Goal: Task Accomplishment & Management: Use online tool/utility

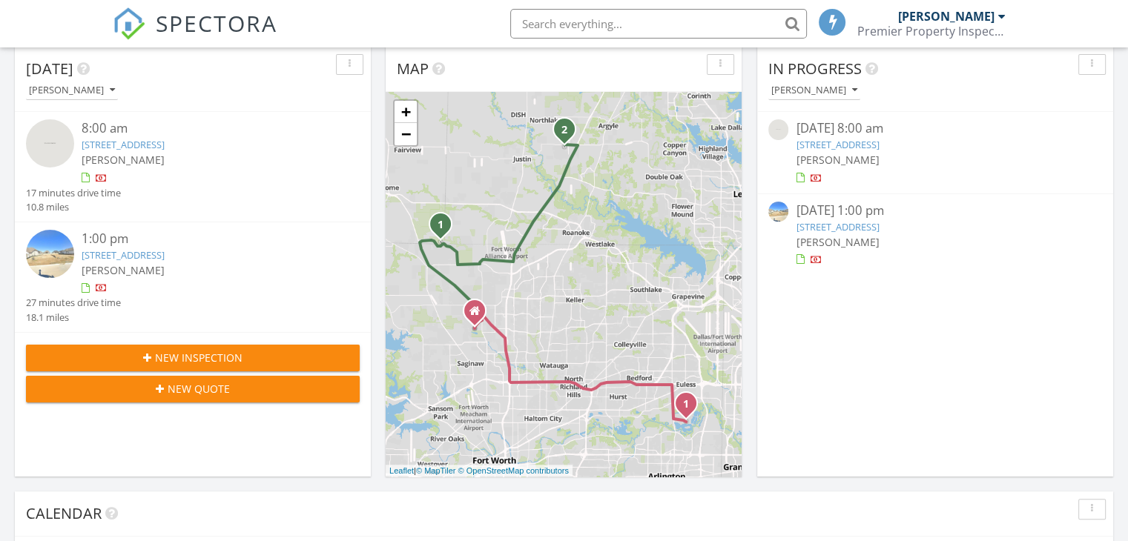
scroll to position [284, 0]
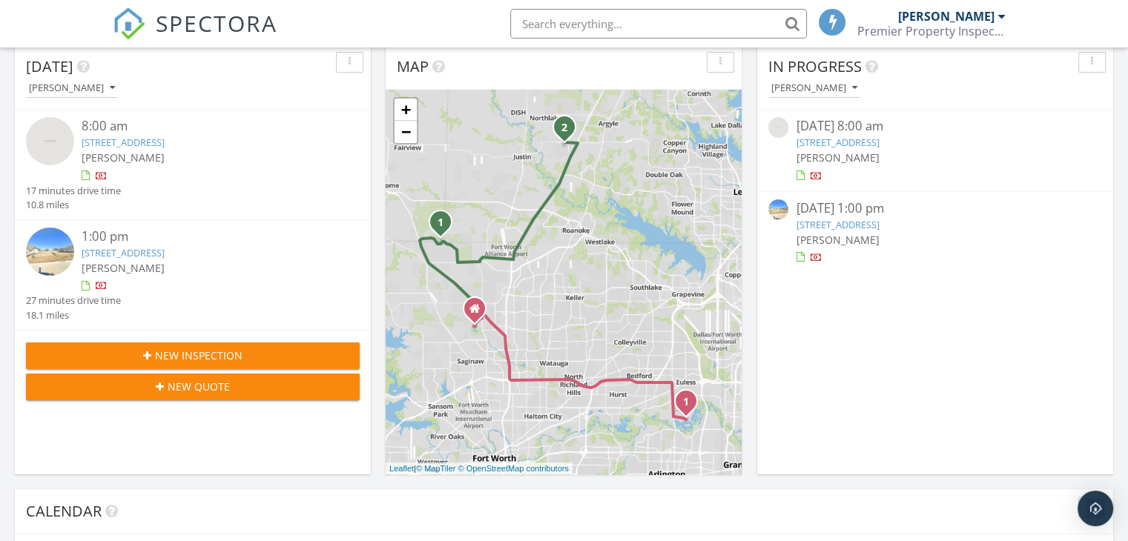
click at [165, 256] on link "2212 Pika Rd, Northlake, TX 76247" at bounding box center [123, 252] width 83 height 13
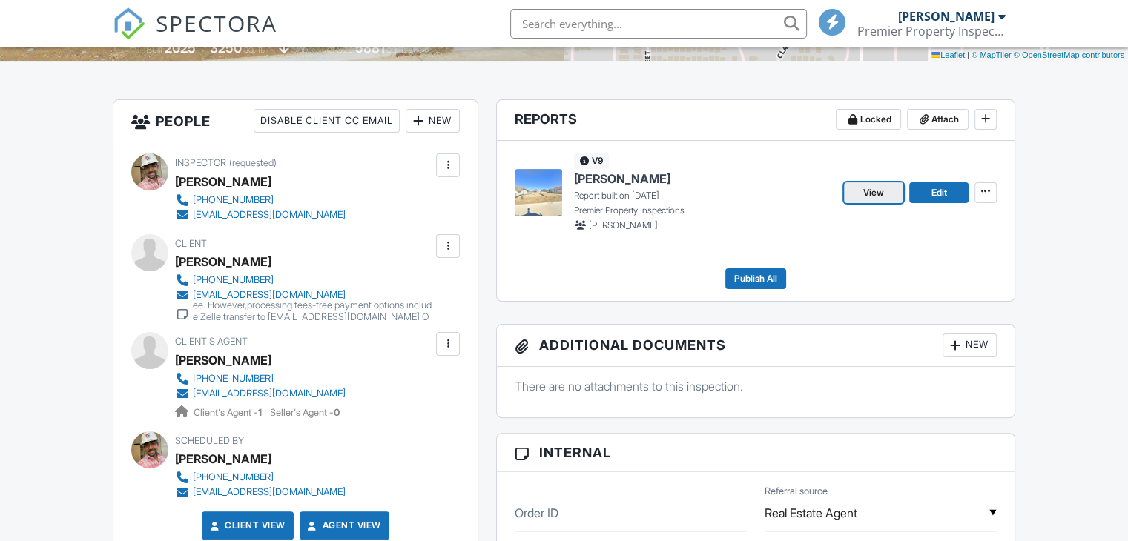
click at [873, 188] on span "View" at bounding box center [873, 192] width 21 height 15
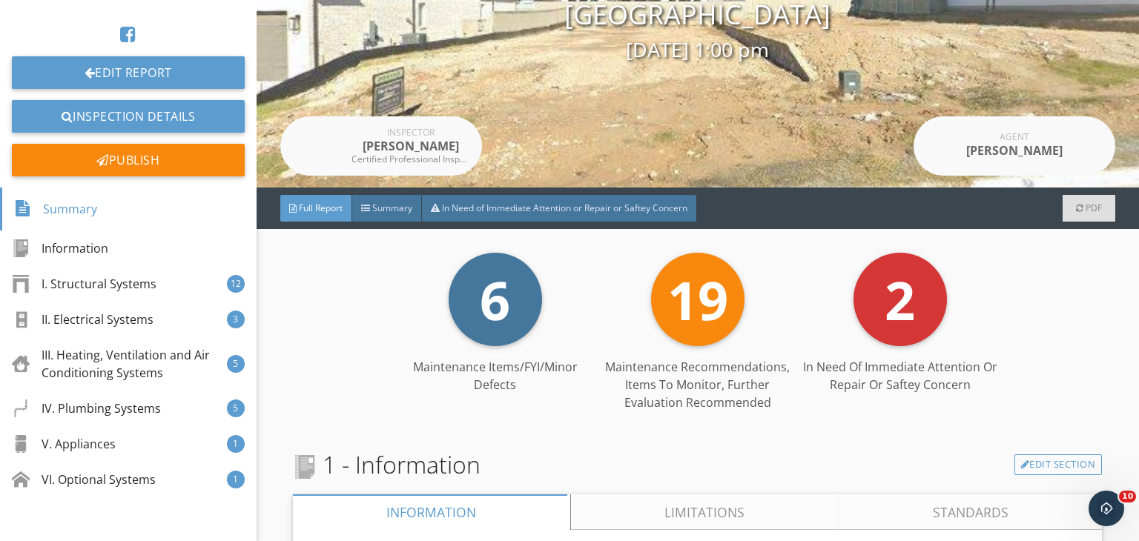
scroll to position [169, 0]
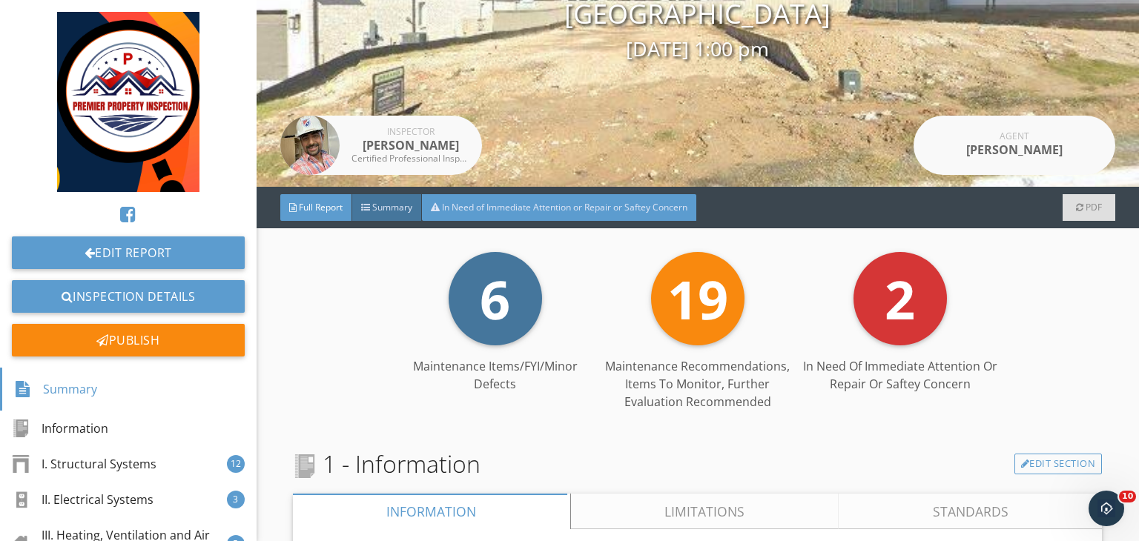
click at [547, 204] on span "In Need of Immediate Attention or Repair or Saftey Concern" at bounding box center [564, 207] width 245 height 13
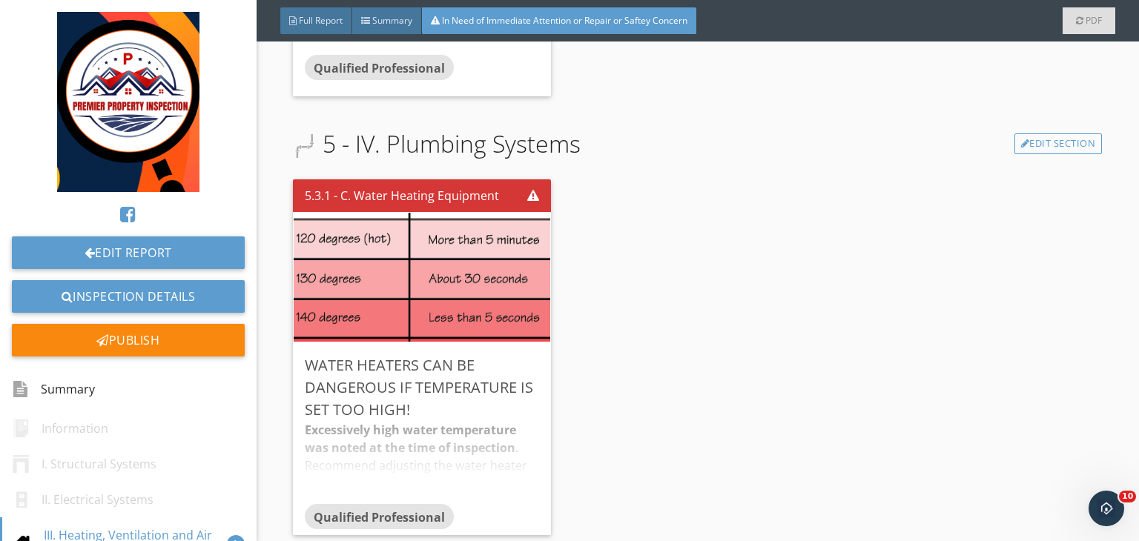
scroll to position [693, 0]
click at [520, 357] on div "Edit" at bounding box center [518, 365] width 48 height 27
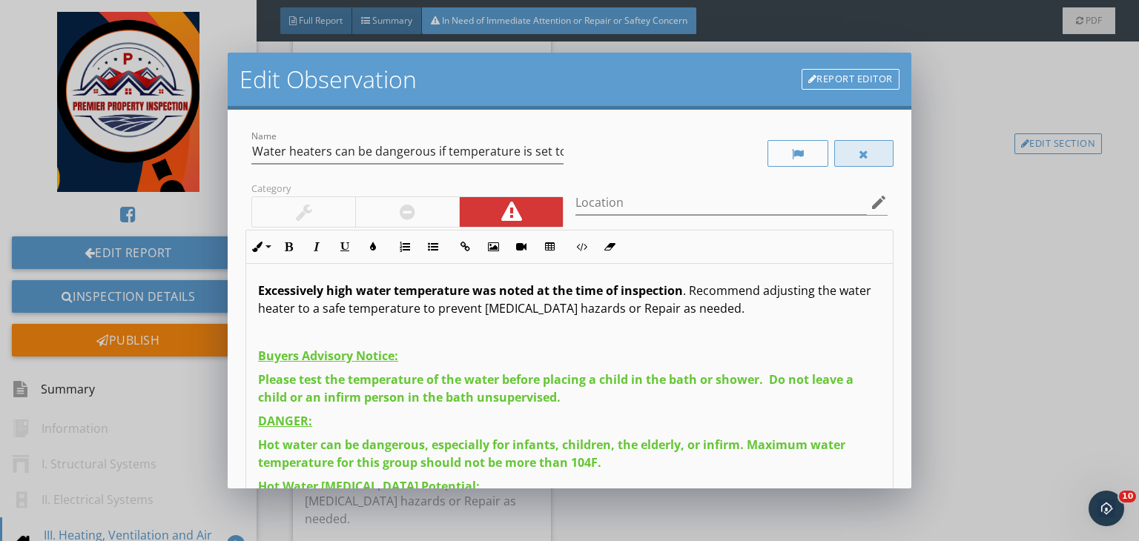
click at [872, 156] on div at bounding box center [863, 153] width 59 height 27
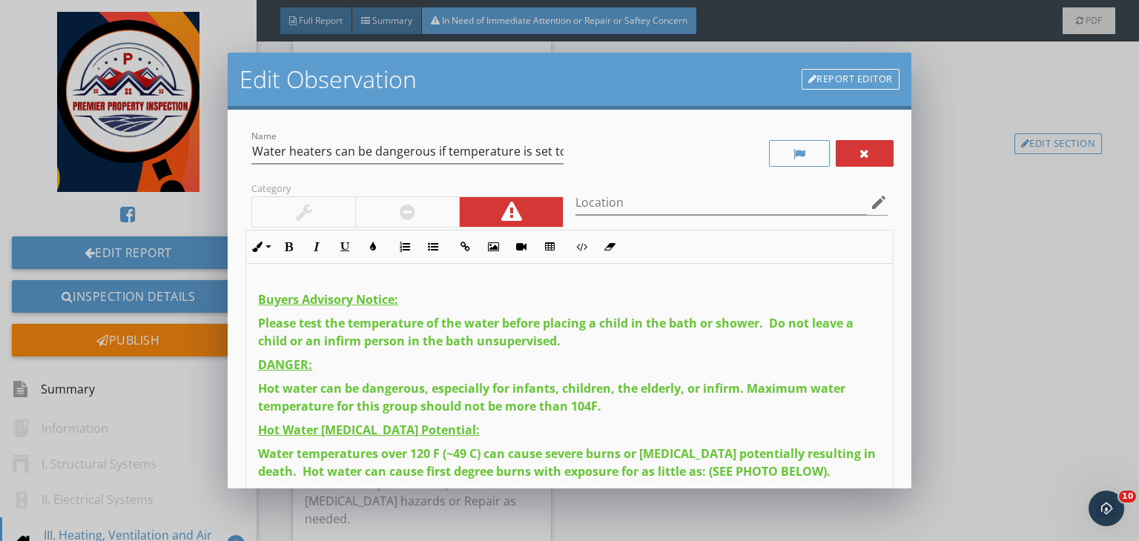
scroll to position [205, 0]
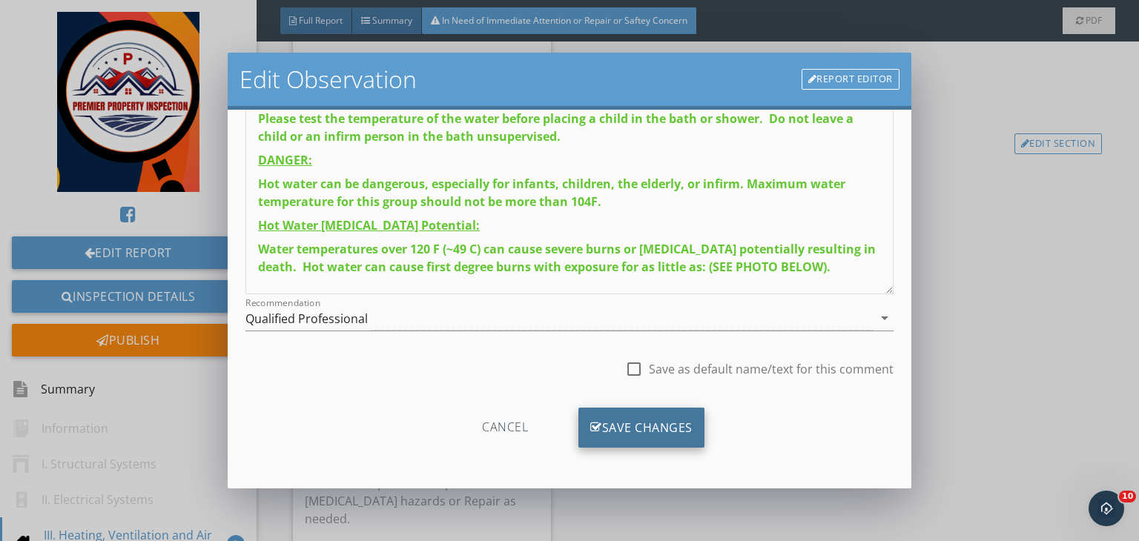
click at [614, 428] on div "Save Changes" at bounding box center [641, 428] width 126 height 40
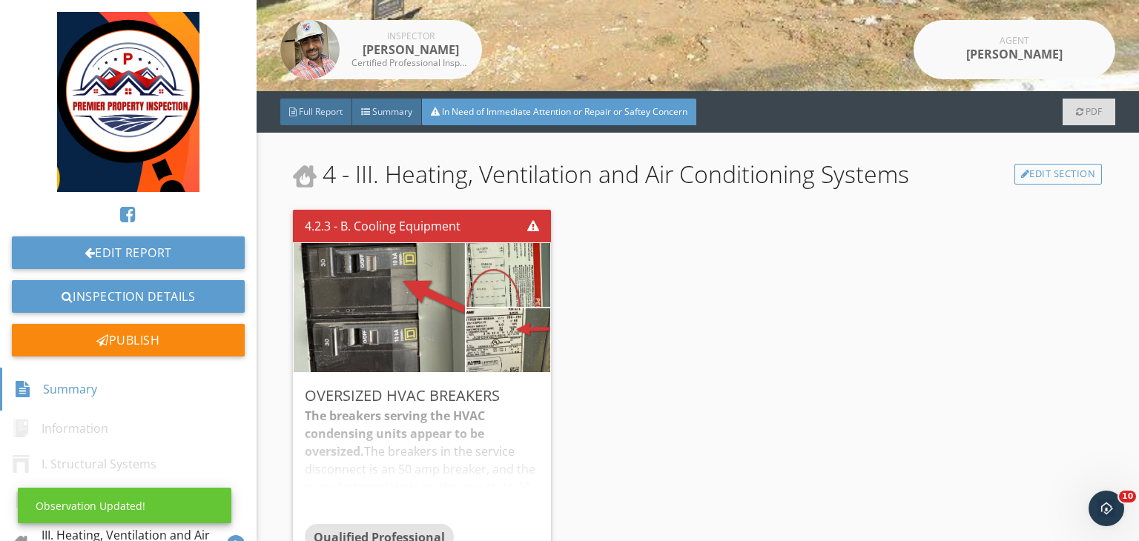
scroll to position [0, 0]
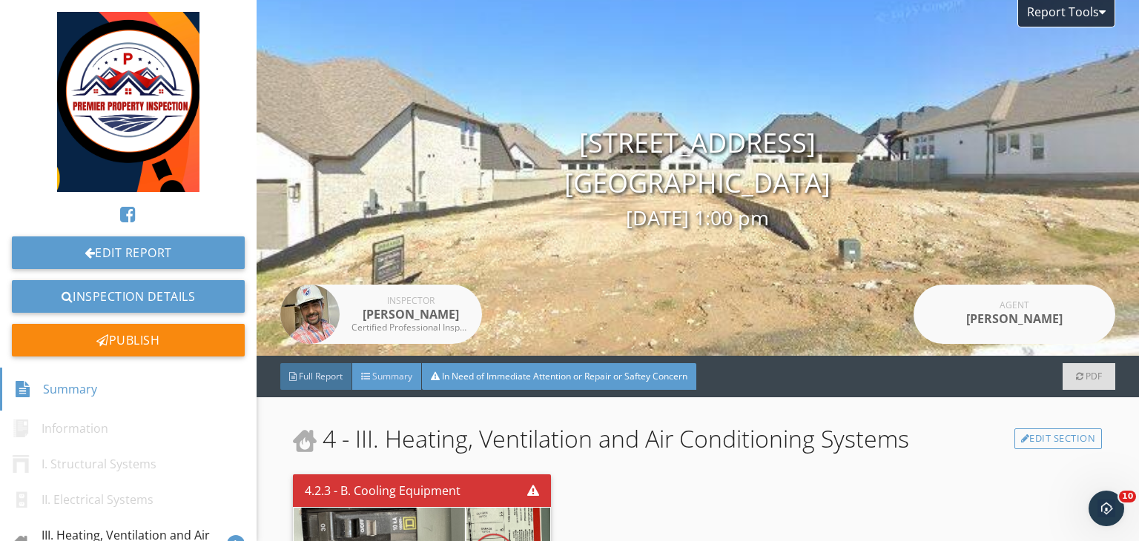
click at [381, 374] on span "Summary" at bounding box center [392, 376] width 40 height 13
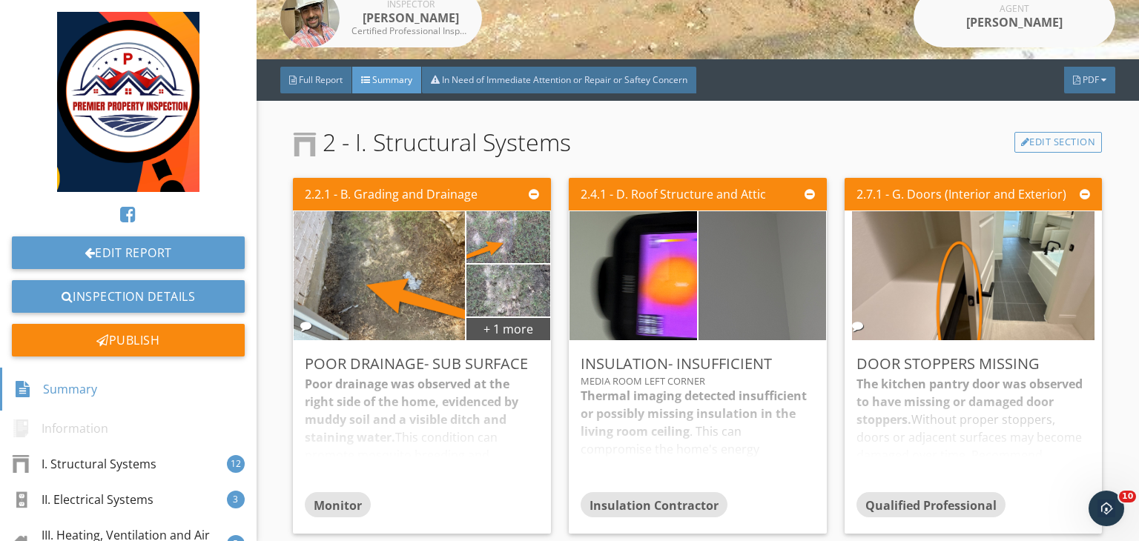
scroll to position [296, 0]
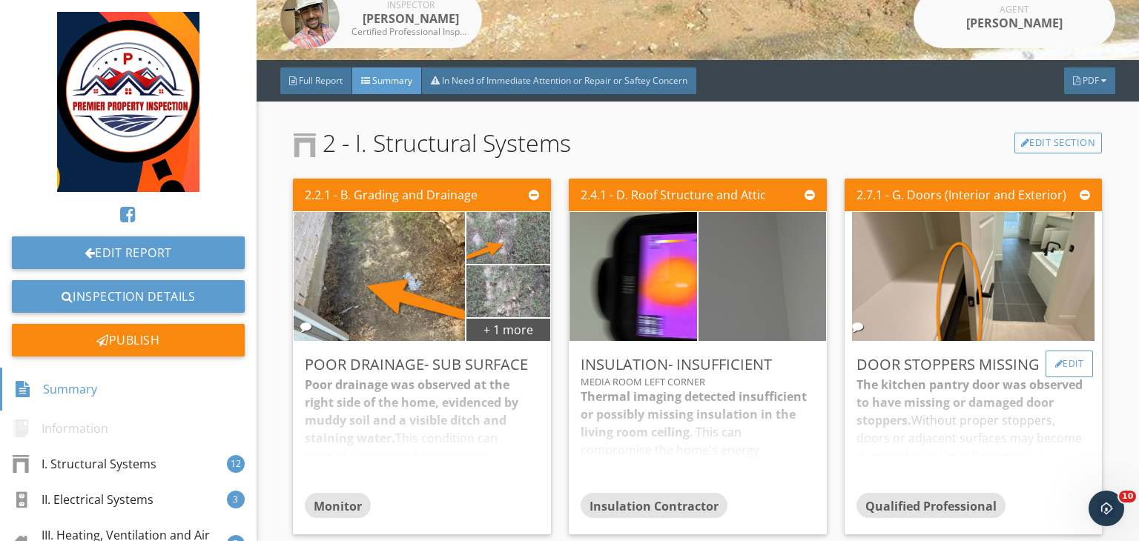
click at [1056, 355] on div "Edit" at bounding box center [1070, 364] width 48 height 27
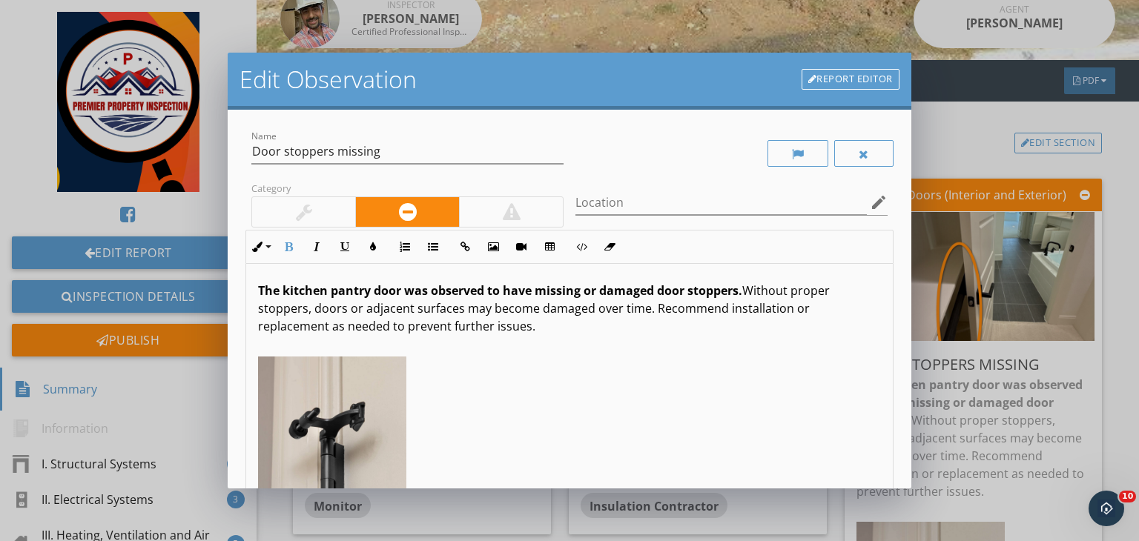
click at [344, 290] on strong "The kitchen pantry door was observed to have missing or damaged door stoppers." at bounding box center [500, 291] width 484 height 16
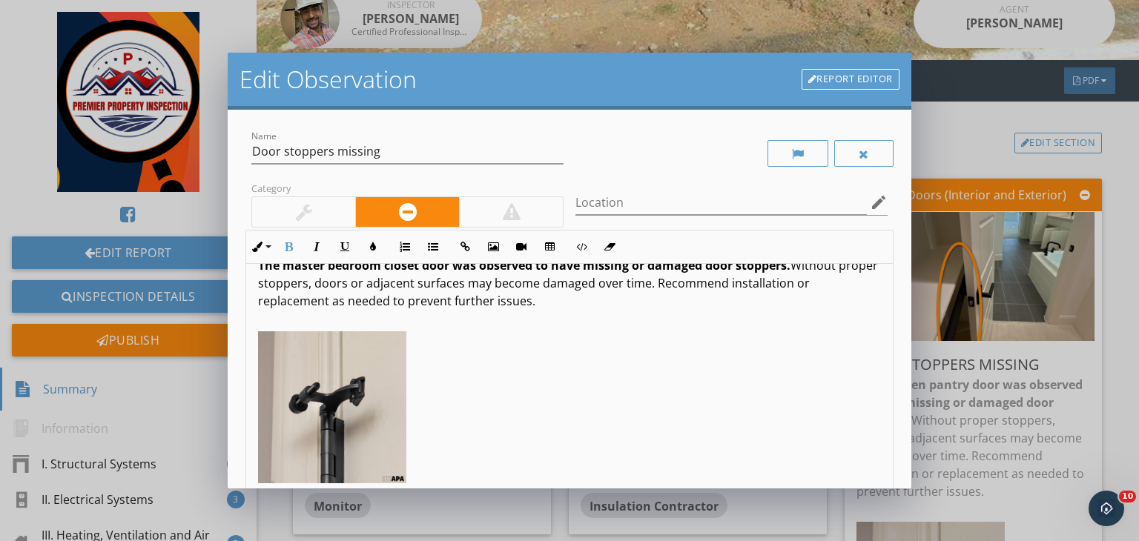
scroll to position [205, 0]
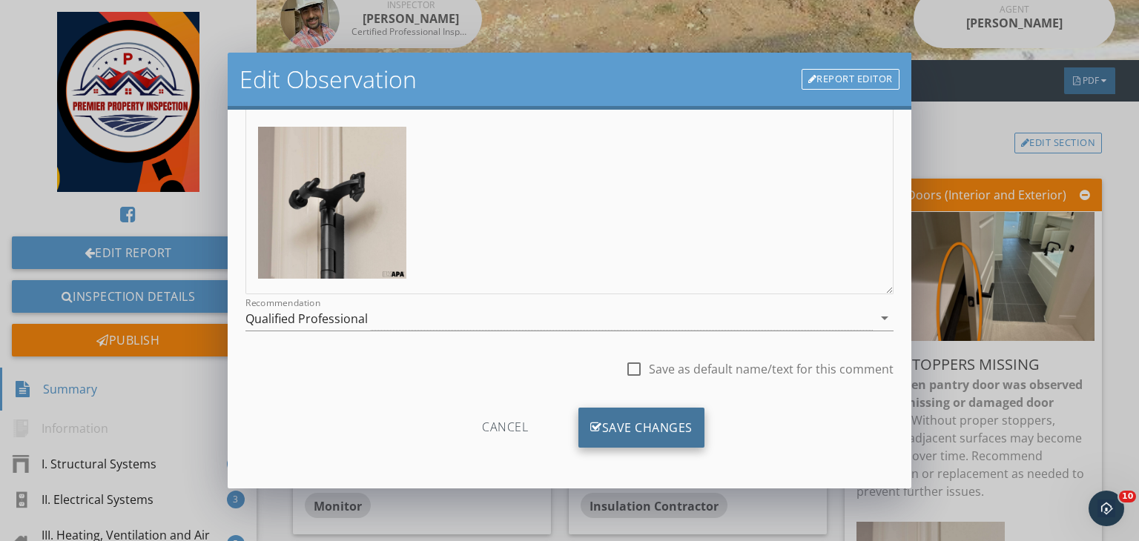
click at [621, 428] on div "Save Changes" at bounding box center [641, 428] width 126 height 40
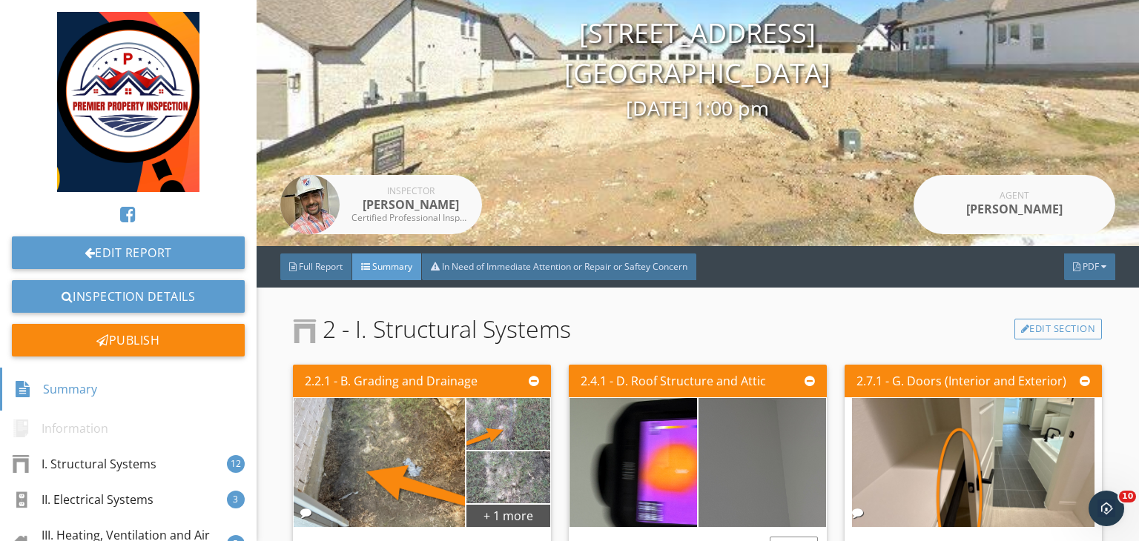
scroll to position [0, 0]
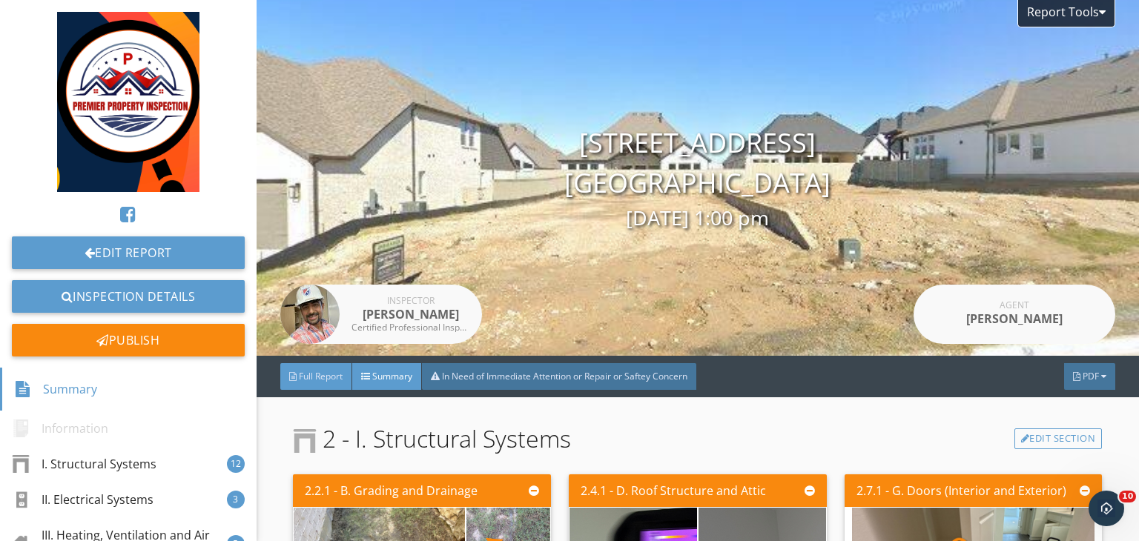
click at [323, 386] on div "Full Report" at bounding box center [316, 376] width 72 height 27
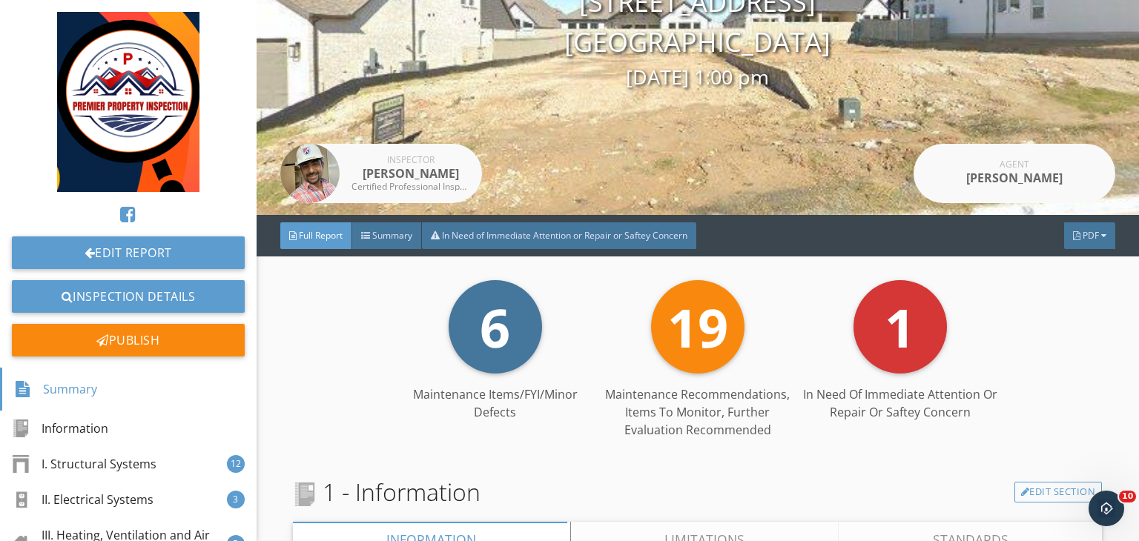
scroll to position [147, 0]
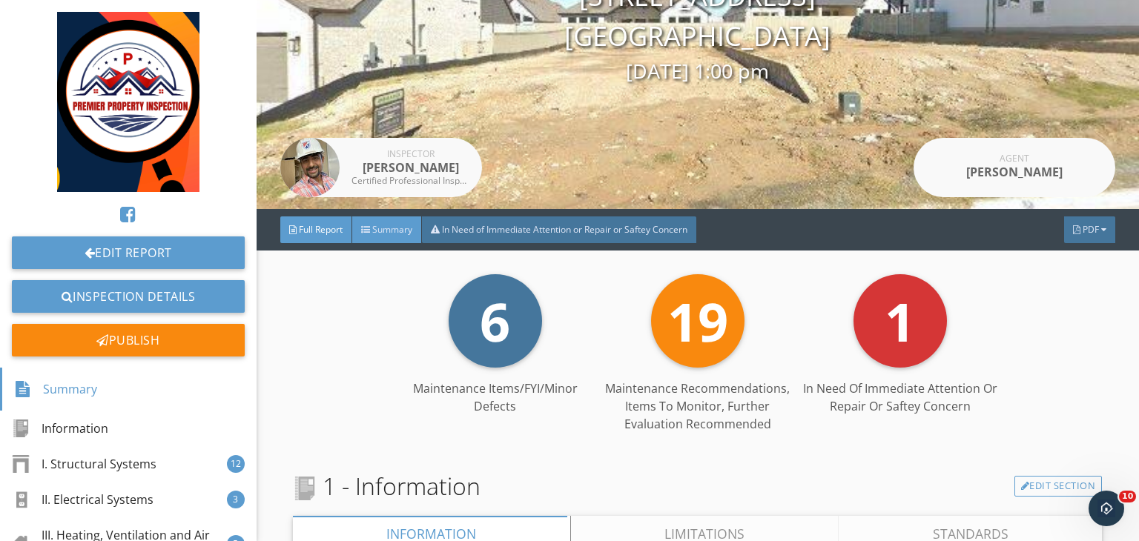
click at [397, 222] on div "Summary" at bounding box center [387, 230] width 70 height 27
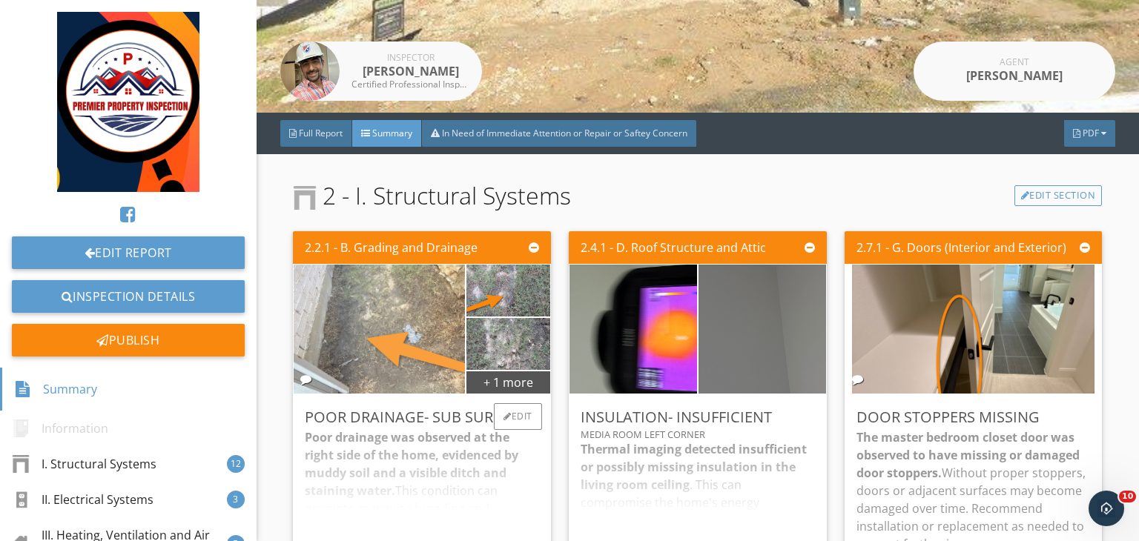
scroll to position [245, 0]
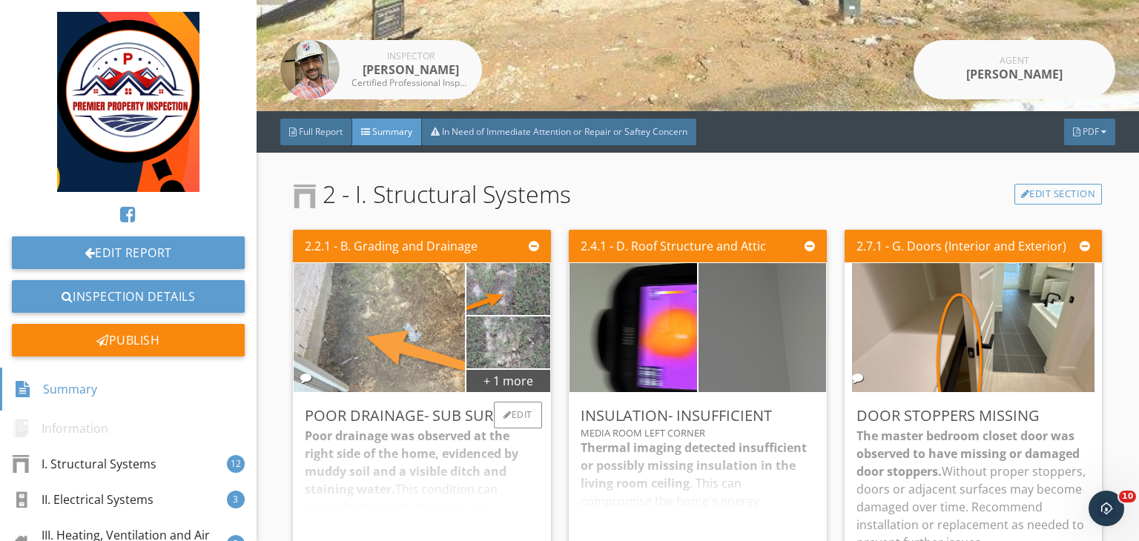
click at [394, 369] on img at bounding box center [379, 328] width 242 height 323
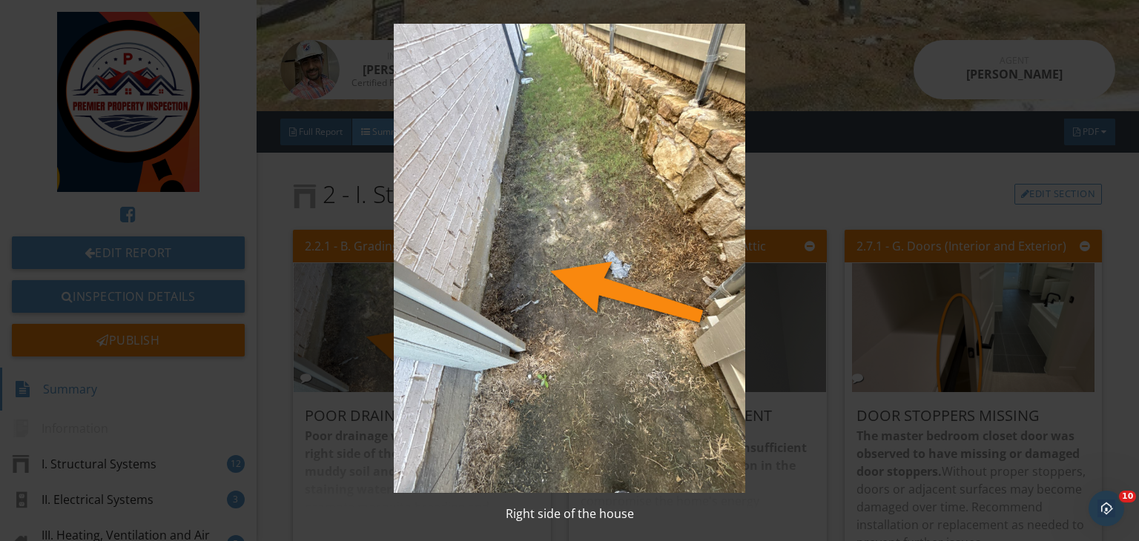
click at [736, 268] on img at bounding box center [569, 258] width 1037 height 469
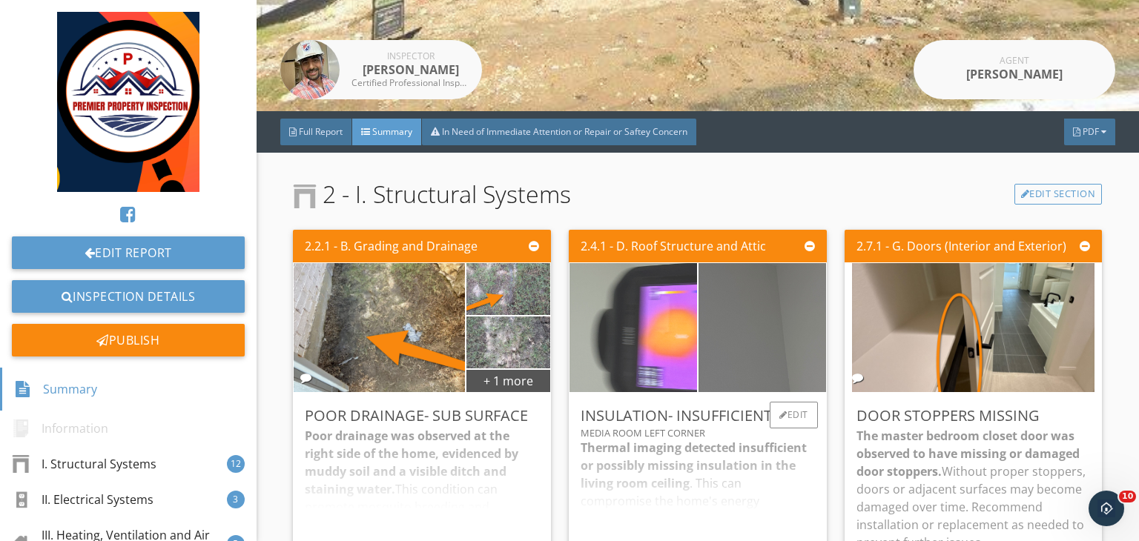
click at [626, 339] on img at bounding box center [633, 328] width 242 height 323
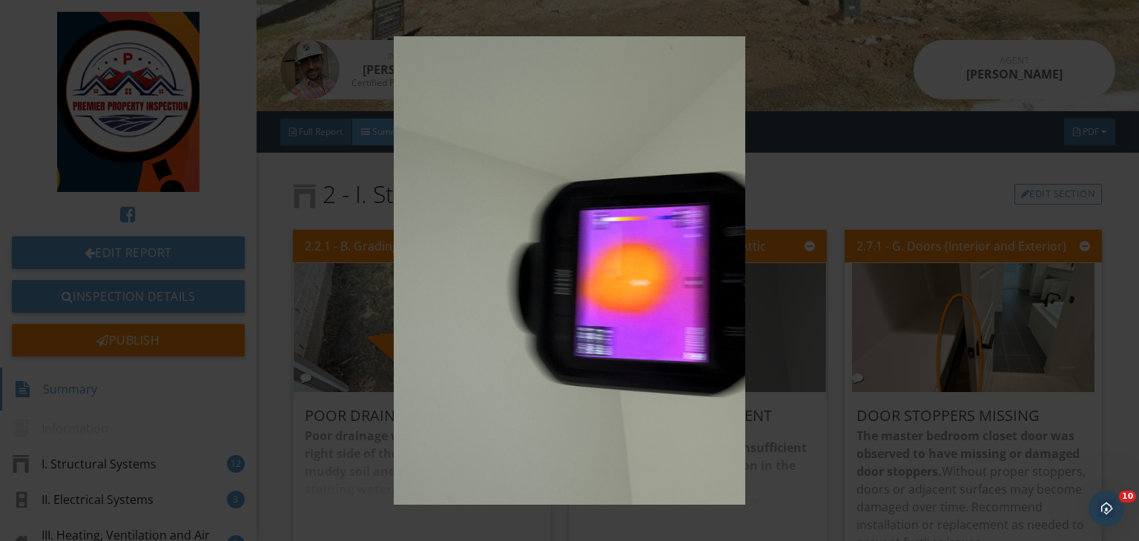
click at [803, 291] on img at bounding box center [569, 270] width 1037 height 469
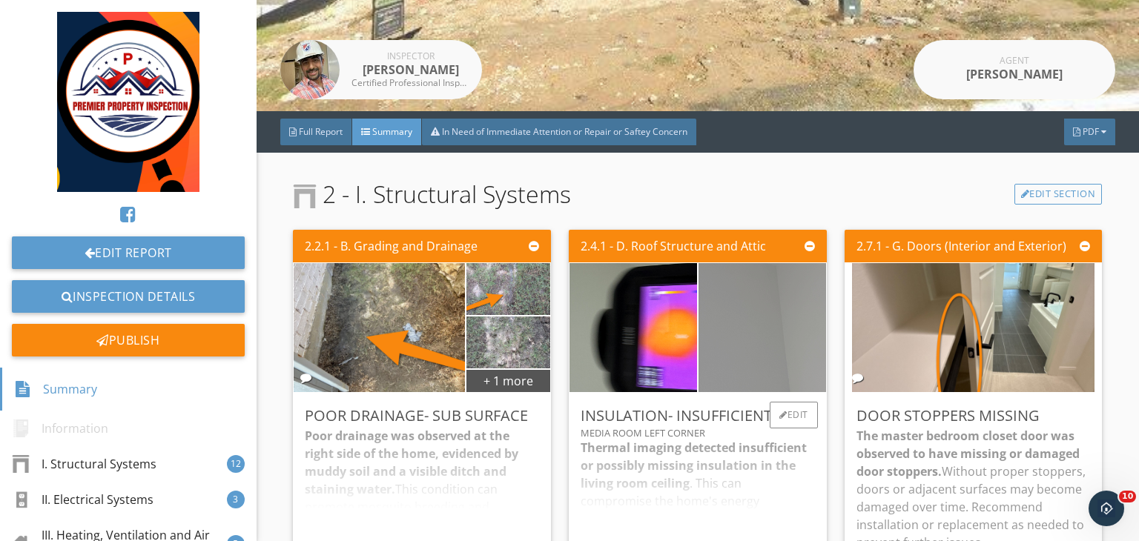
click at [759, 314] on img at bounding box center [762, 328] width 242 height 323
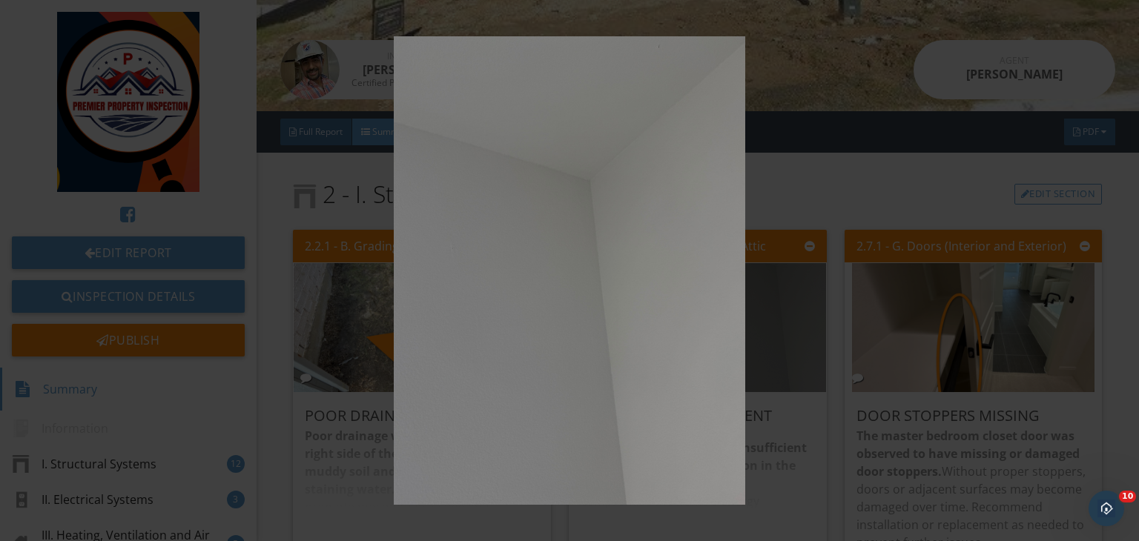
click at [786, 283] on img at bounding box center [569, 270] width 1037 height 469
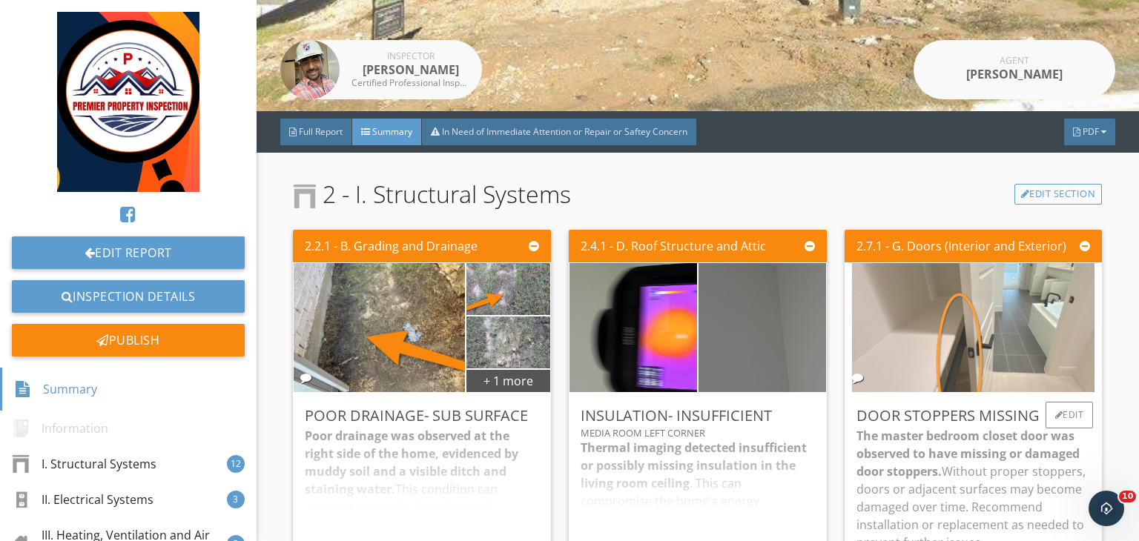
click at [966, 336] on img at bounding box center [973, 328] width 242 height 323
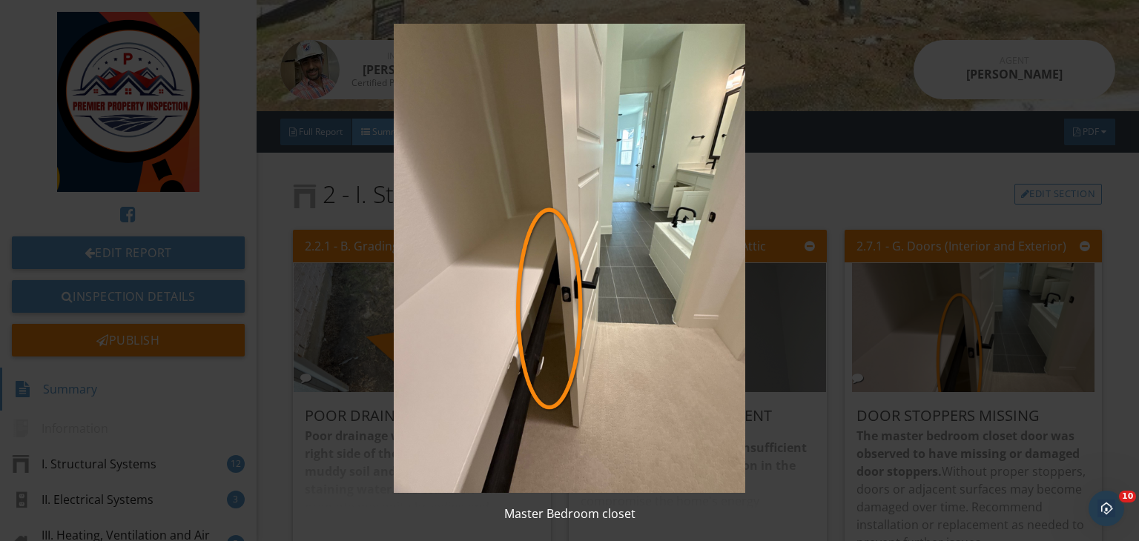
click at [791, 329] on img at bounding box center [569, 258] width 1037 height 469
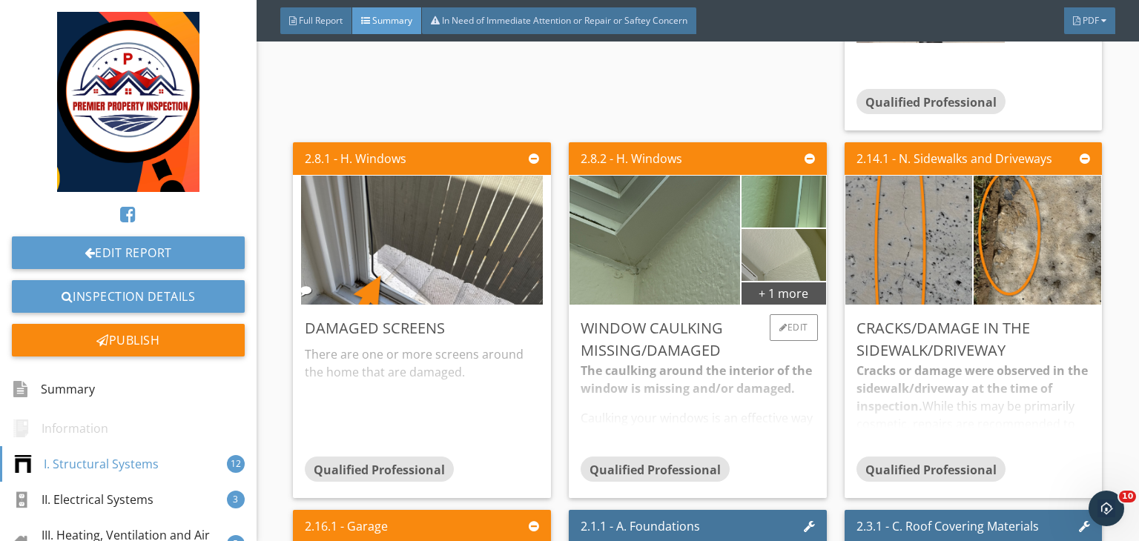
scroll to position [887, 0]
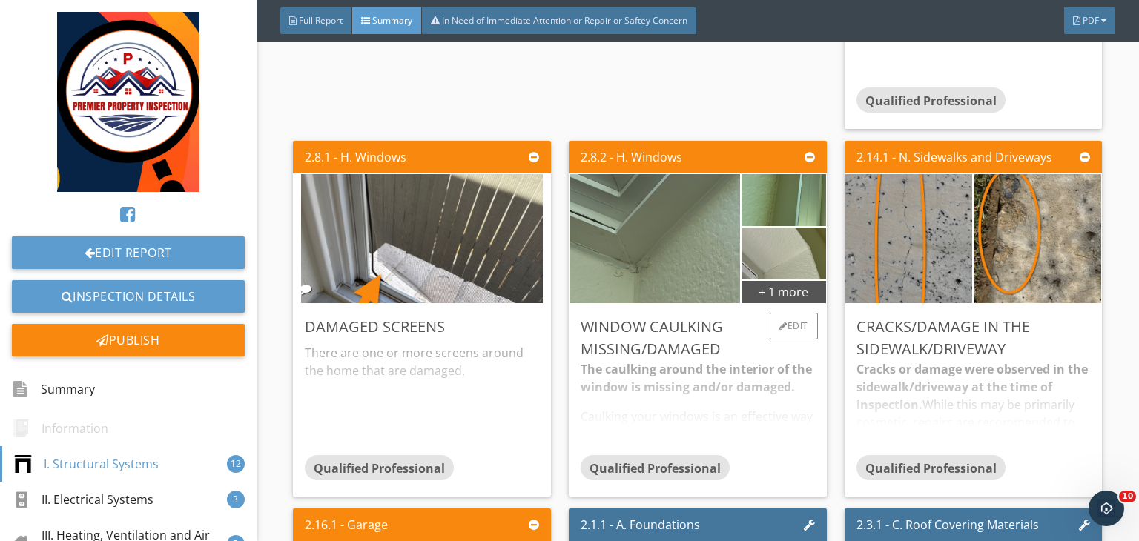
click at [626, 305] on div "Window caulking missing/damaged The caulking around the interior of the window …" at bounding box center [698, 400] width 258 height 193
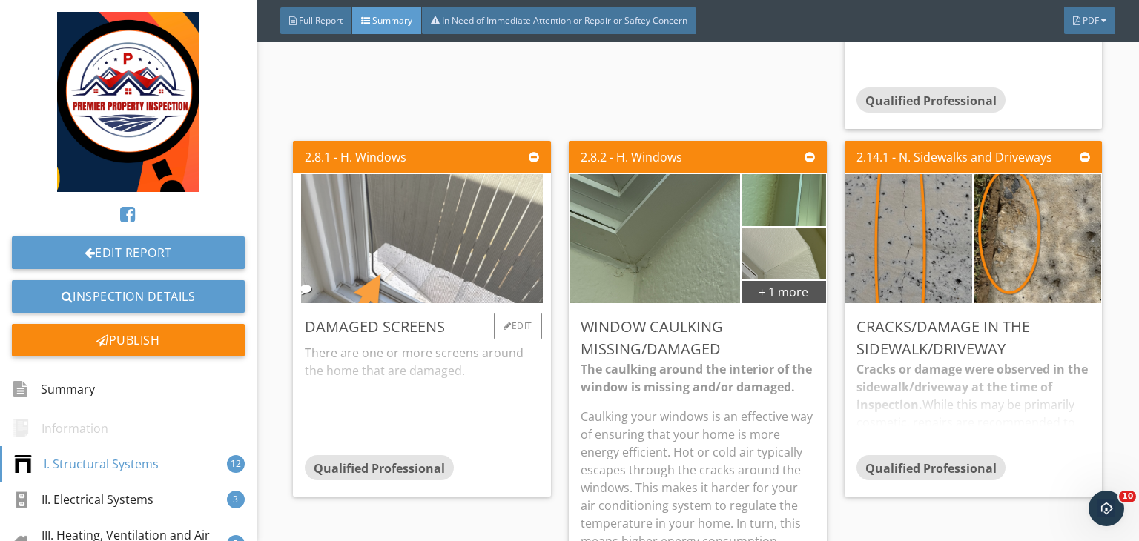
click at [446, 257] on img at bounding box center [422, 239] width 242 height 323
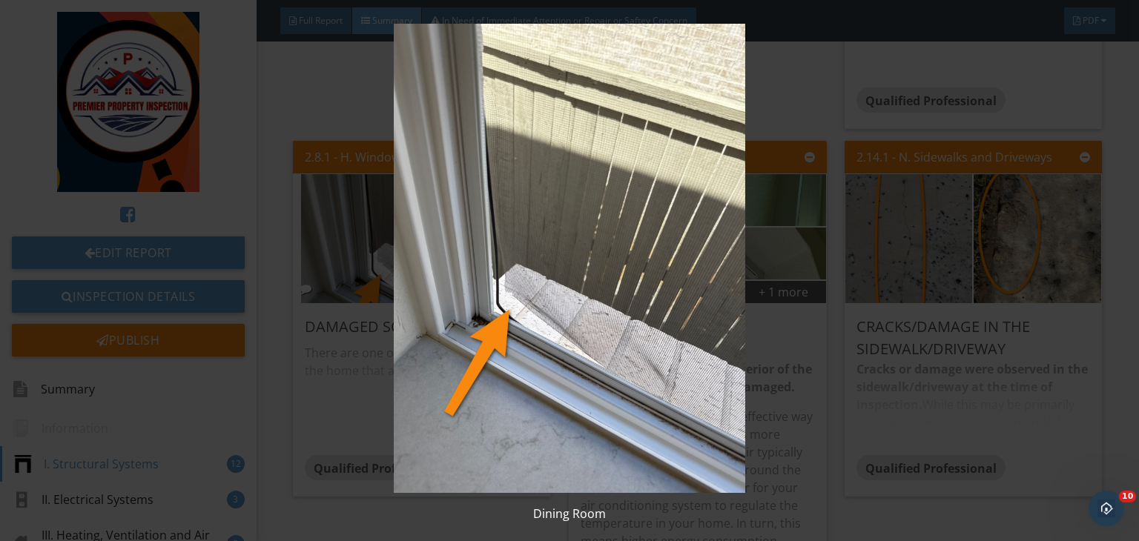
click at [844, 238] on img at bounding box center [569, 258] width 1037 height 469
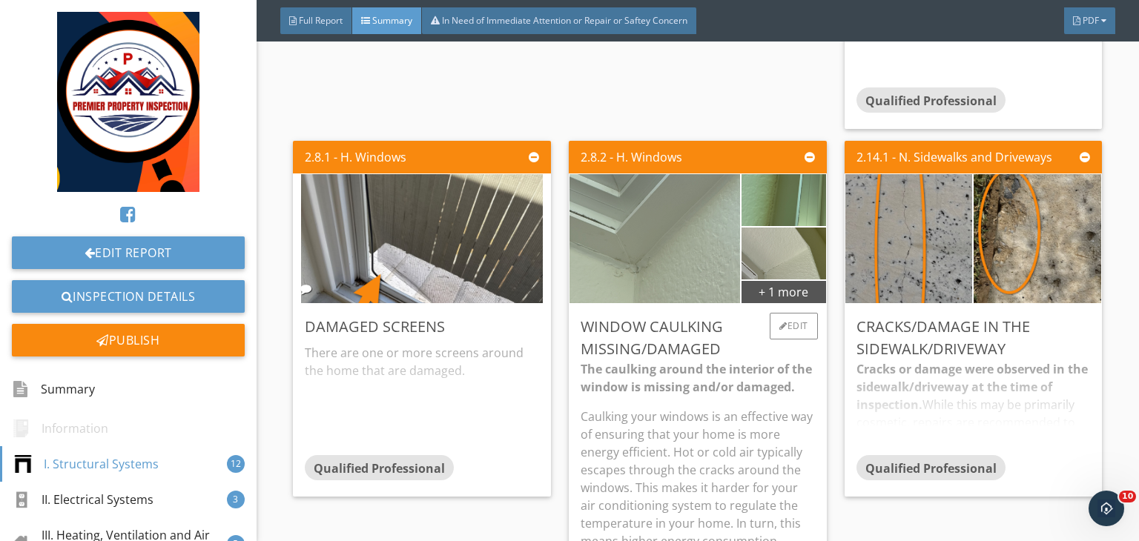
click at [617, 279] on img at bounding box center [655, 239] width 242 height 323
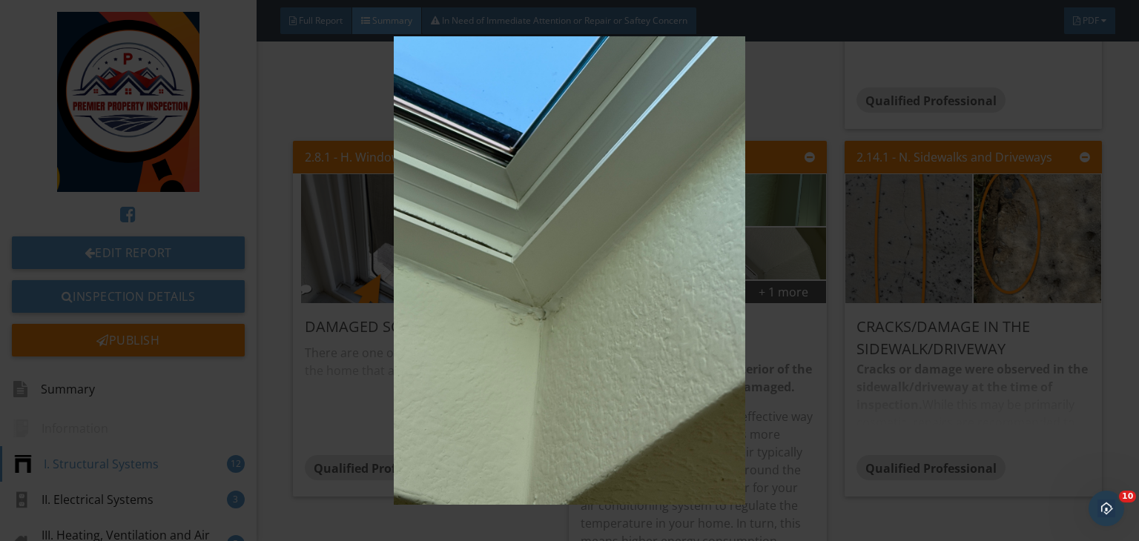
click at [789, 271] on img at bounding box center [569, 270] width 1037 height 469
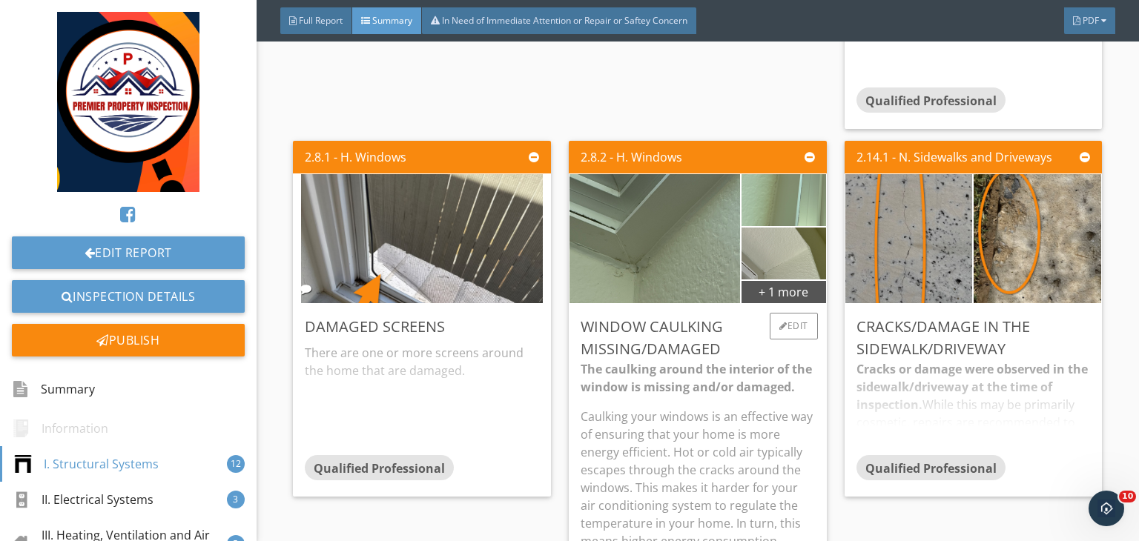
click at [763, 202] on img at bounding box center [783, 201] width 97 height 130
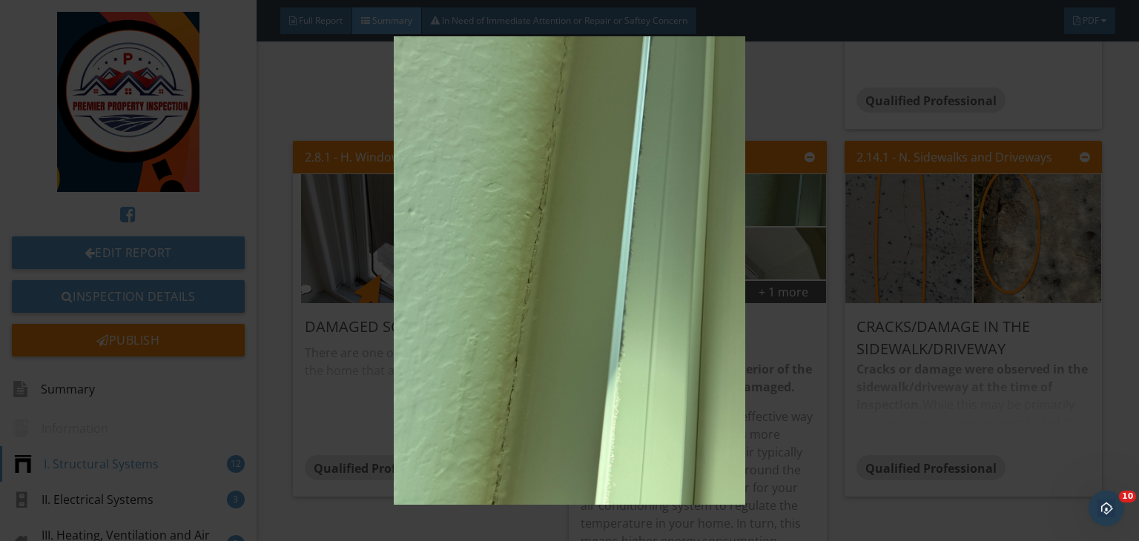
click at [822, 331] on img at bounding box center [569, 270] width 1037 height 469
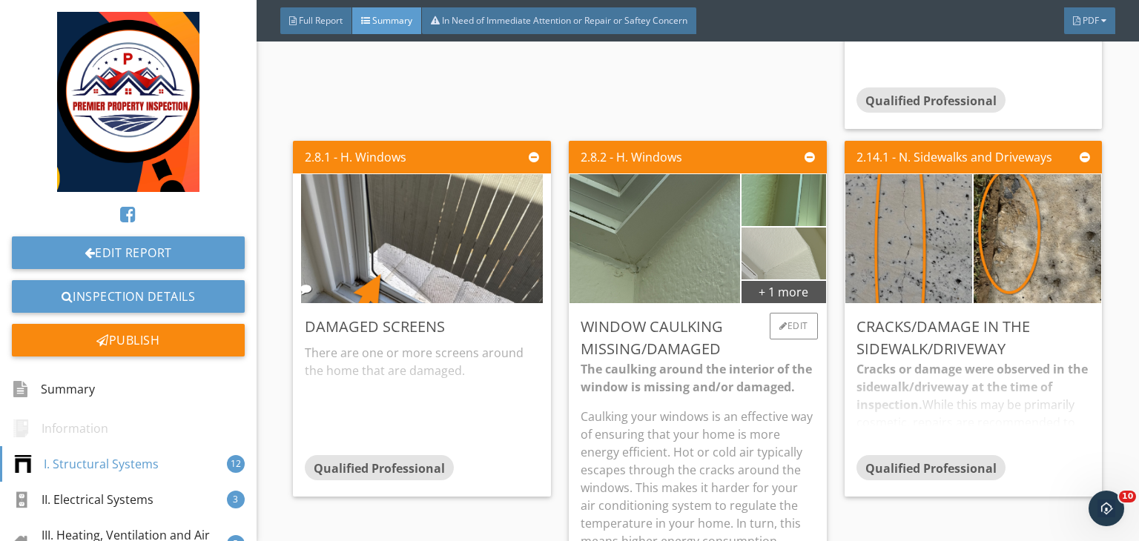
click at [782, 256] on img at bounding box center [783, 254] width 173 height 130
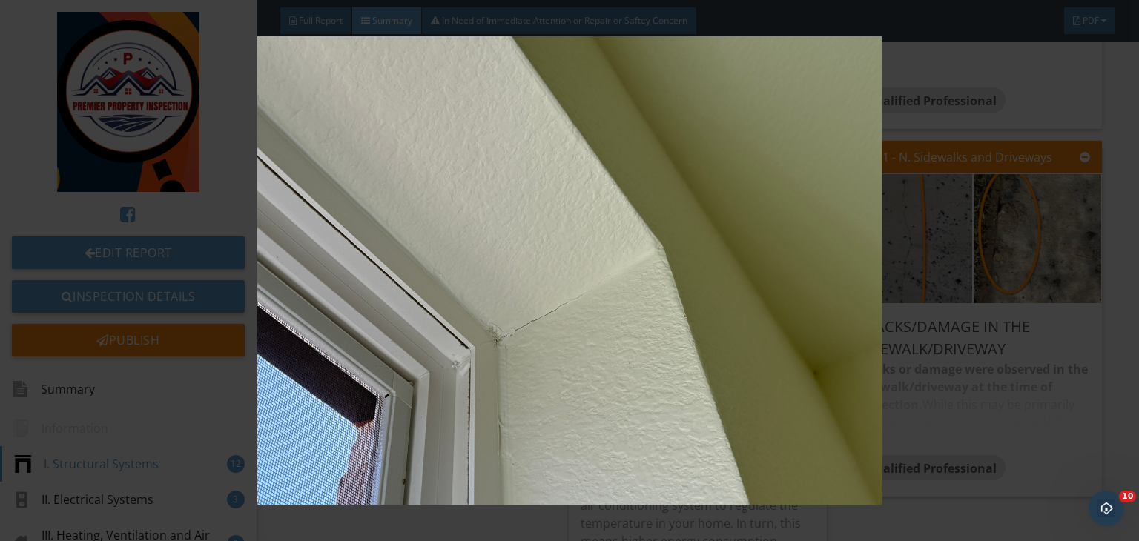
click at [796, 269] on img at bounding box center [569, 270] width 1037 height 469
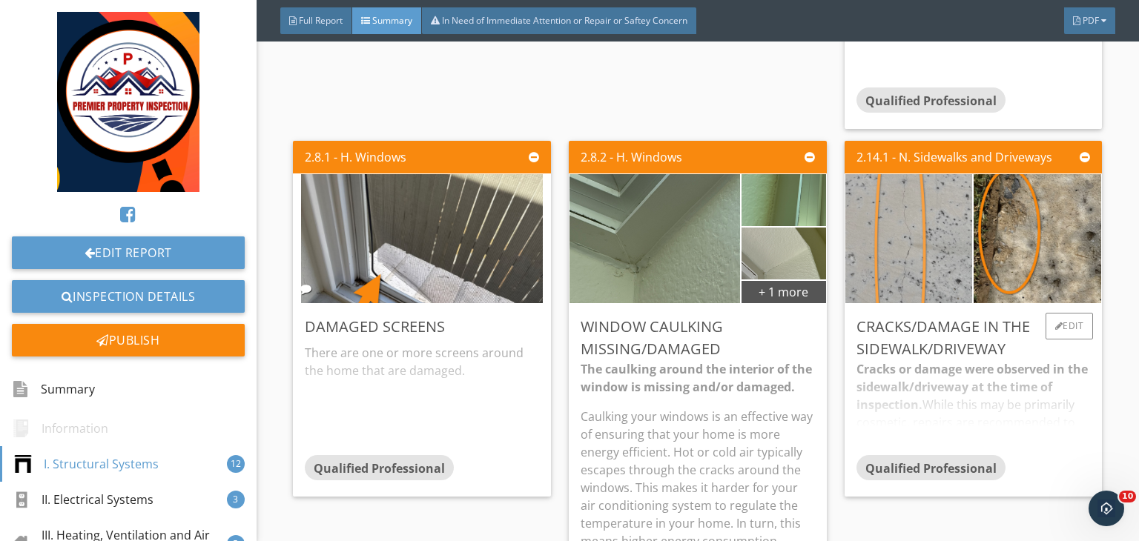
click at [890, 260] on img at bounding box center [909, 239] width 242 height 323
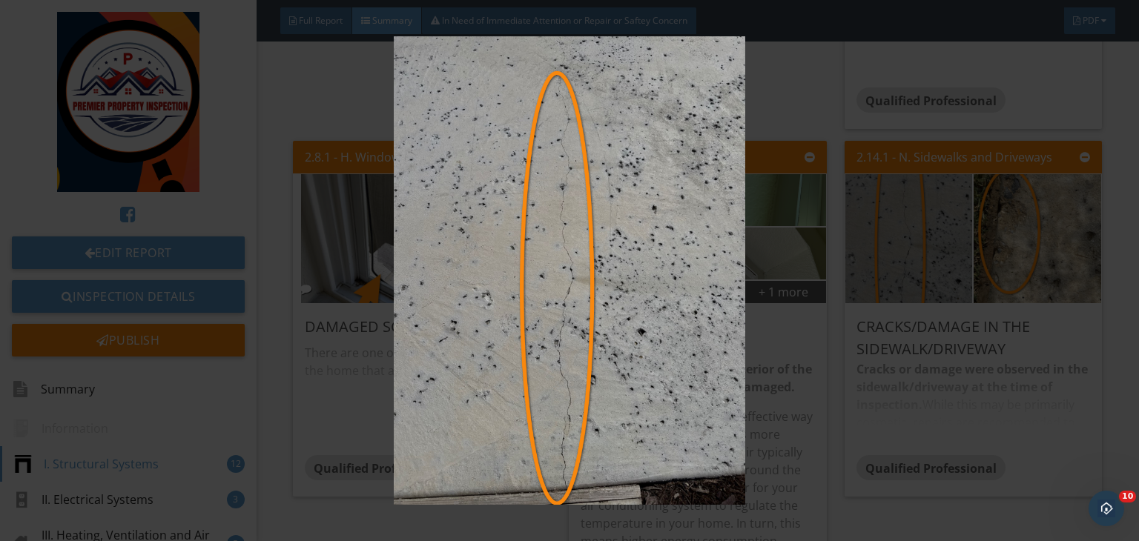
click at [836, 256] on img at bounding box center [569, 270] width 1037 height 469
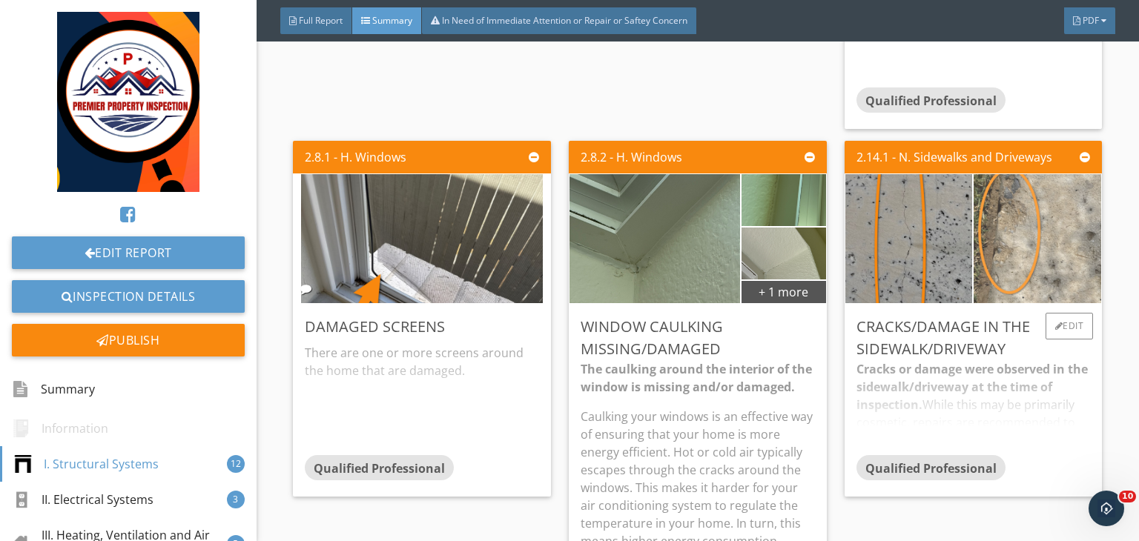
click at [1007, 248] on img at bounding box center [1038, 239] width 242 height 323
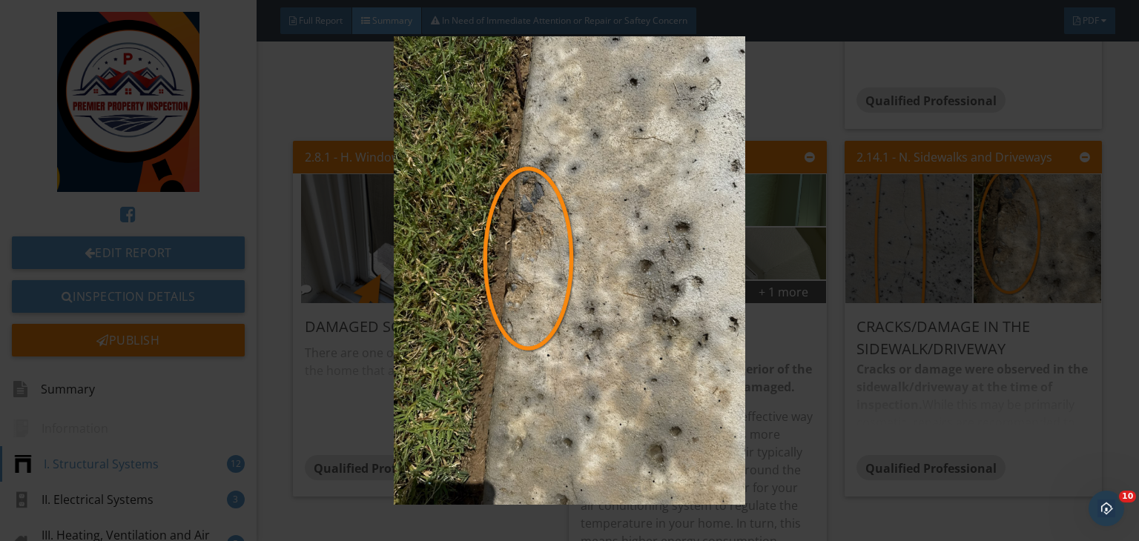
click at [854, 218] on img at bounding box center [569, 270] width 1037 height 469
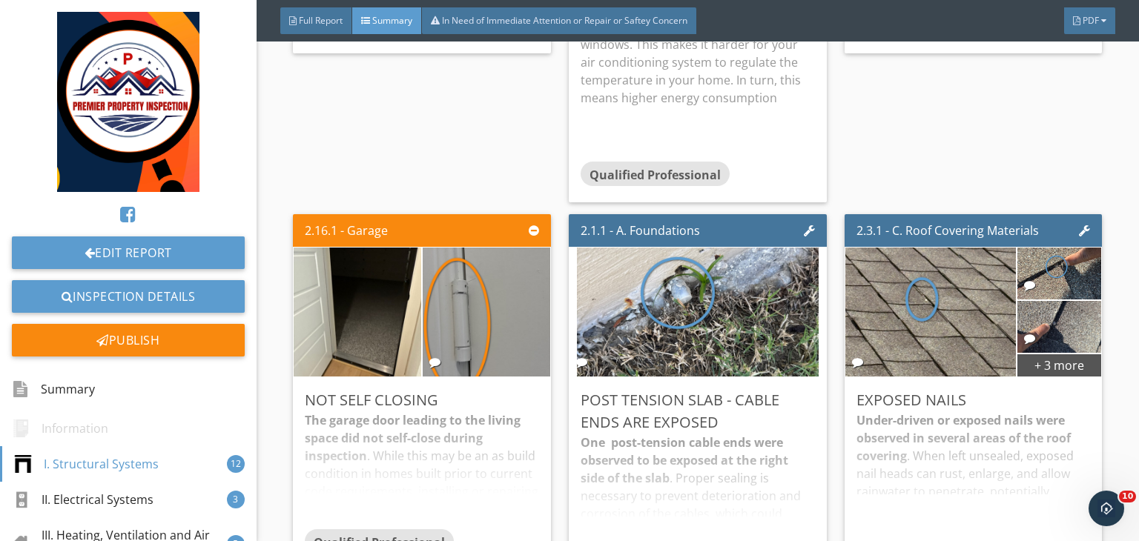
scroll to position [1332, 0]
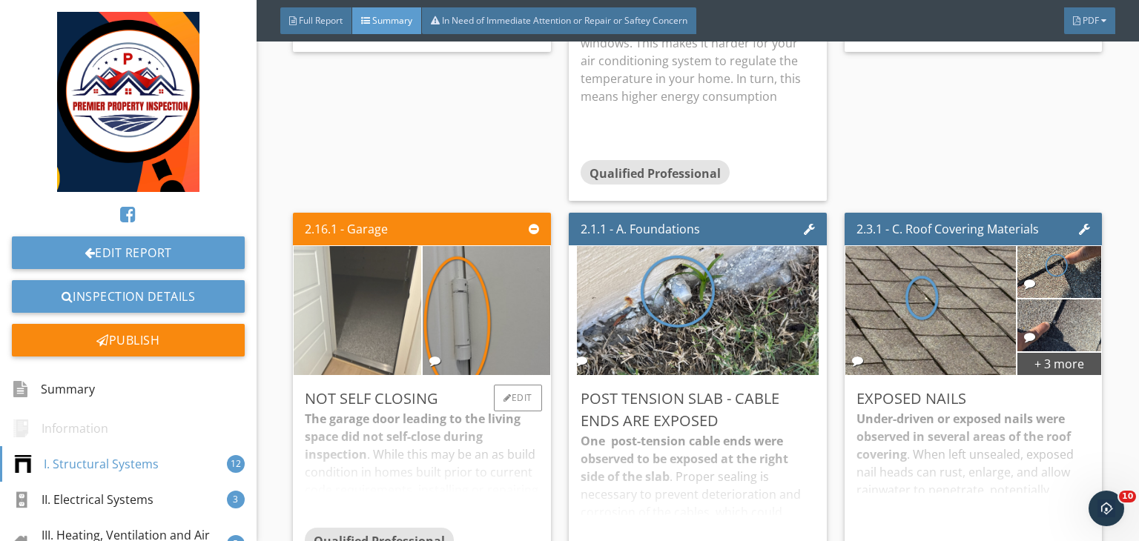
click at [377, 306] on img at bounding box center [358, 311] width 242 height 323
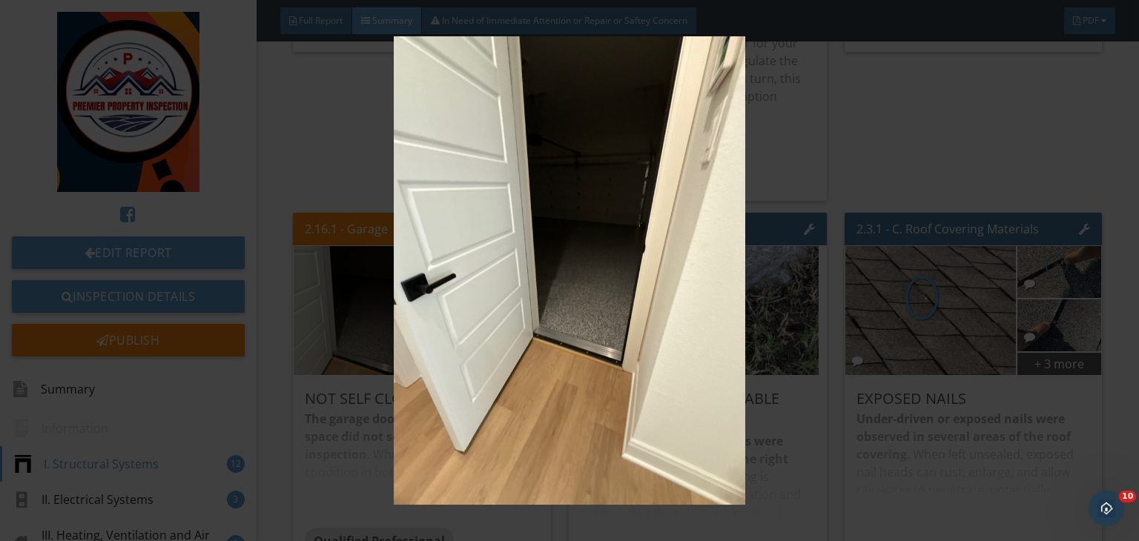
click at [923, 207] on img at bounding box center [569, 270] width 1037 height 469
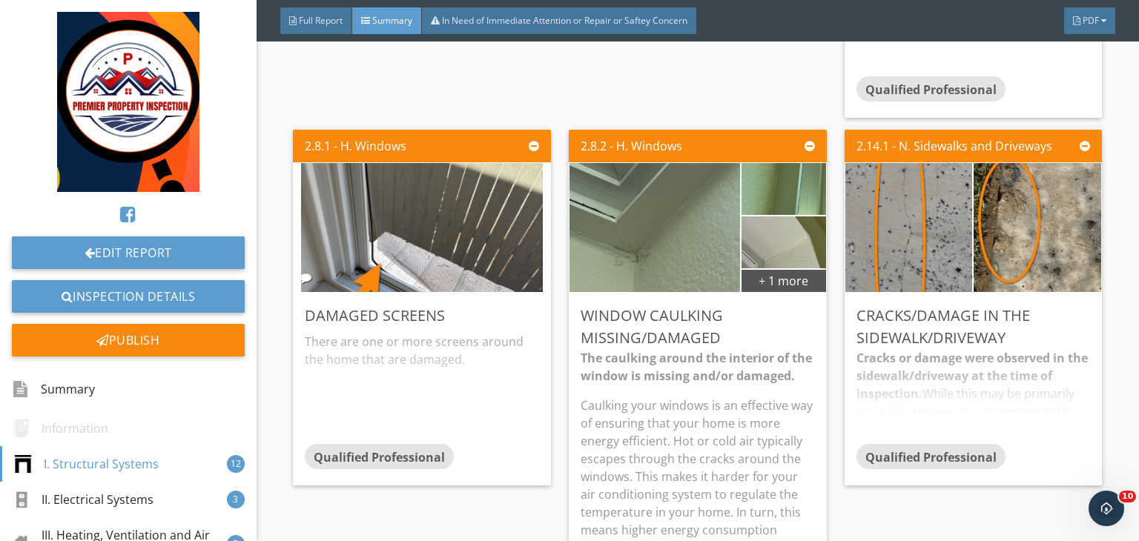
scroll to position [894, 0]
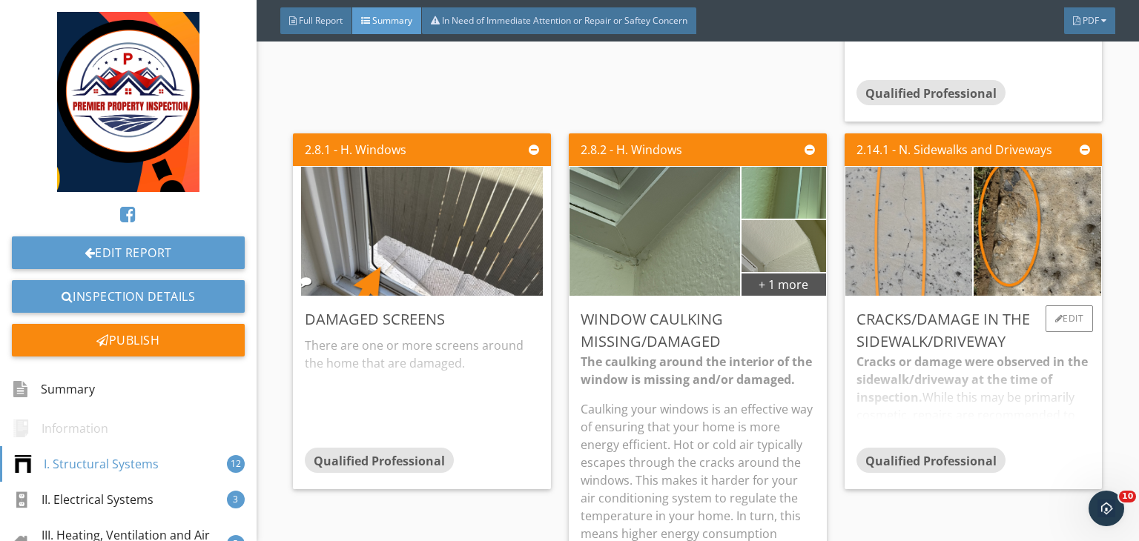
click at [873, 238] on img at bounding box center [909, 231] width 242 height 323
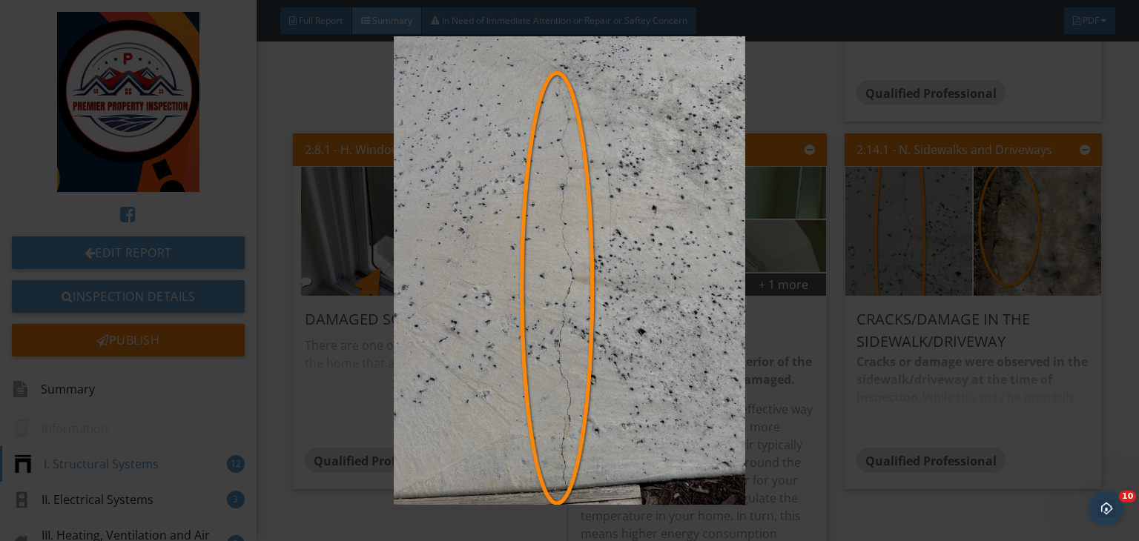
click at [866, 282] on img at bounding box center [569, 270] width 1037 height 469
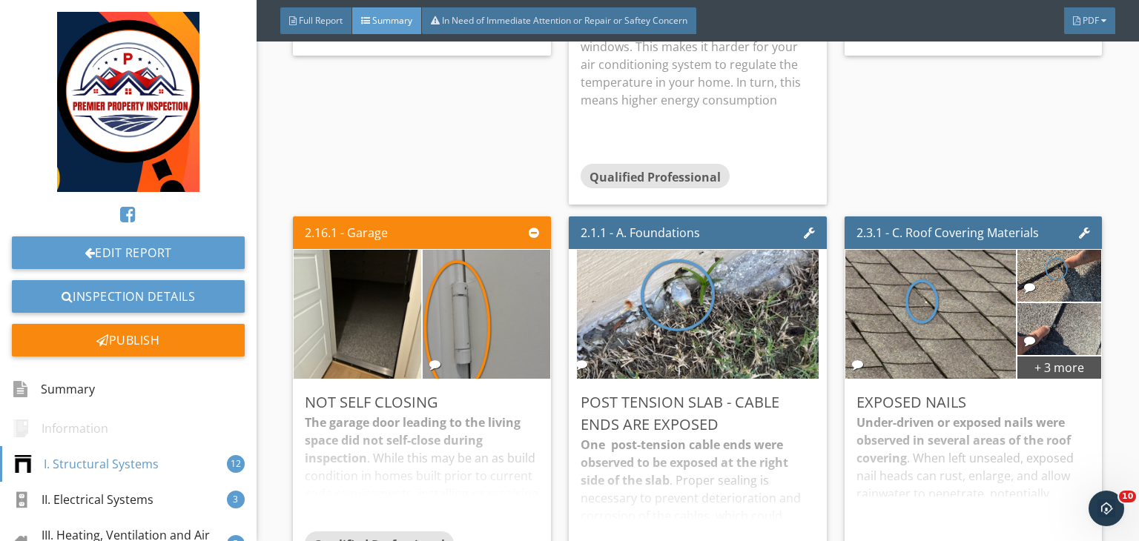
scroll to position [1360, 0]
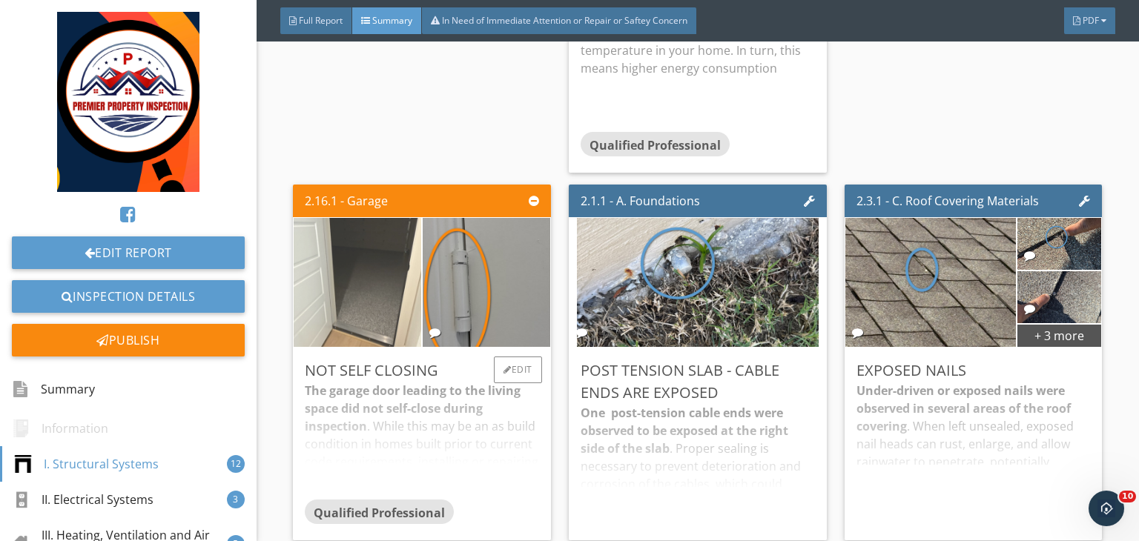
click at [349, 280] on img at bounding box center [358, 283] width 242 height 323
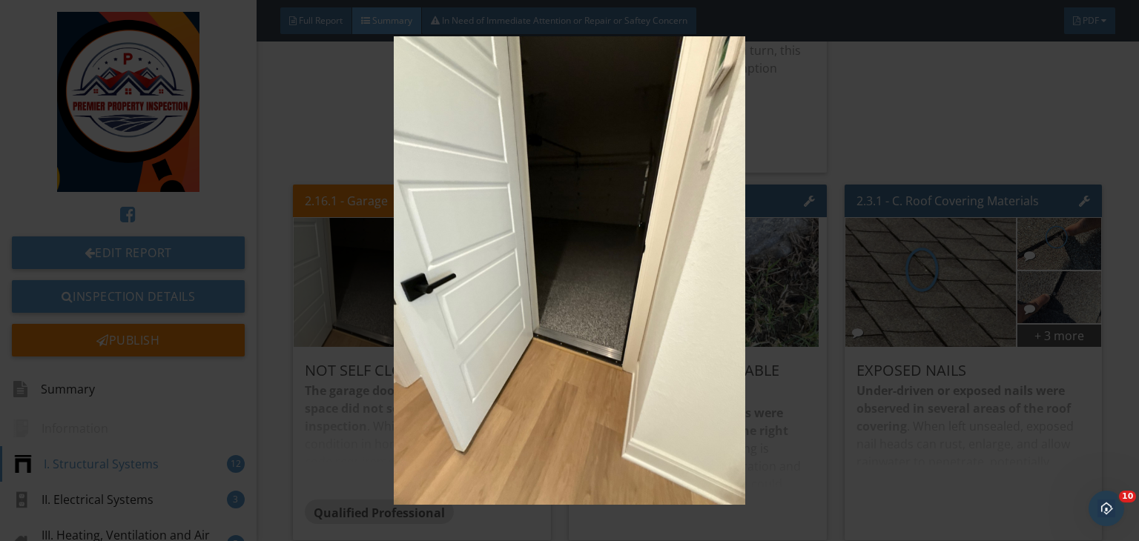
click at [693, 348] on img at bounding box center [569, 270] width 1037 height 469
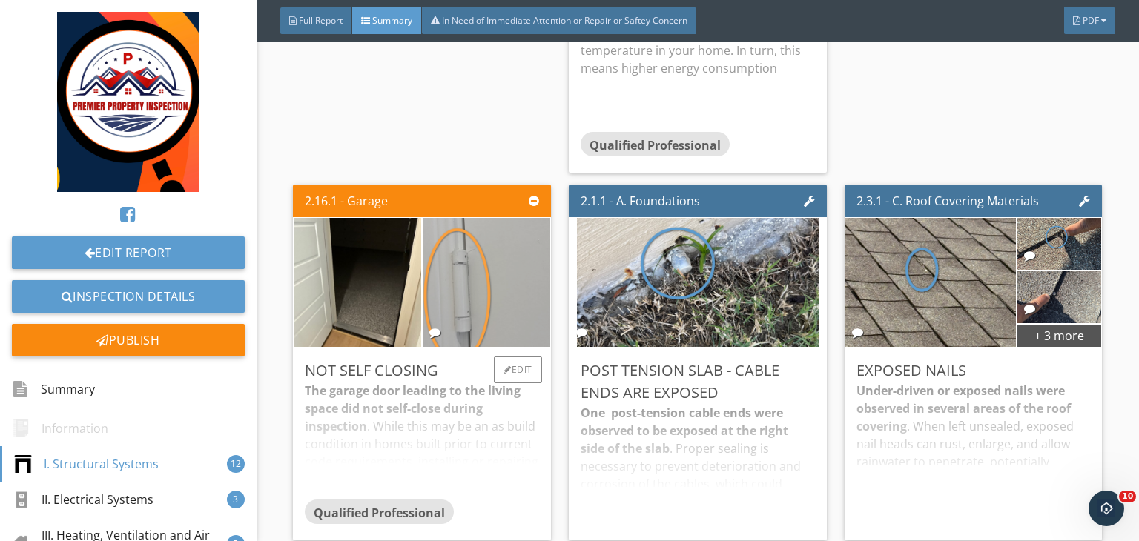
click at [470, 295] on img at bounding box center [487, 283] width 242 height 323
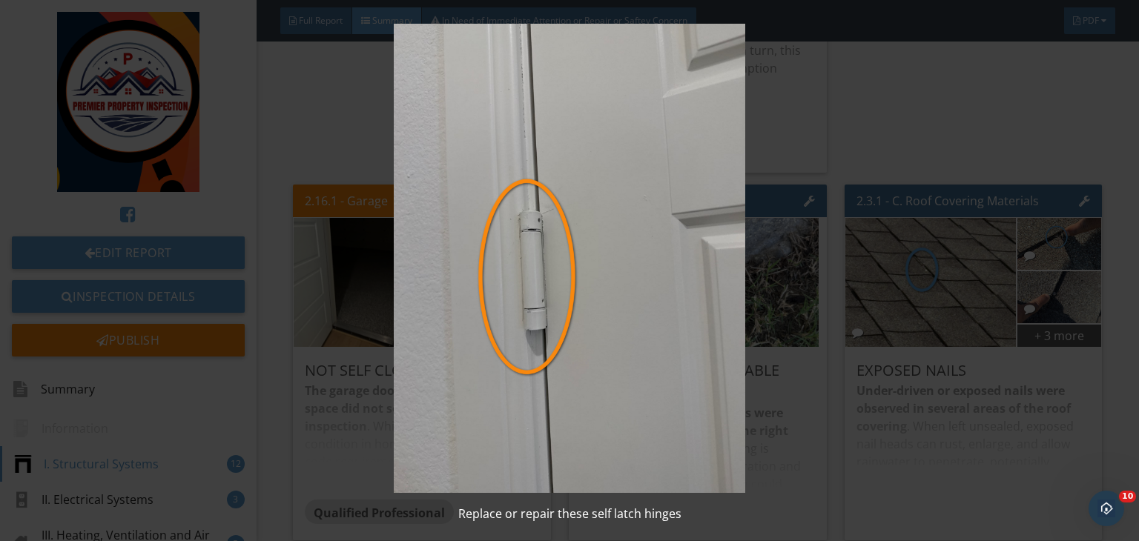
click at [831, 267] on img at bounding box center [569, 258] width 1037 height 469
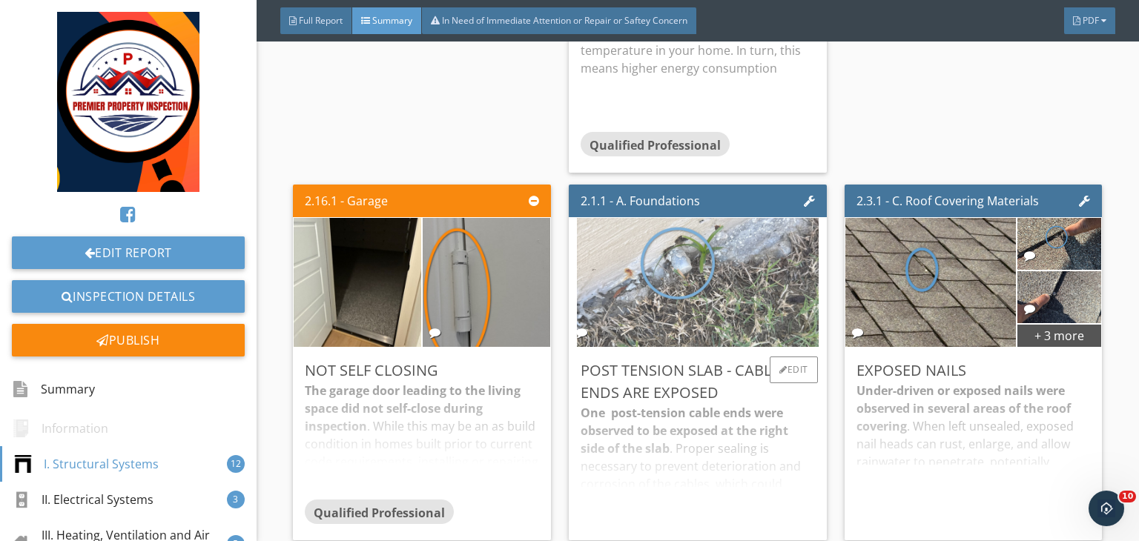
click at [660, 277] on img at bounding box center [698, 283] width 242 height 323
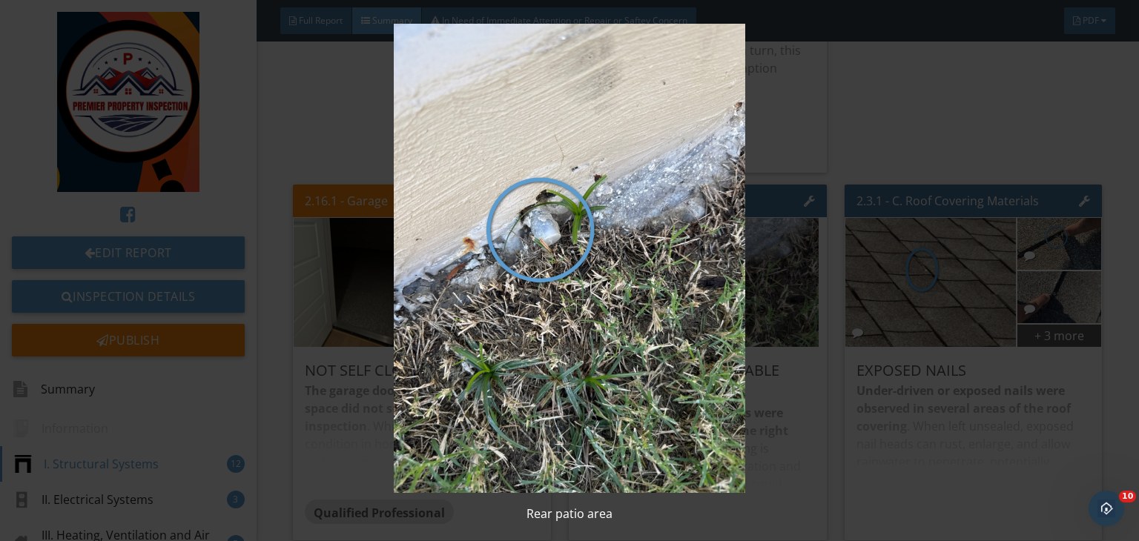
click at [776, 228] on img at bounding box center [569, 258] width 1037 height 469
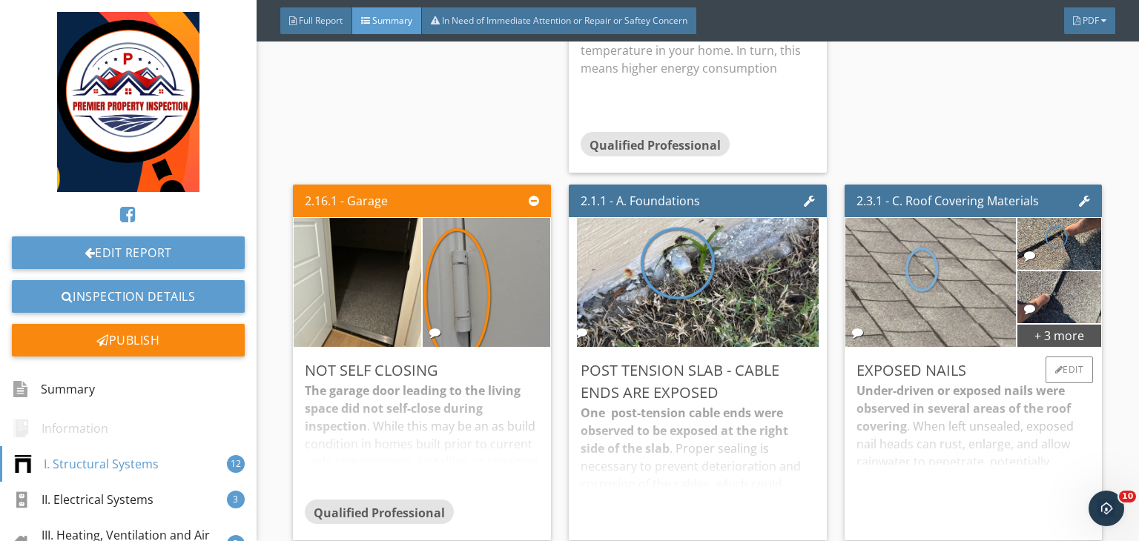
click at [882, 291] on img at bounding box center [931, 283] width 242 height 323
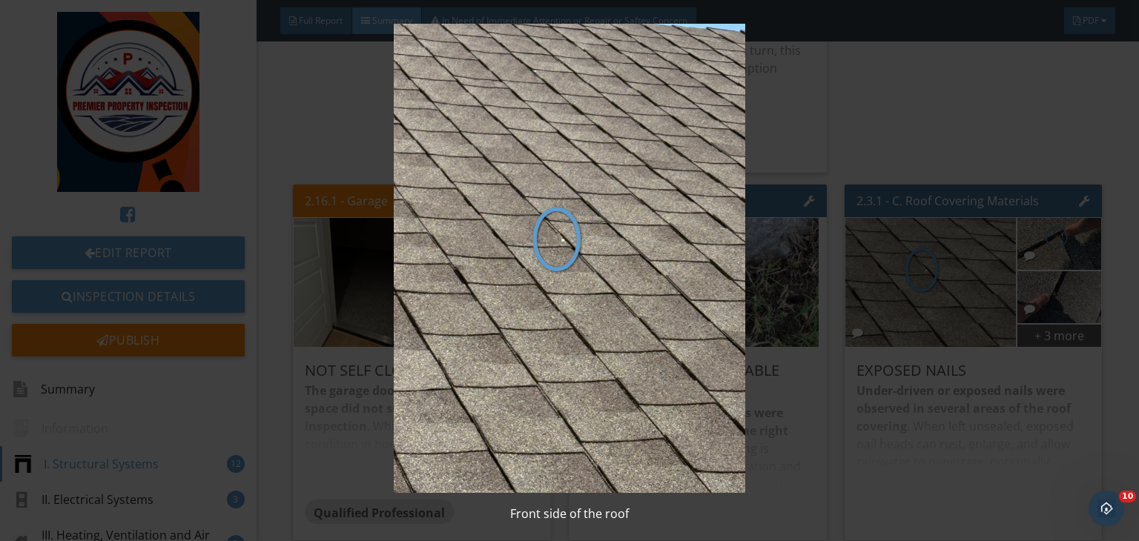
click at [1038, 251] on img at bounding box center [569, 258] width 1037 height 469
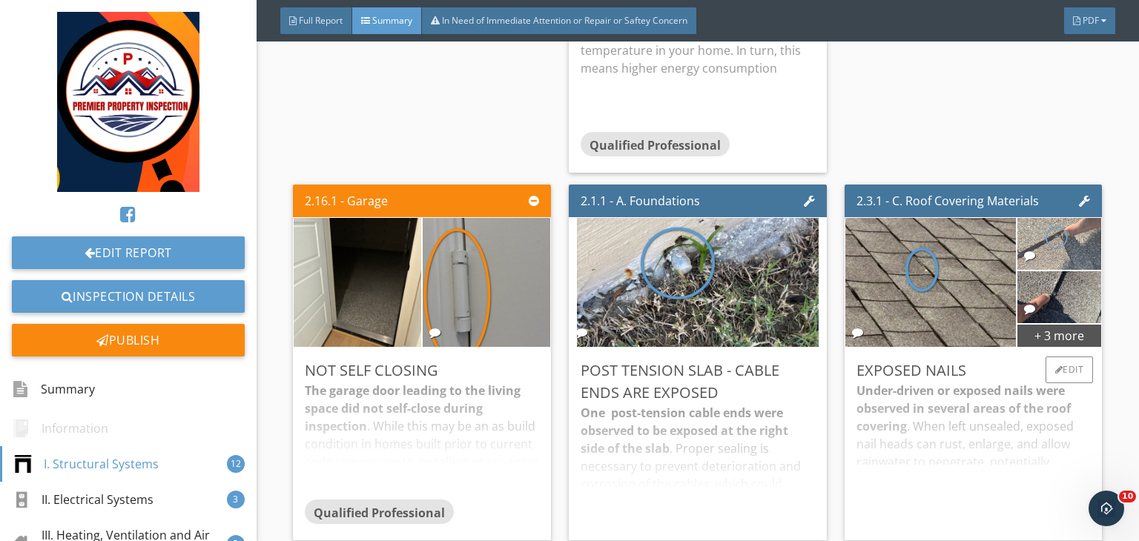
click at [1045, 246] on img at bounding box center [1059, 244] width 97 height 130
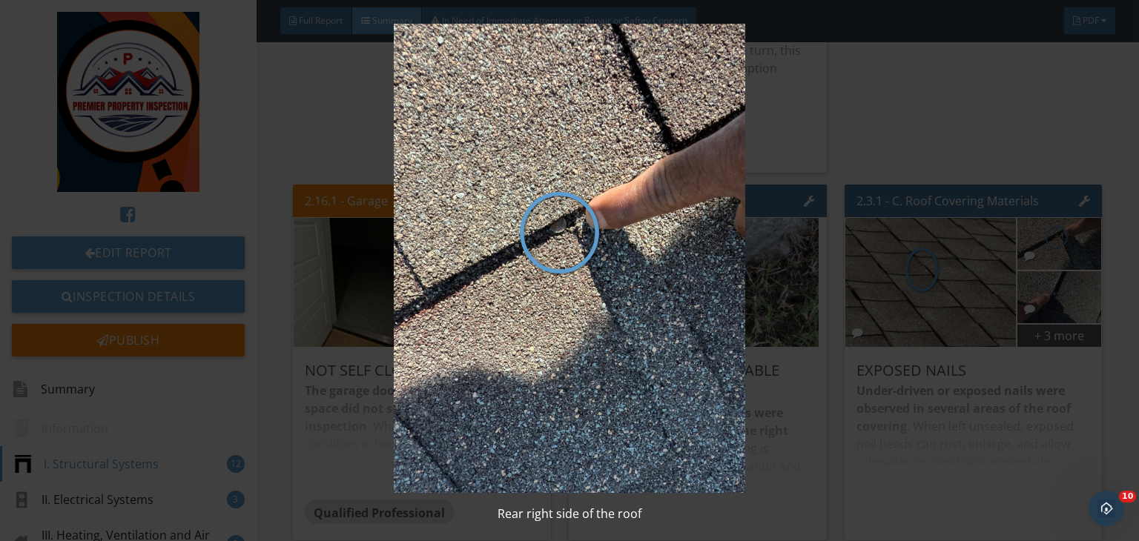
click at [932, 297] on img at bounding box center [569, 258] width 1037 height 469
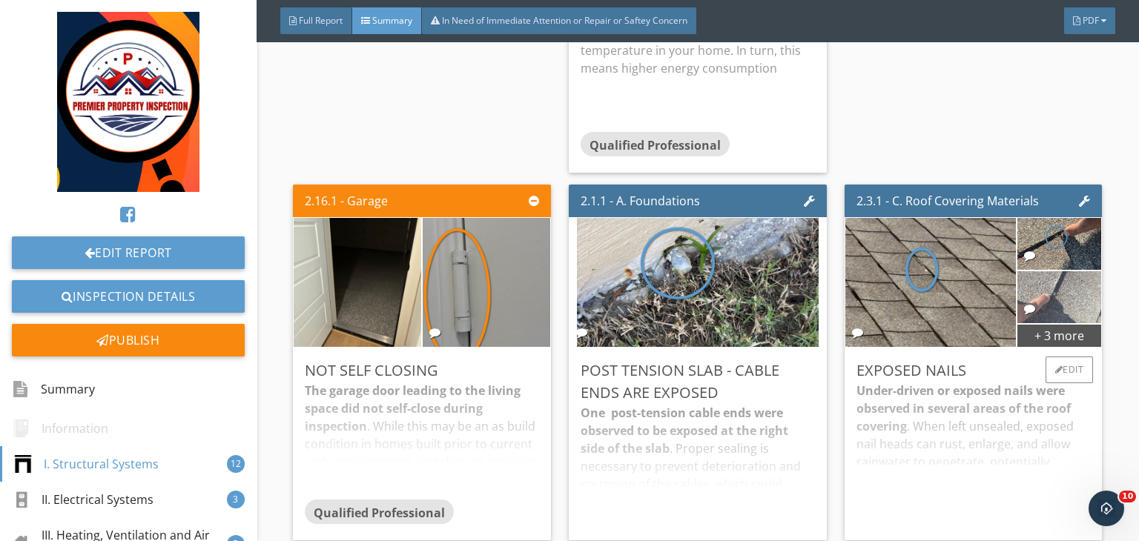
click at [1035, 305] on img at bounding box center [1059, 298] width 97 height 130
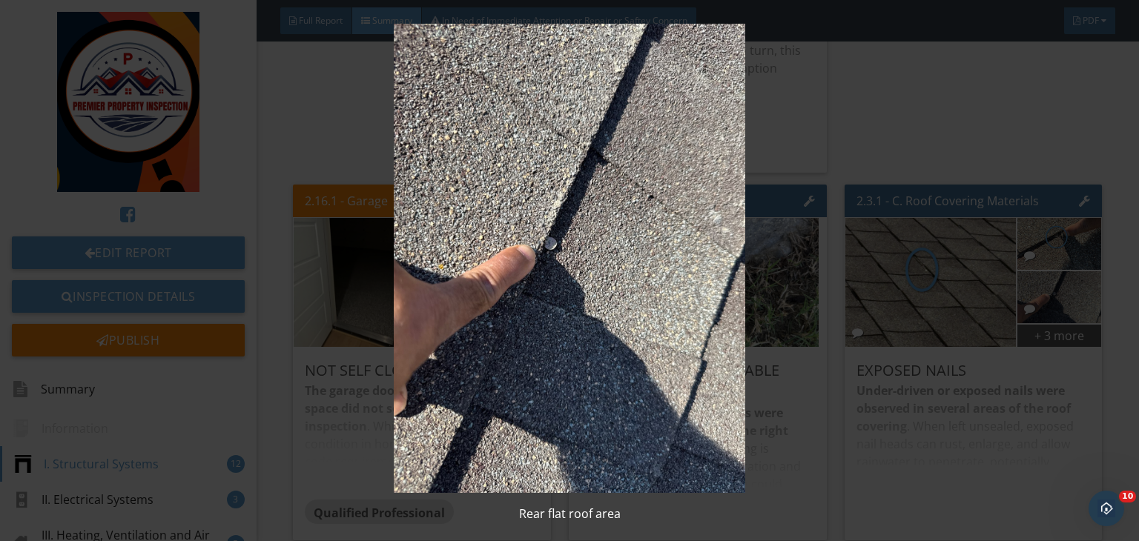
click at [966, 291] on img at bounding box center [569, 258] width 1037 height 469
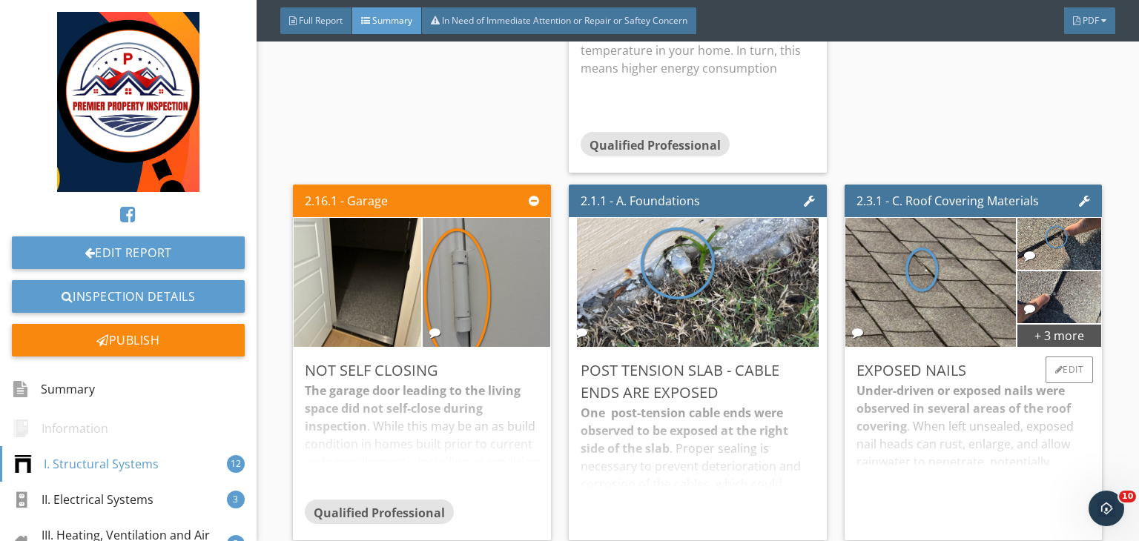
click at [1023, 352] on div "Exposed Nails Under-driven or exposed nails were observed in several areas of t…" at bounding box center [974, 444] width 258 height 193
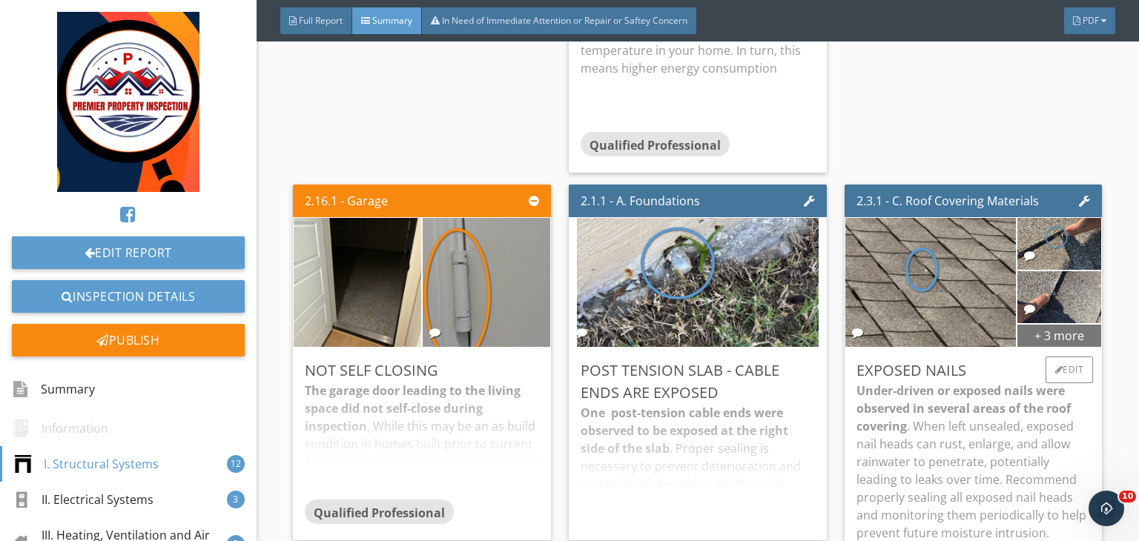
click at [1037, 340] on div "+ 3 more" at bounding box center [1059, 335] width 84 height 24
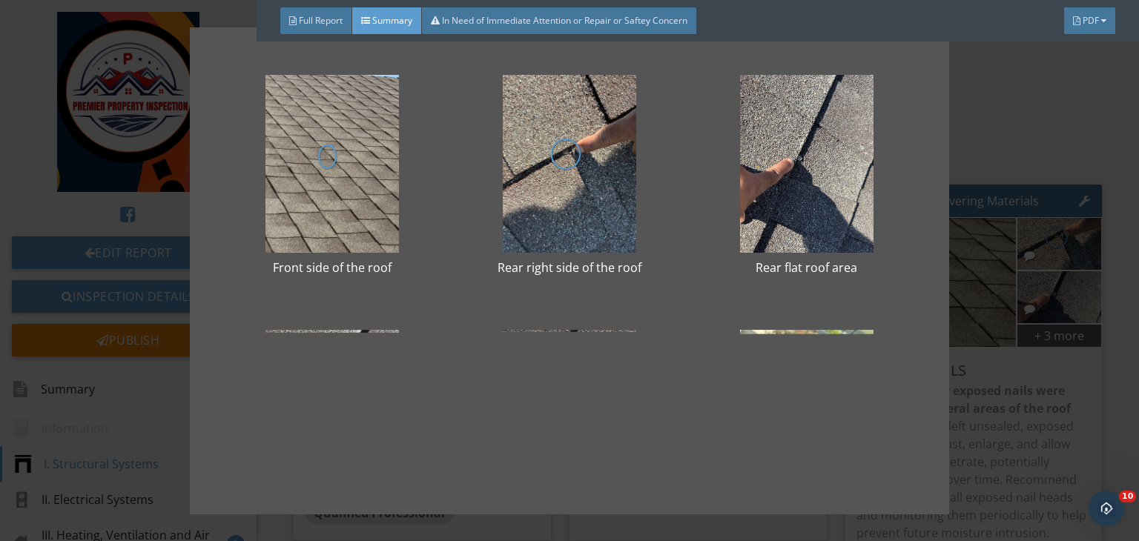
click at [556, 402] on div at bounding box center [570, 419] width 190 height 178
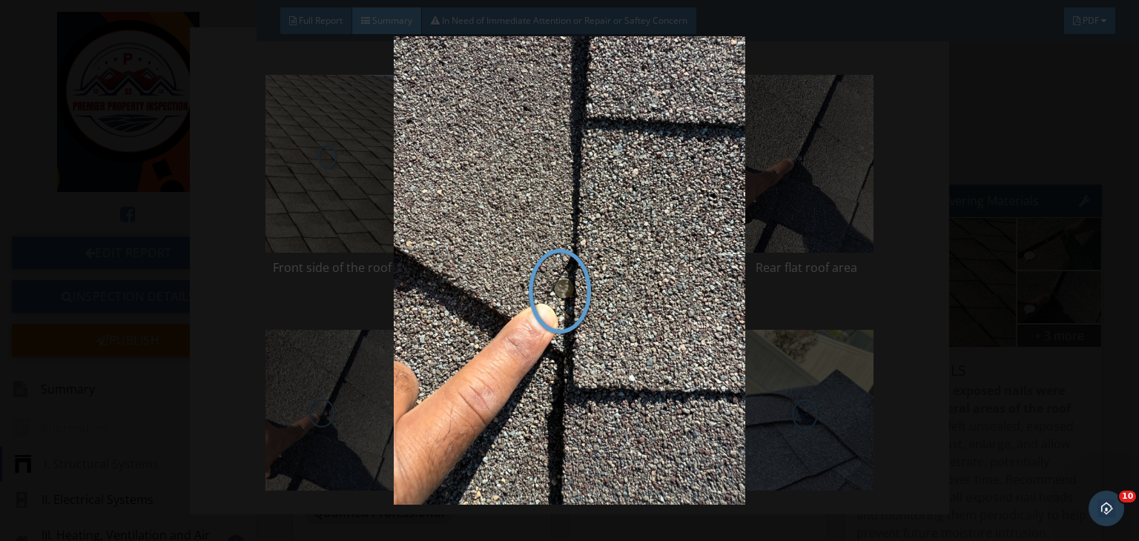
click at [976, 303] on img at bounding box center [569, 270] width 1037 height 469
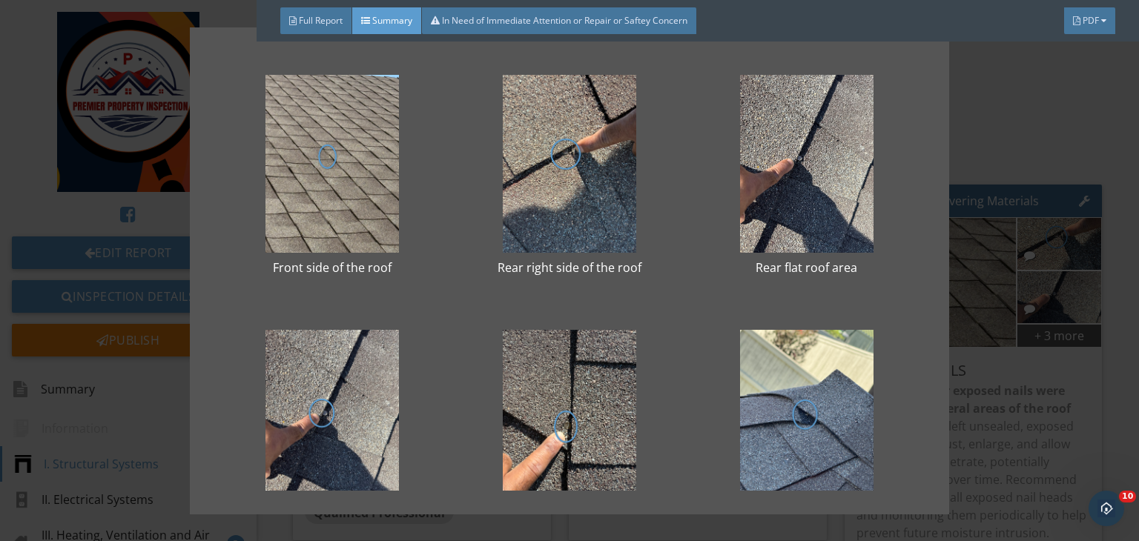
scroll to position [70, 0]
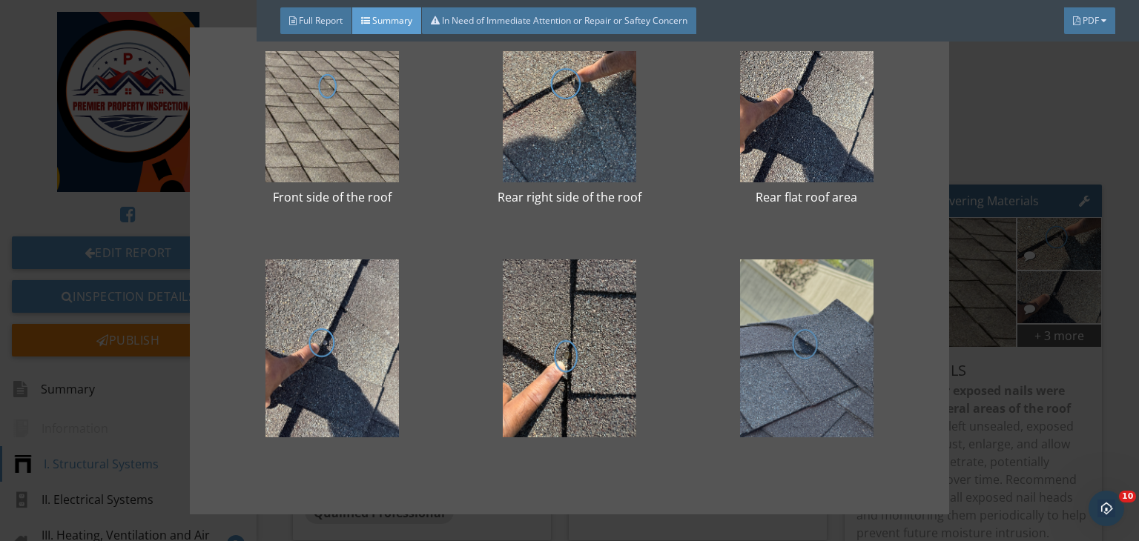
click at [804, 362] on div at bounding box center [807, 349] width 190 height 178
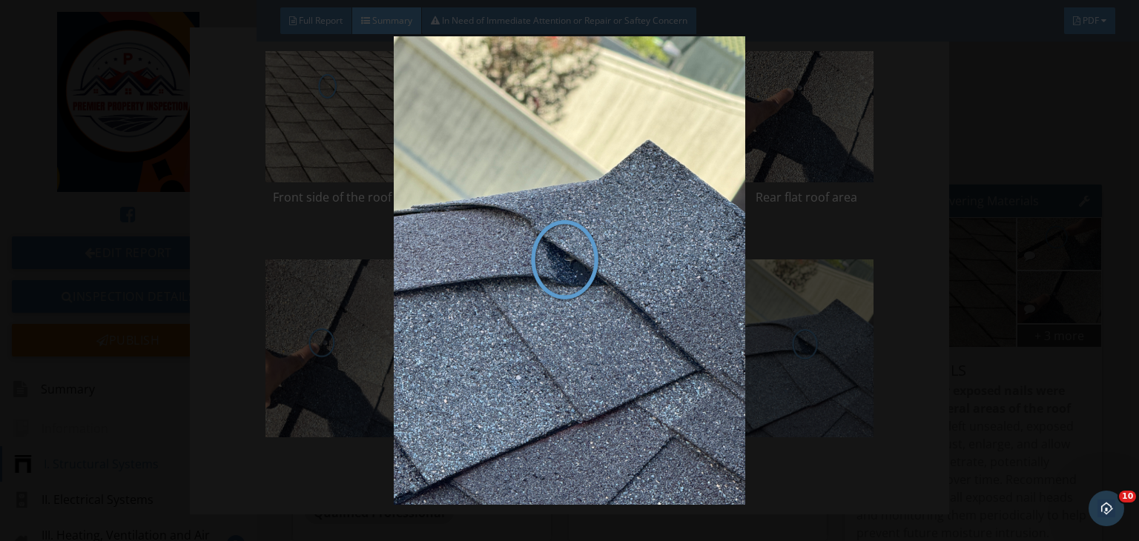
click at [979, 289] on img at bounding box center [569, 270] width 1037 height 469
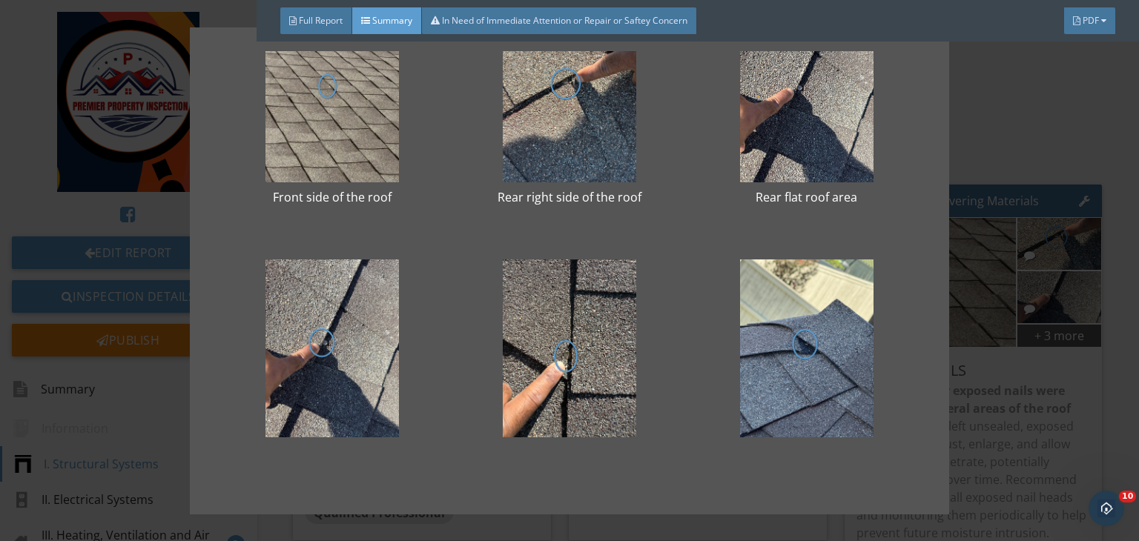
click at [1002, 140] on div "Front side of the roof Rear right side of the roof Rear flat roof area" at bounding box center [569, 270] width 1139 height 541
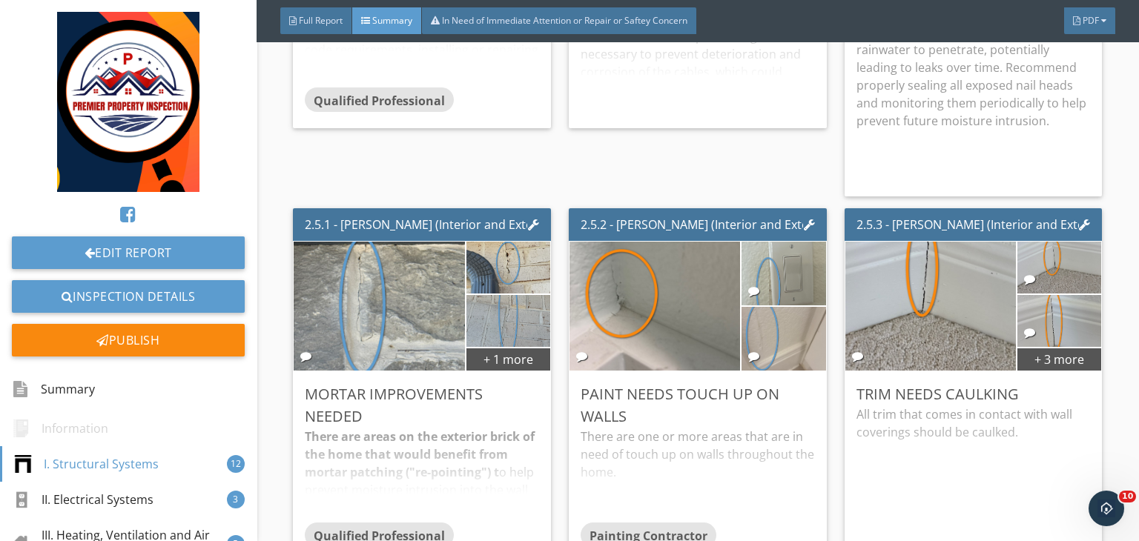
scroll to position [1774, 0]
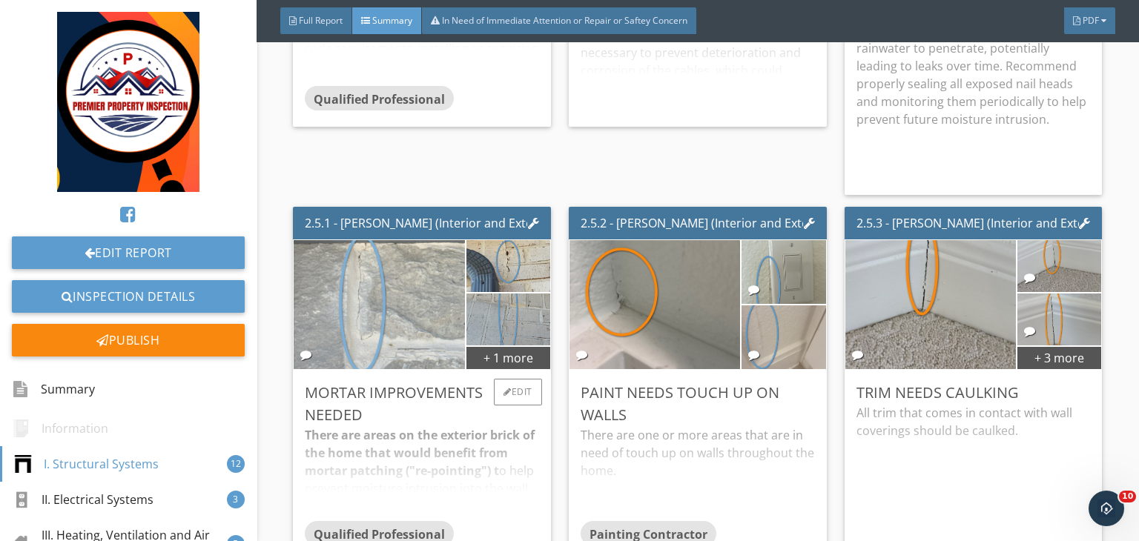
click at [390, 302] on img at bounding box center [379, 304] width 242 height 323
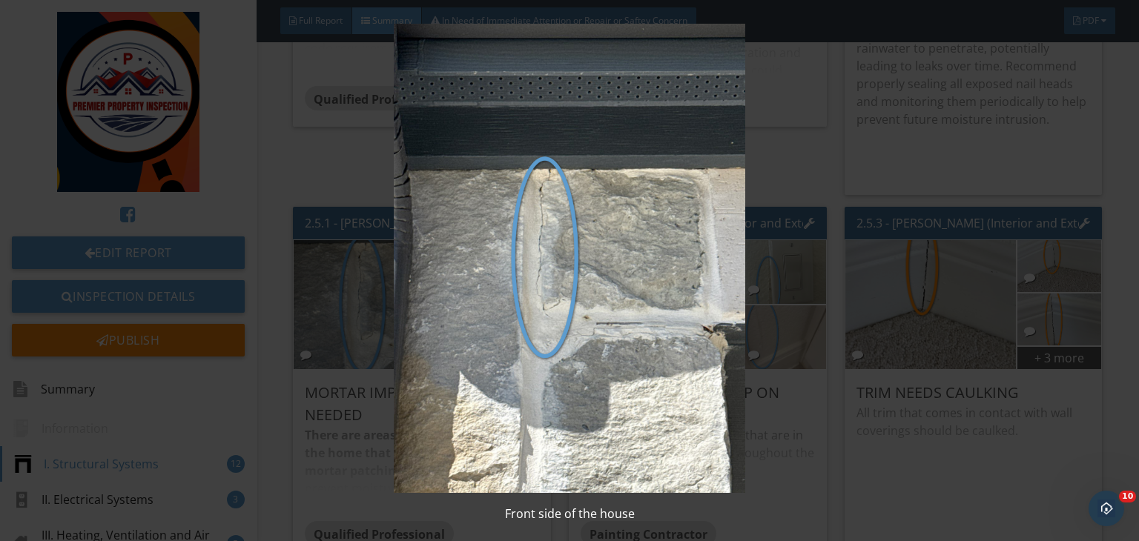
click at [788, 301] on img at bounding box center [569, 258] width 1037 height 469
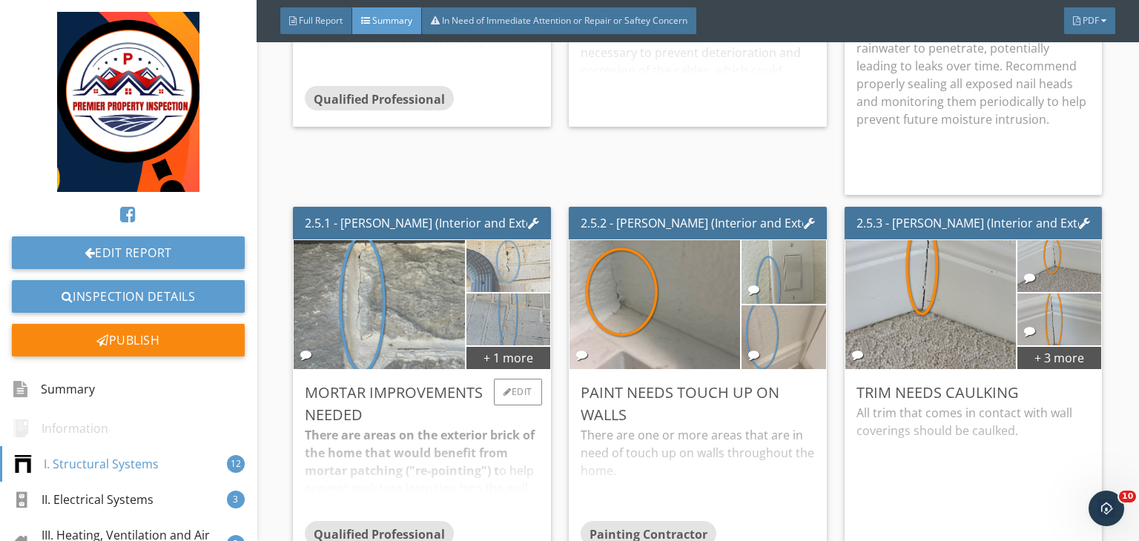
click at [487, 264] on img at bounding box center [508, 266] width 97 height 130
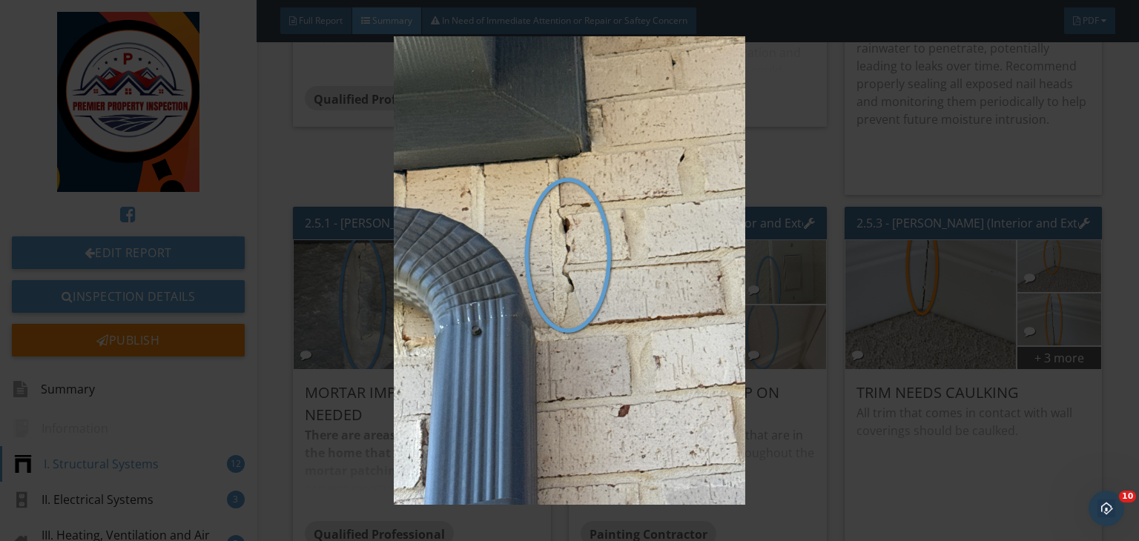
click at [827, 265] on img at bounding box center [569, 270] width 1037 height 469
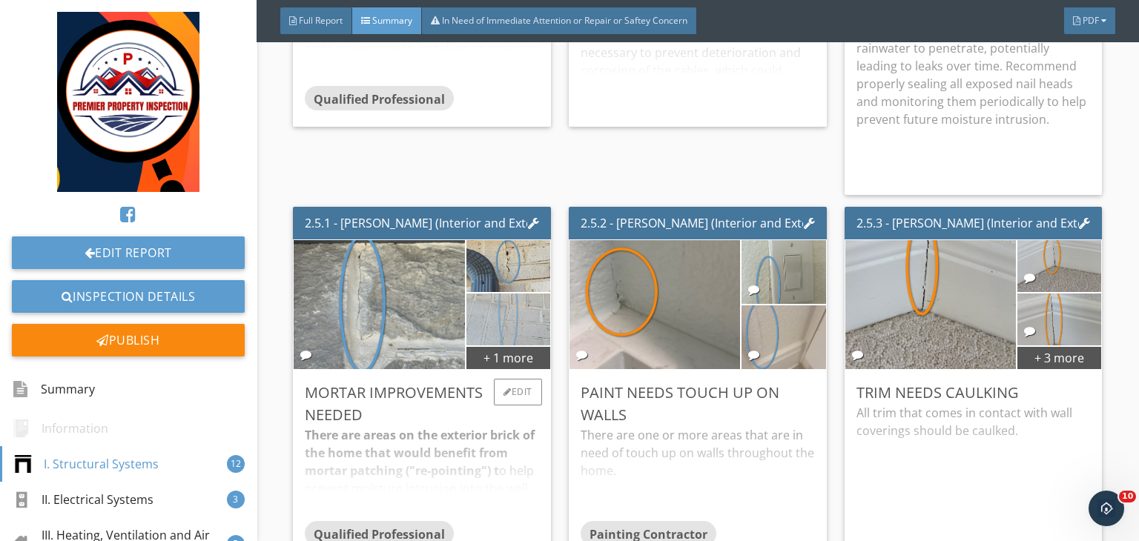
click at [515, 316] on img at bounding box center [508, 319] width 97 height 130
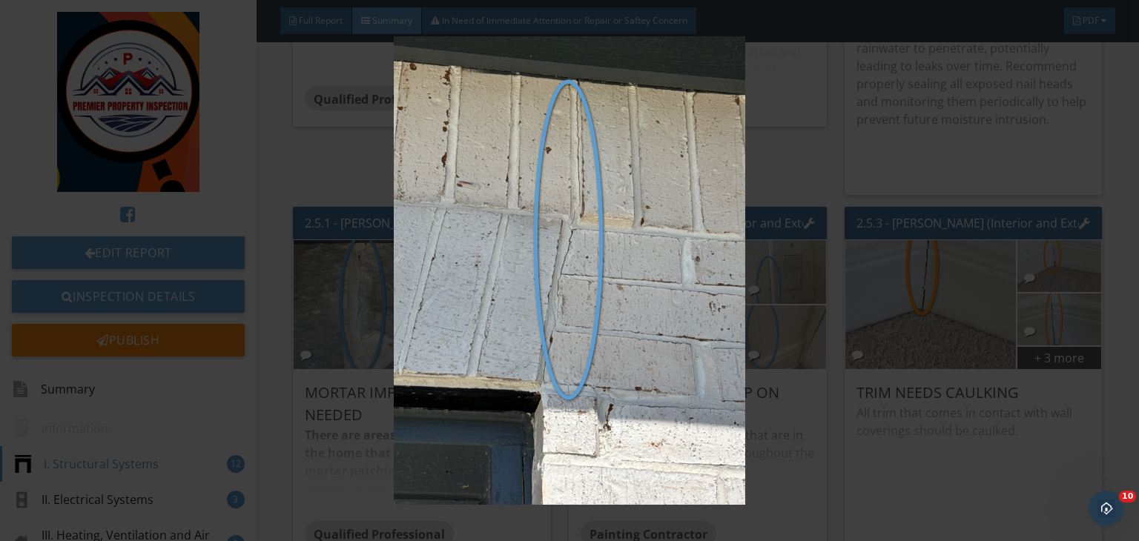
click at [920, 251] on img at bounding box center [569, 270] width 1037 height 469
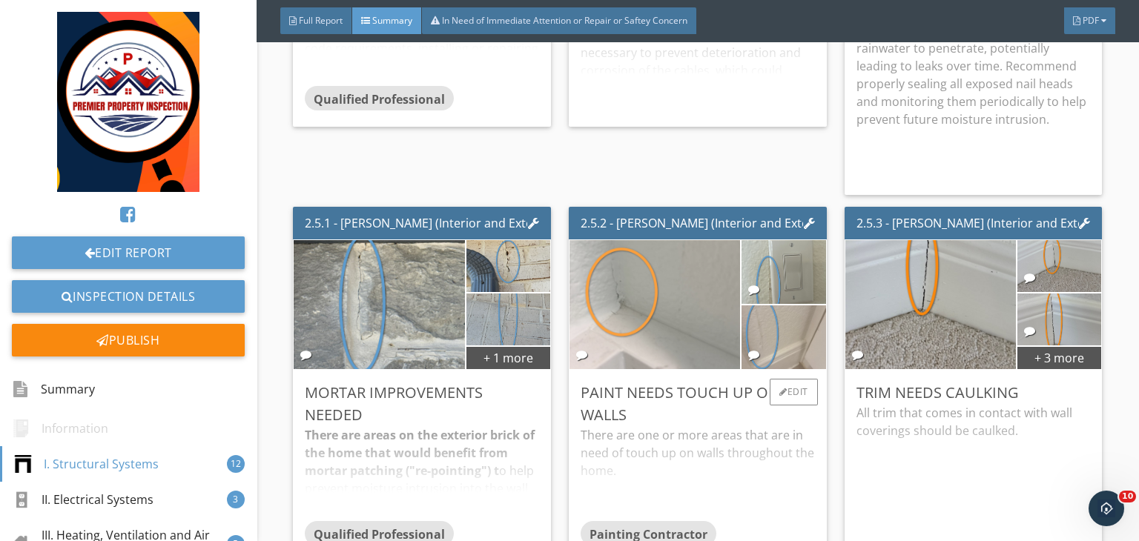
click at [640, 297] on img at bounding box center [655, 304] width 242 height 323
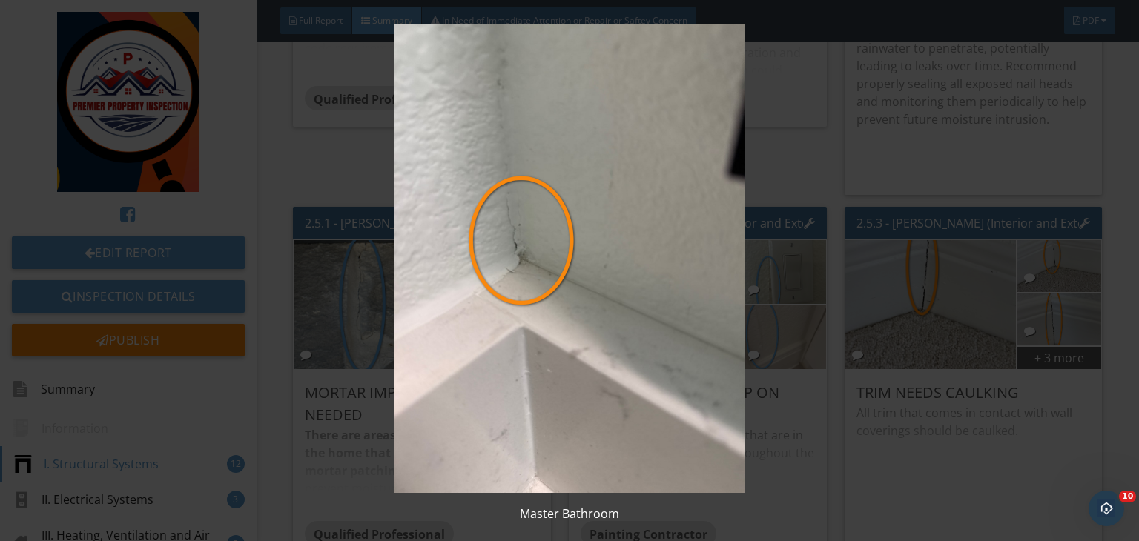
click at [765, 273] on img at bounding box center [569, 258] width 1037 height 469
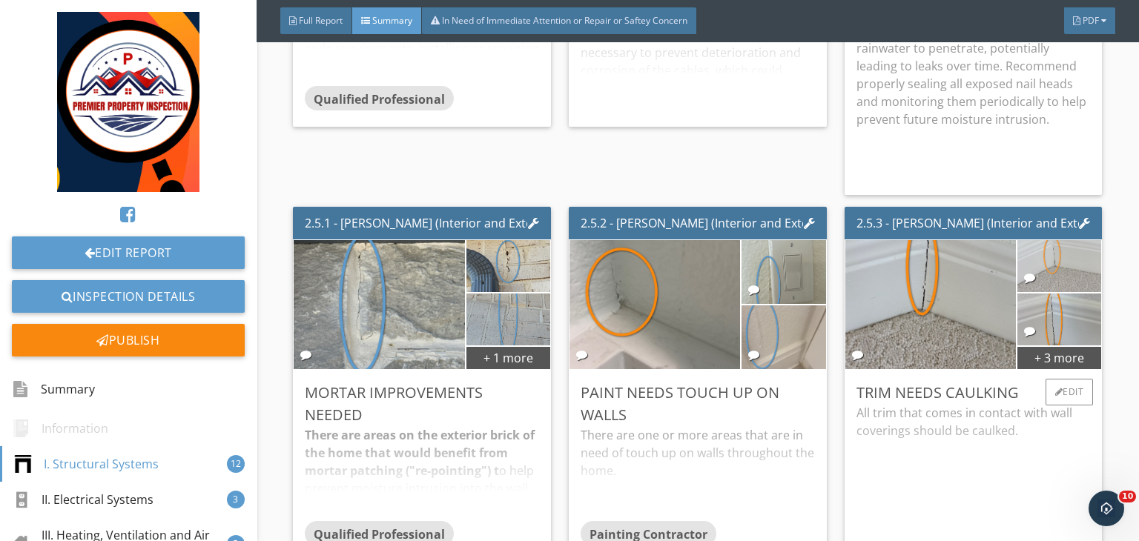
click at [1051, 282] on img at bounding box center [1059, 266] width 97 height 130
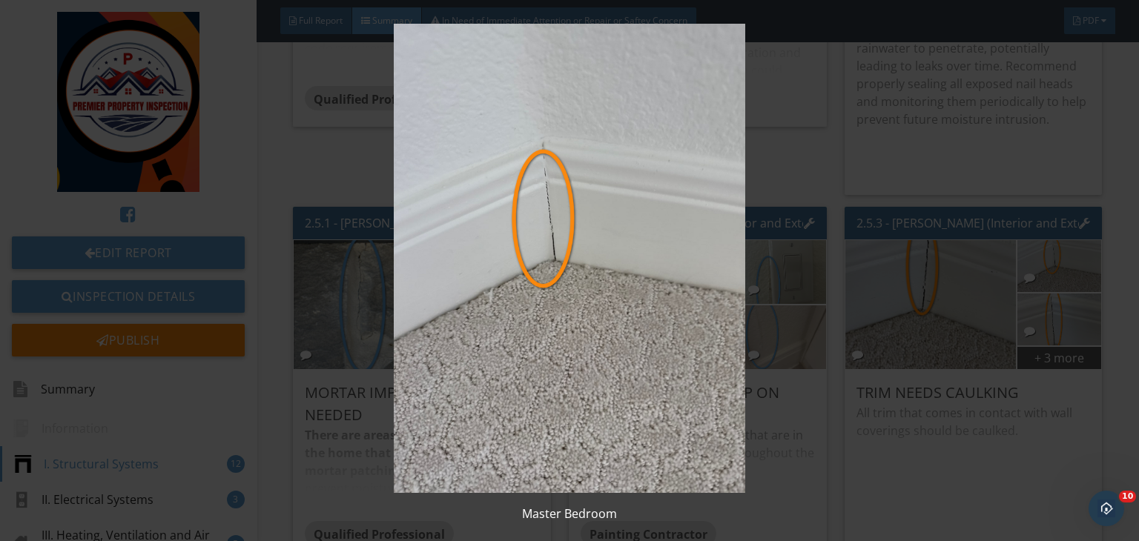
click at [841, 255] on img at bounding box center [569, 258] width 1037 height 469
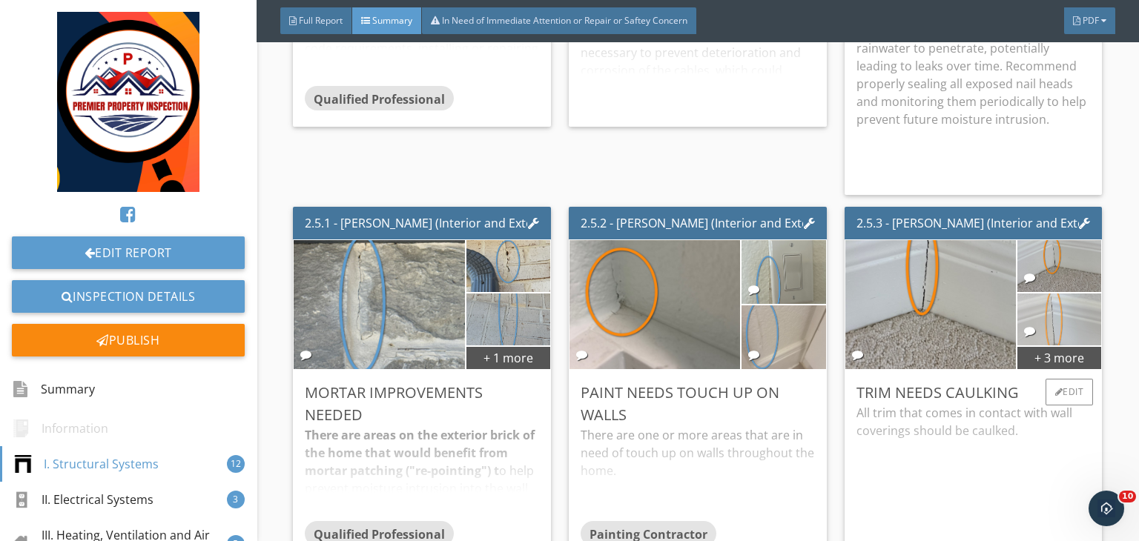
click at [1052, 301] on img at bounding box center [1059, 319] width 97 height 130
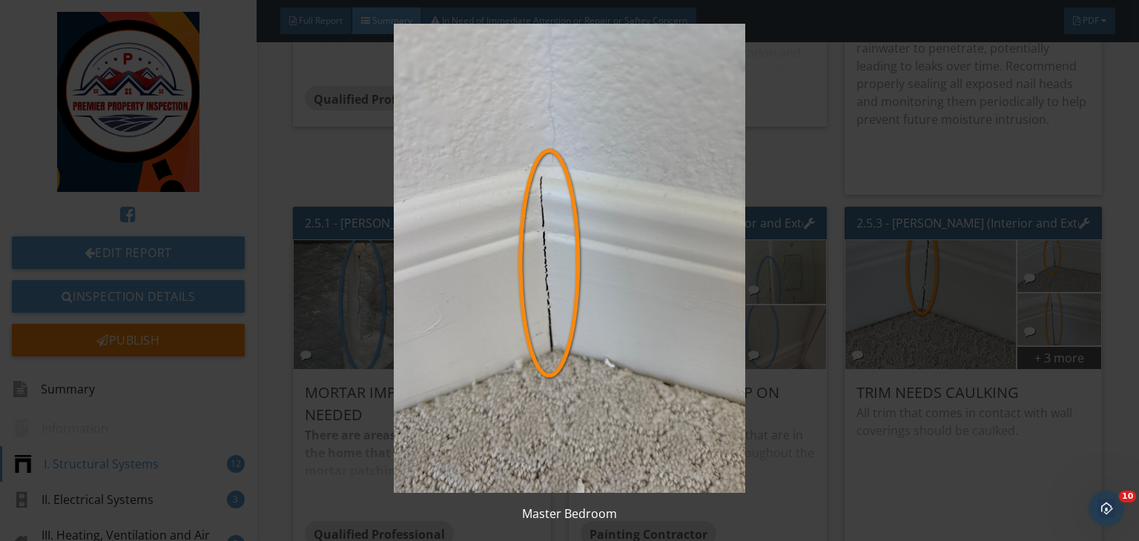
click at [911, 292] on img at bounding box center [569, 258] width 1037 height 469
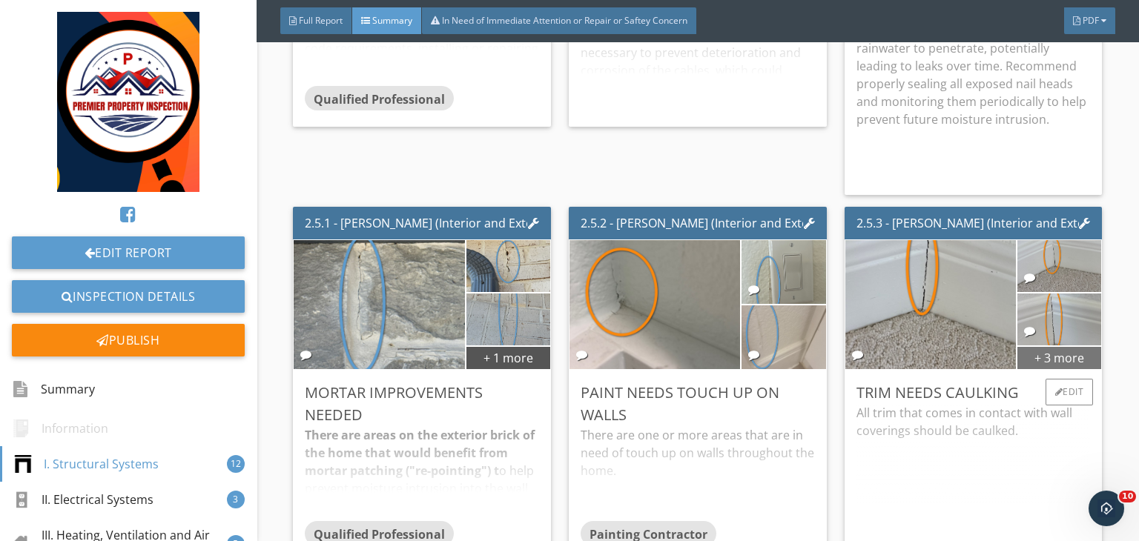
click at [1051, 360] on div "+ 3 more" at bounding box center [1059, 358] width 84 height 24
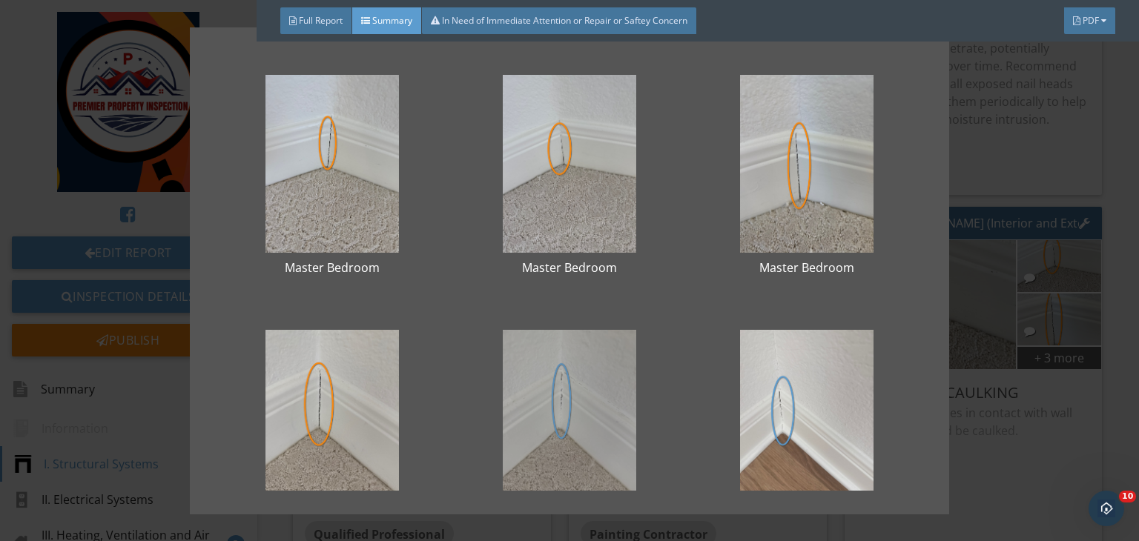
scroll to position [70, 0]
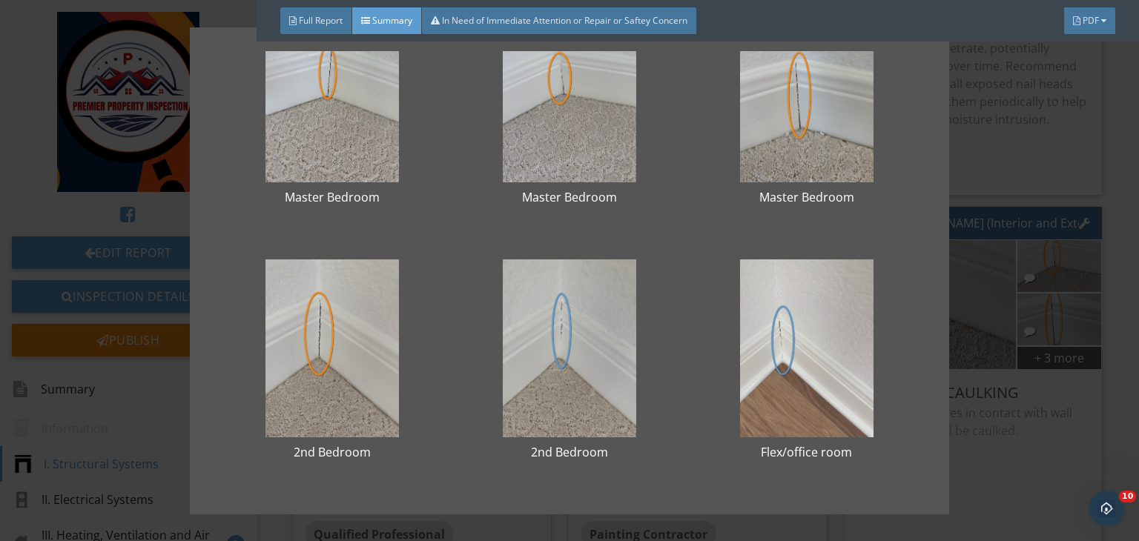
click at [973, 325] on div "Master Bedroom Master Bedroom Master Bedroom 2nd Bedroom 2nd Bedroom Flex/offic…" at bounding box center [569, 270] width 1139 height 541
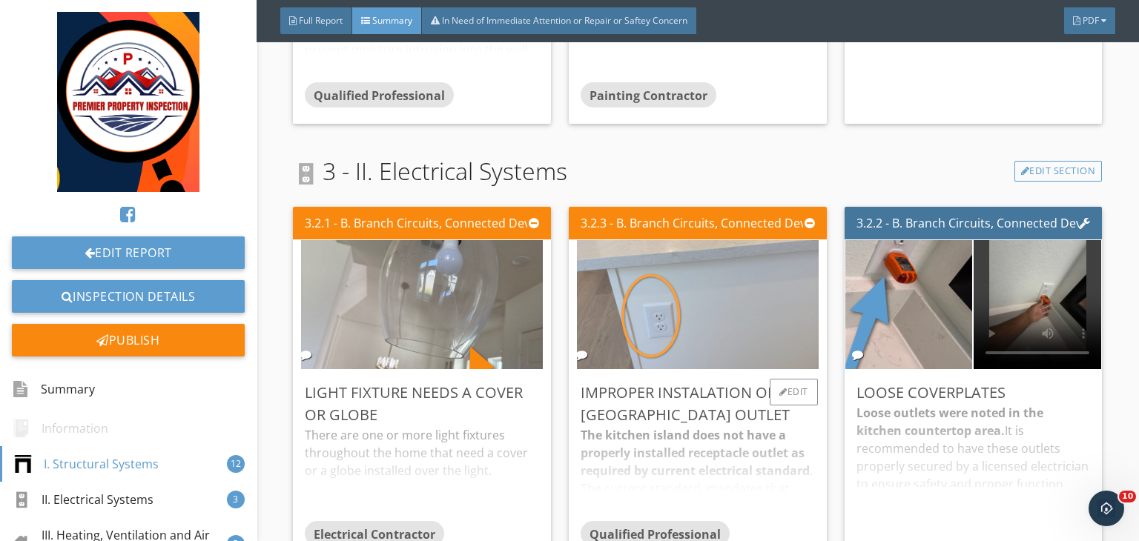
scroll to position [2216, 0]
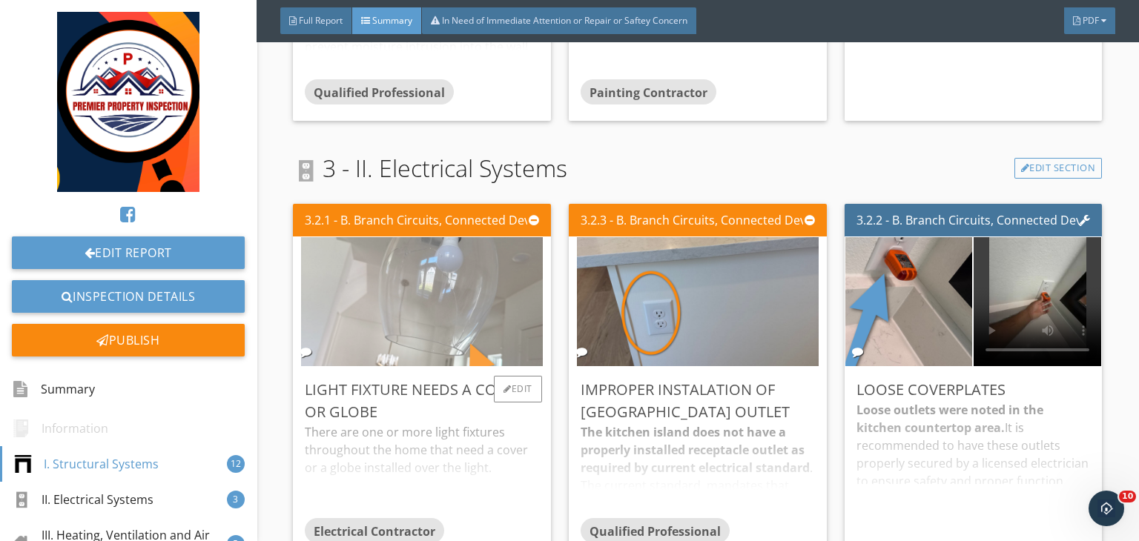
click at [404, 314] on img at bounding box center [422, 301] width 242 height 323
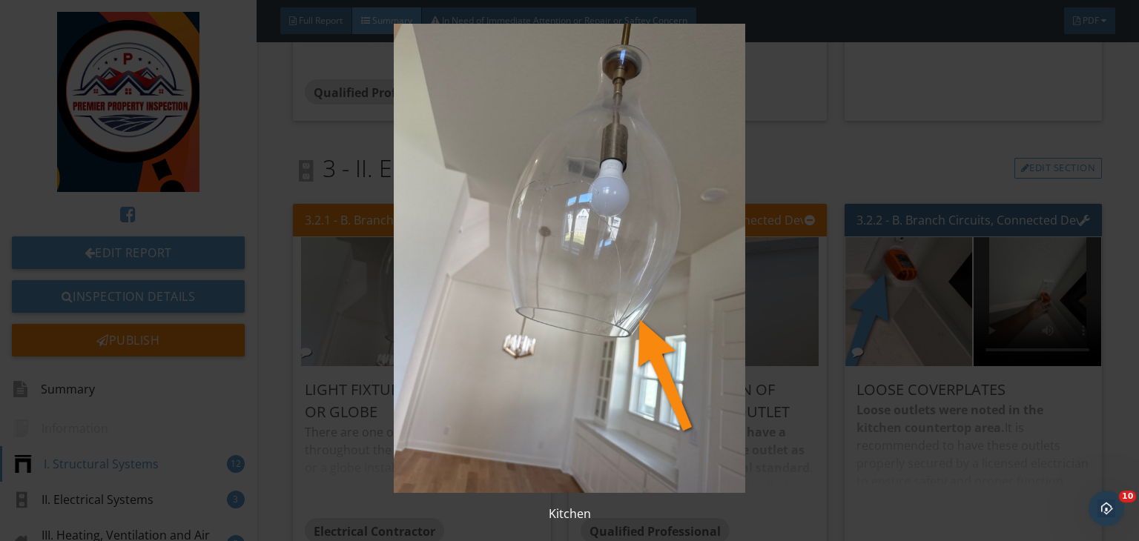
click at [831, 311] on img at bounding box center [569, 258] width 1037 height 469
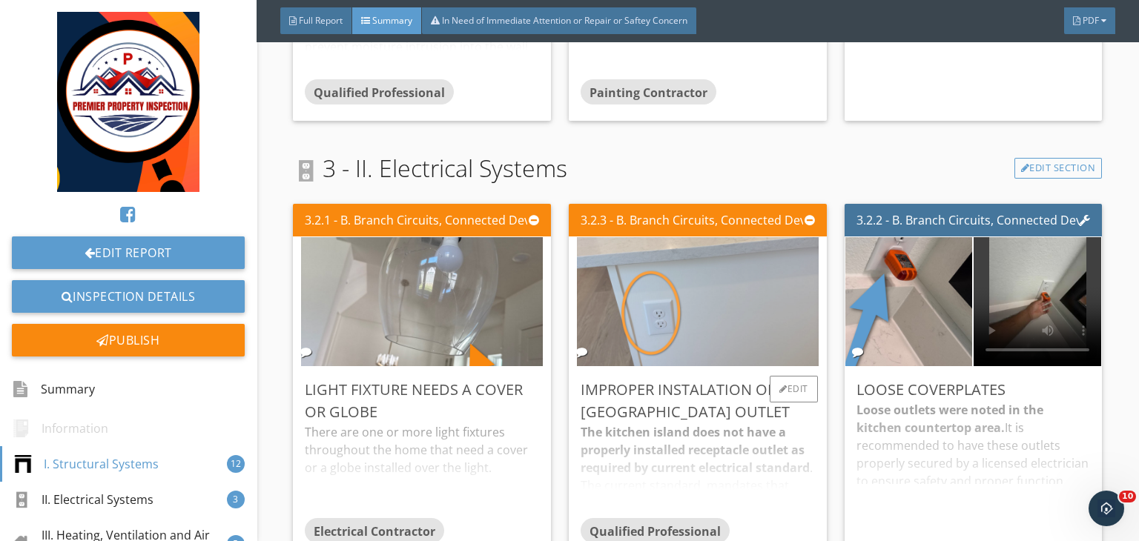
click at [677, 310] on img at bounding box center [698, 301] width 242 height 323
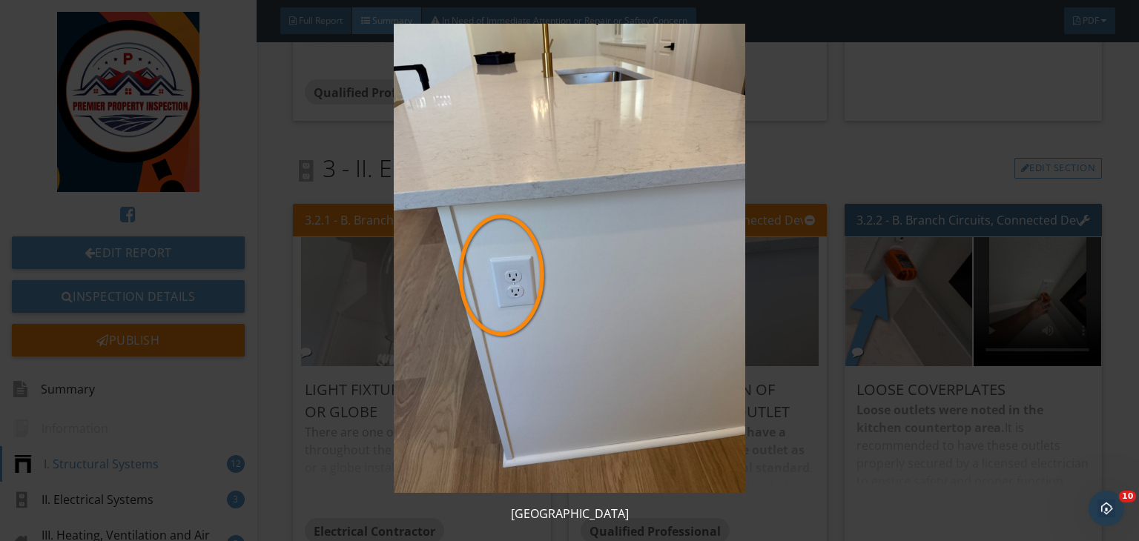
click at [934, 278] on img at bounding box center [569, 258] width 1037 height 469
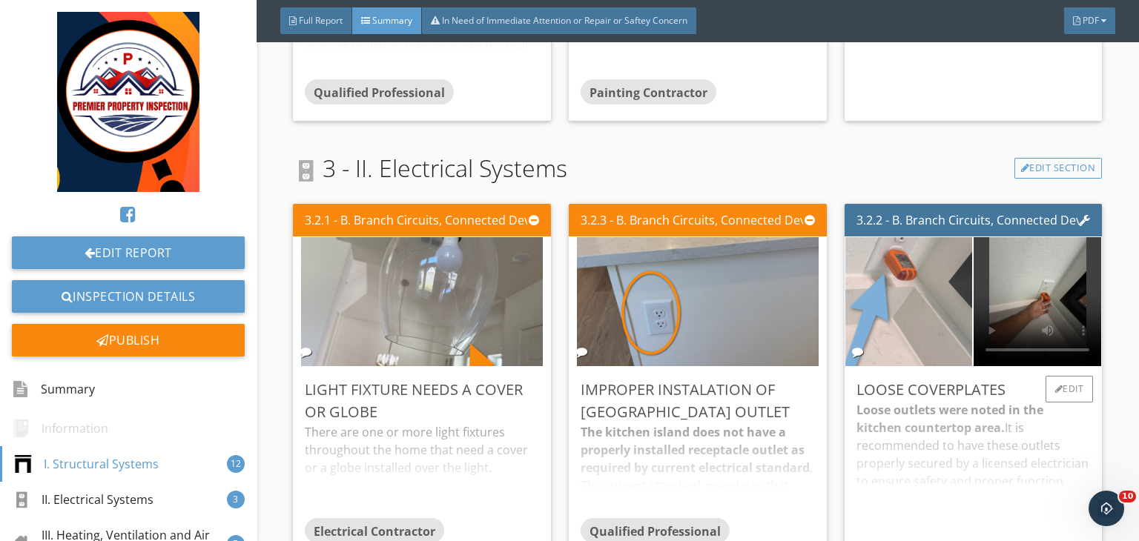
click at [874, 332] on img at bounding box center [909, 301] width 242 height 323
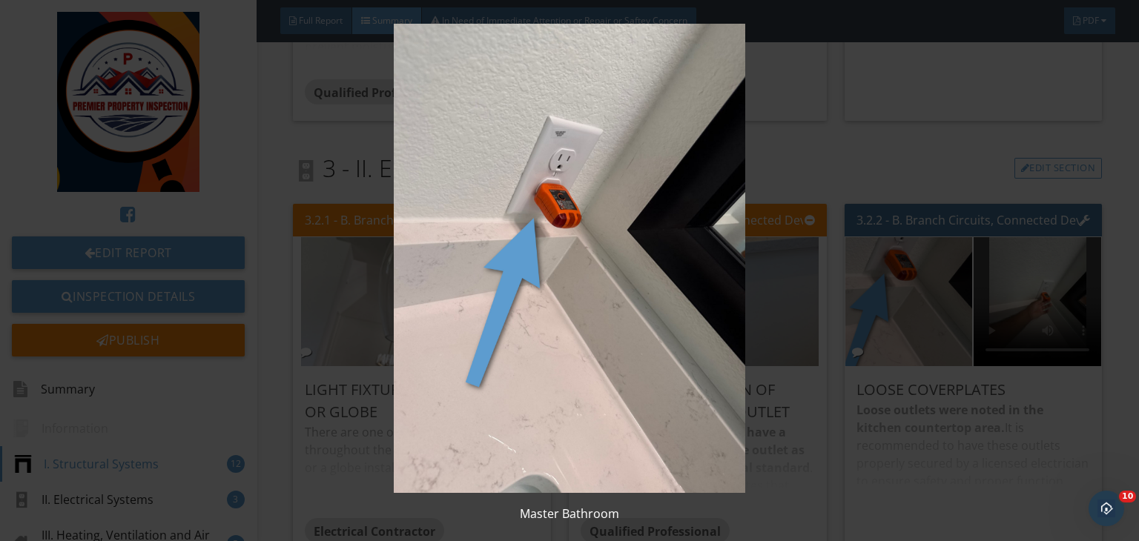
click at [1013, 292] on img at bounding box center [569, 258] width 1037 height 469
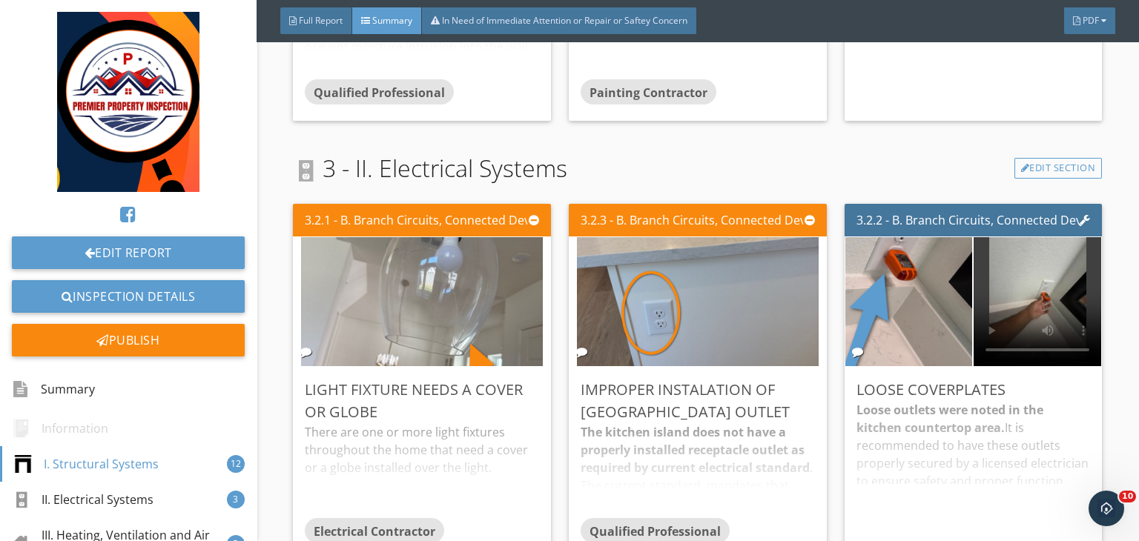
click at [1013, 292] on video at bounding box center [1038, 301] width 128 height 129
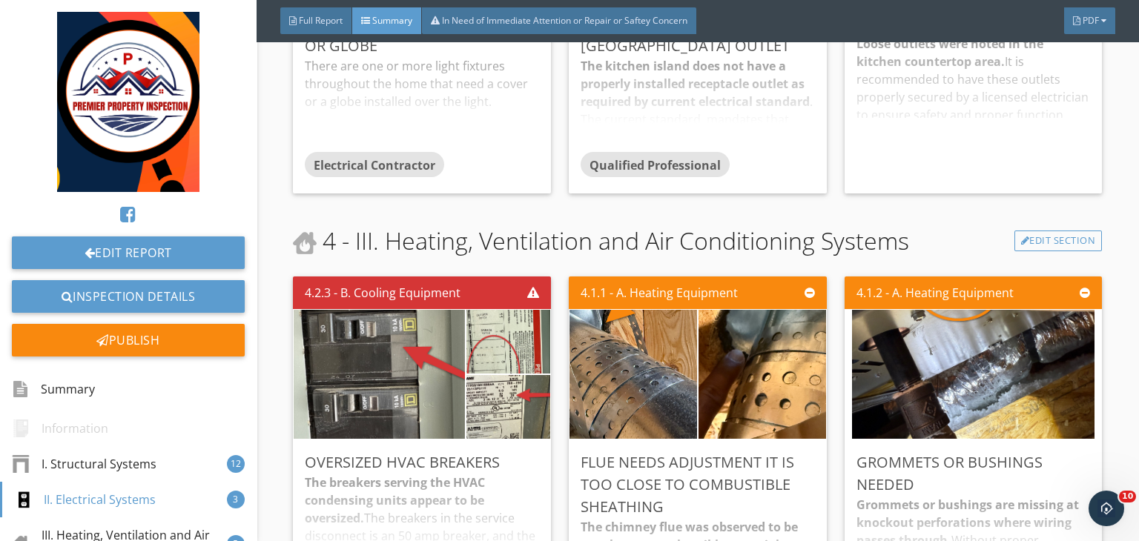
scroll to position [2588, 0]
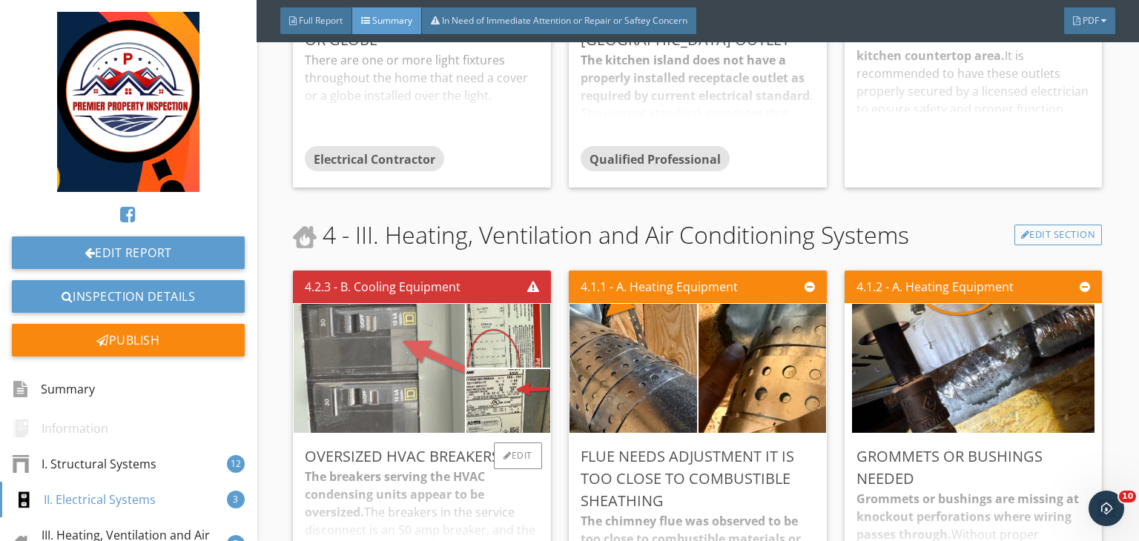
click at [387, 365] on img at bounding box center [379, 368] width 242 height 323
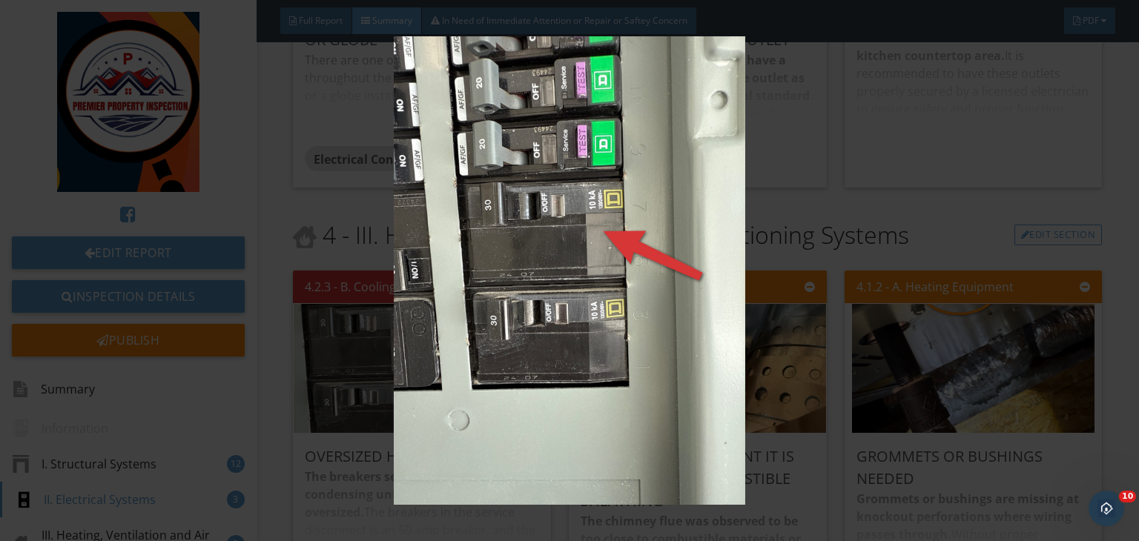
click at [693, 246] on img at bounding box center [569, 270] width 1037 height 469
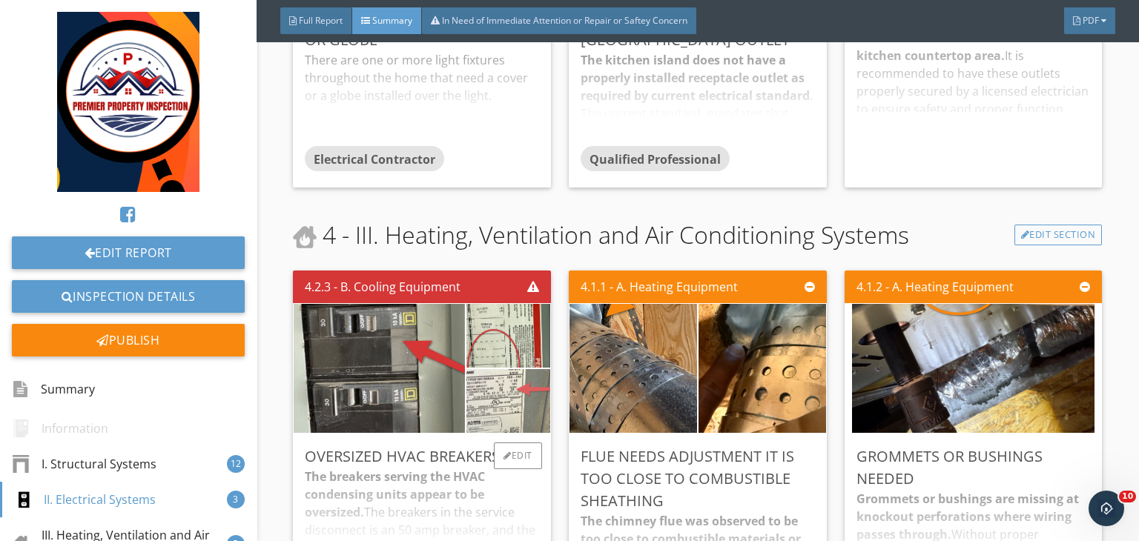
click at [493, 400] on img at bounding box center [508, 400] width 119 height 159
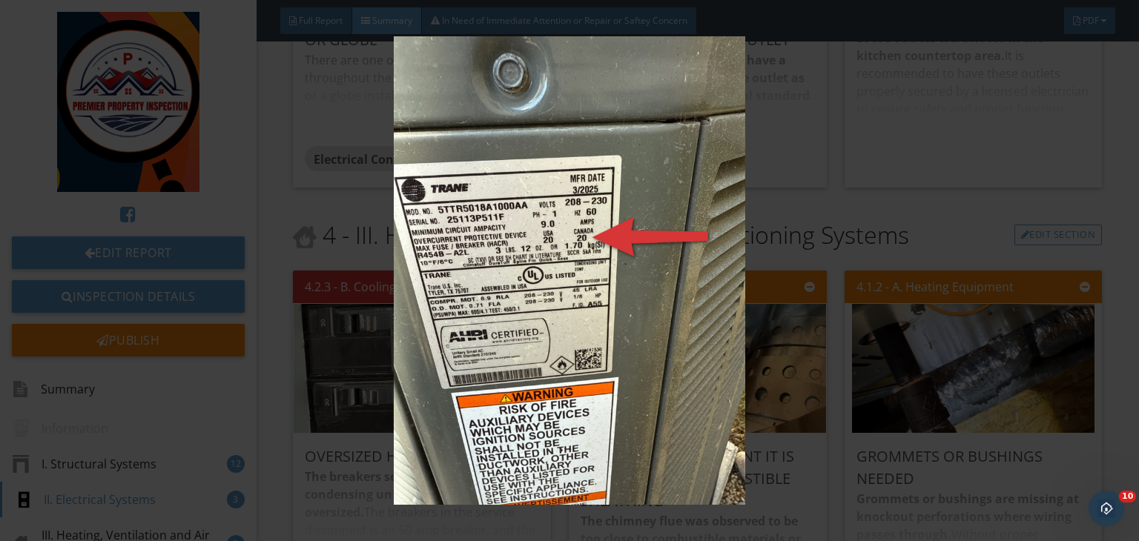
click at [931, 309] on img at bounding box center [569, 270] width 1037 height 469
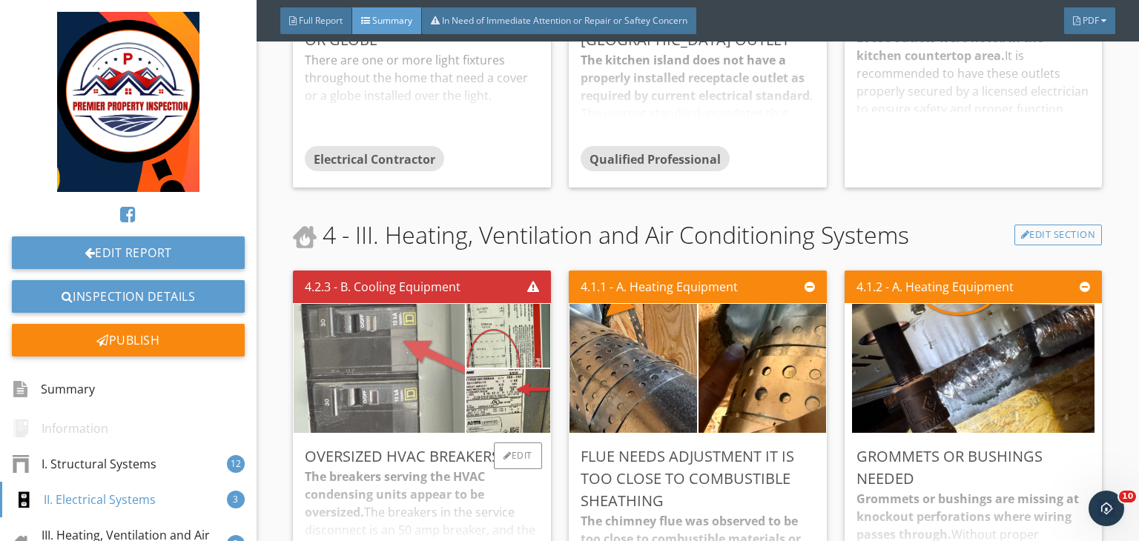
click at [365, 379] on img at bounding box center [379, 368] width 242 height 323
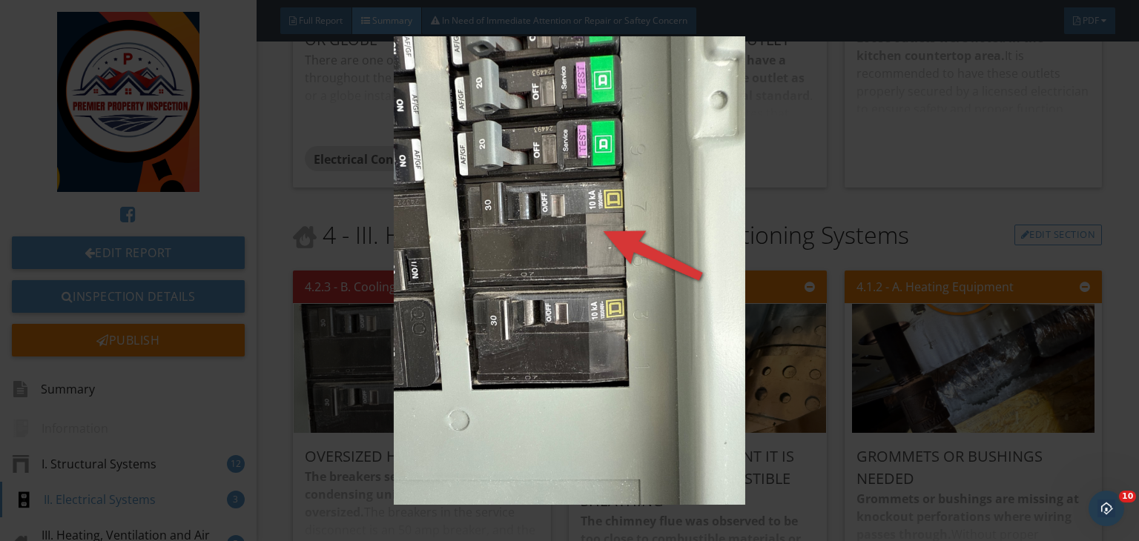
click at [839, 313] on img at bounding box center [569, 270] width 1037 height 469
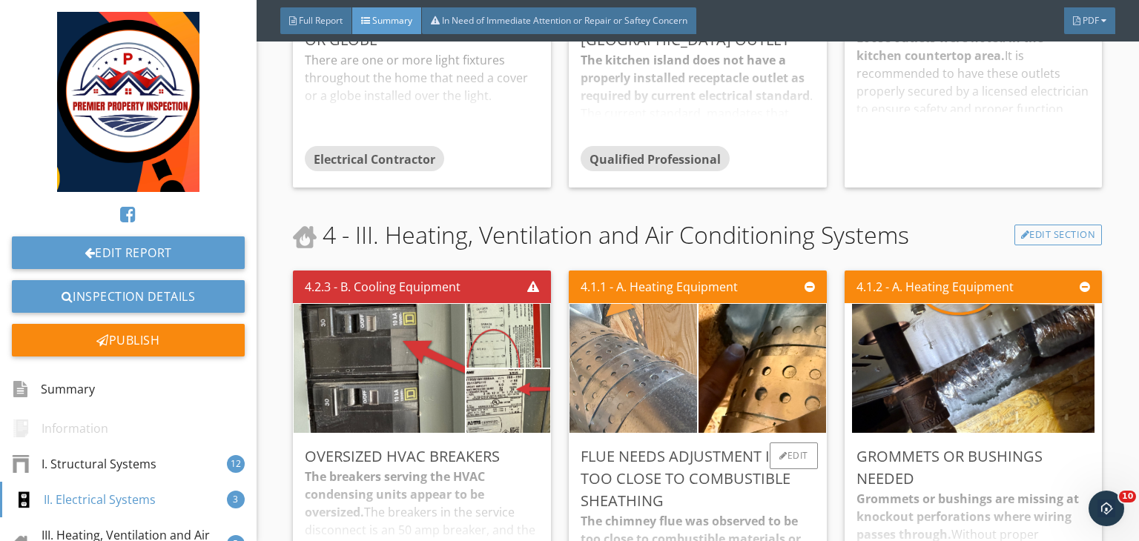
click at [613, 375] on img at bounding box center [633, 369] width 319 height 240
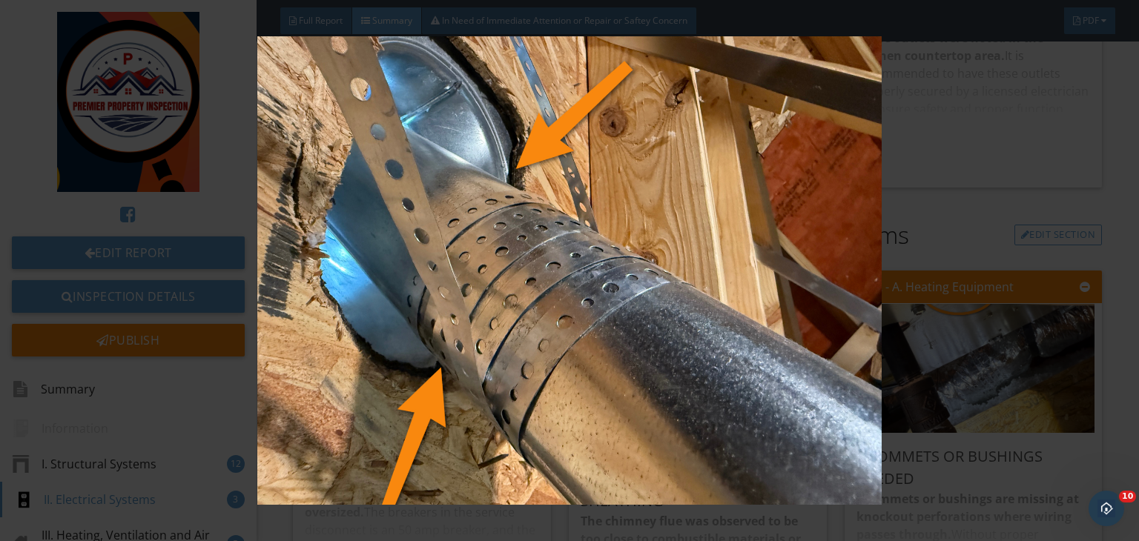
click at [655, 197] on img at bounding box center [569, 270] width 1037 height 469
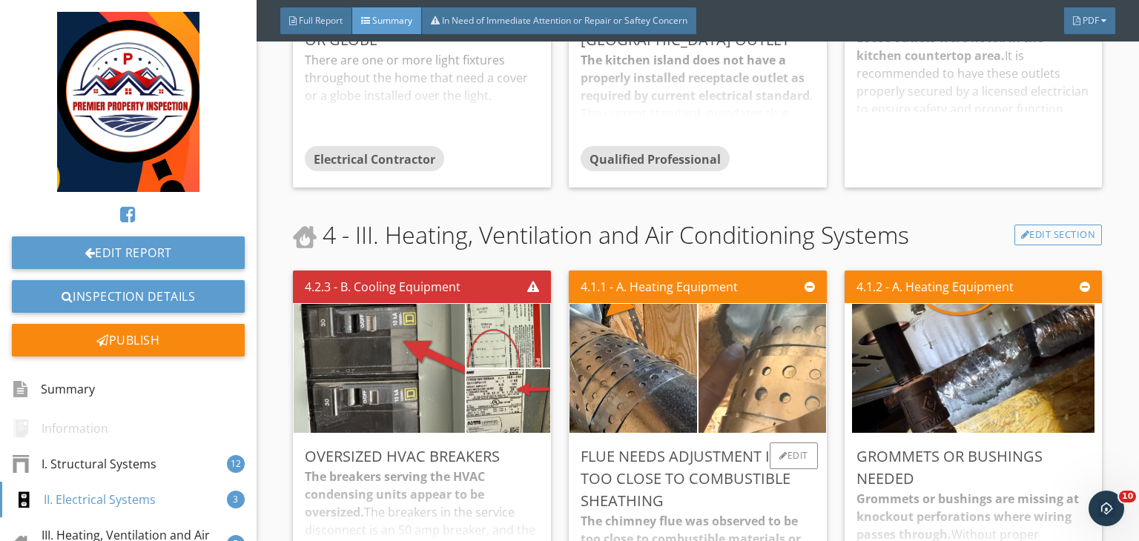
click at [728, 362] on img at bounding box center [762, 368] width 242 height 323
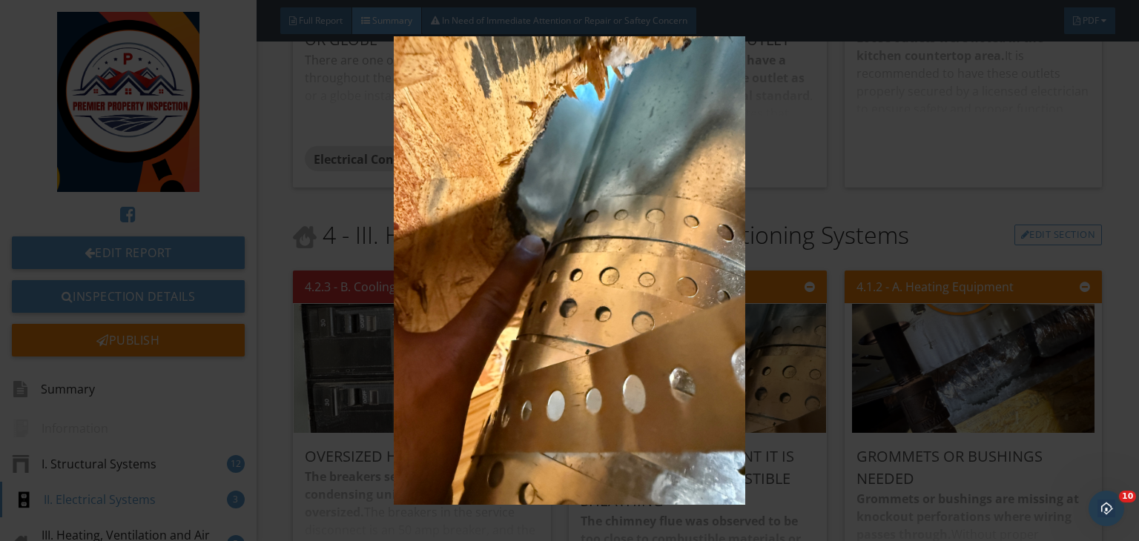
click at [971, 221] on img at bounding box center [569, 270] width 1037 height 469
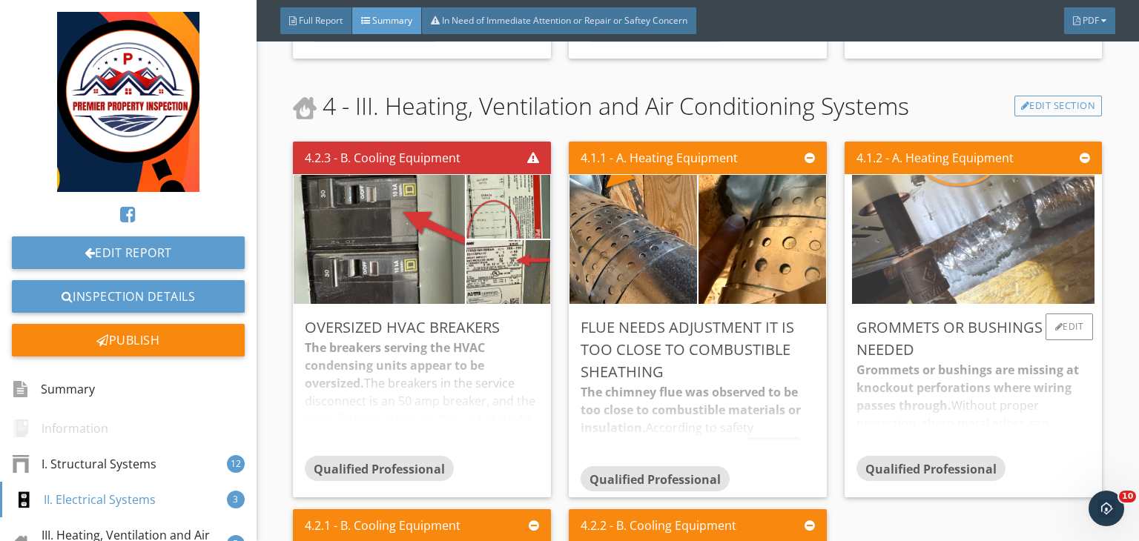
scroll to position [2719, 0]
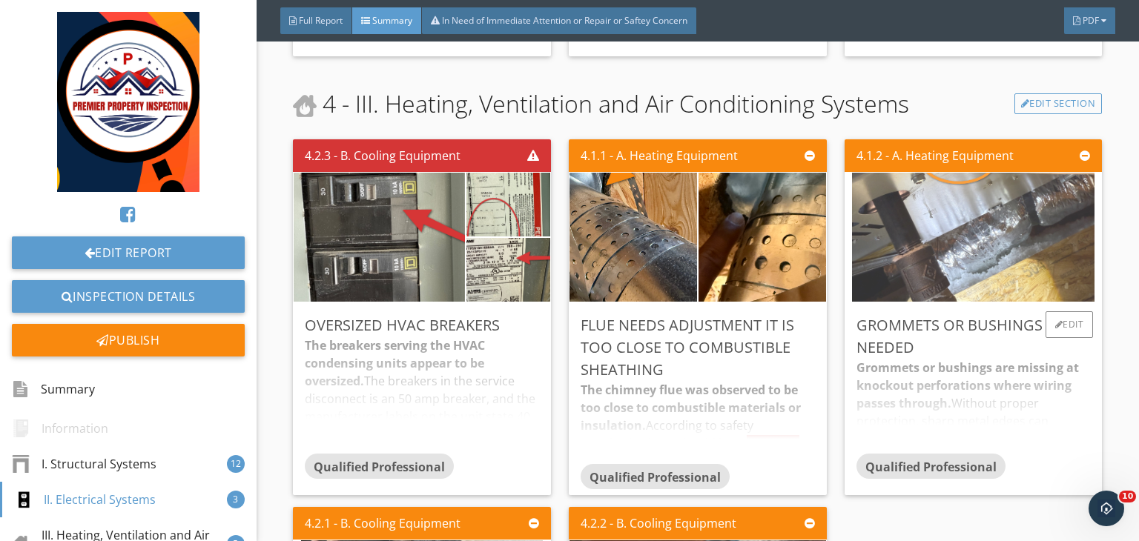
click at [904, 248] on img at bounding box center [973, 237] width 242 height 323
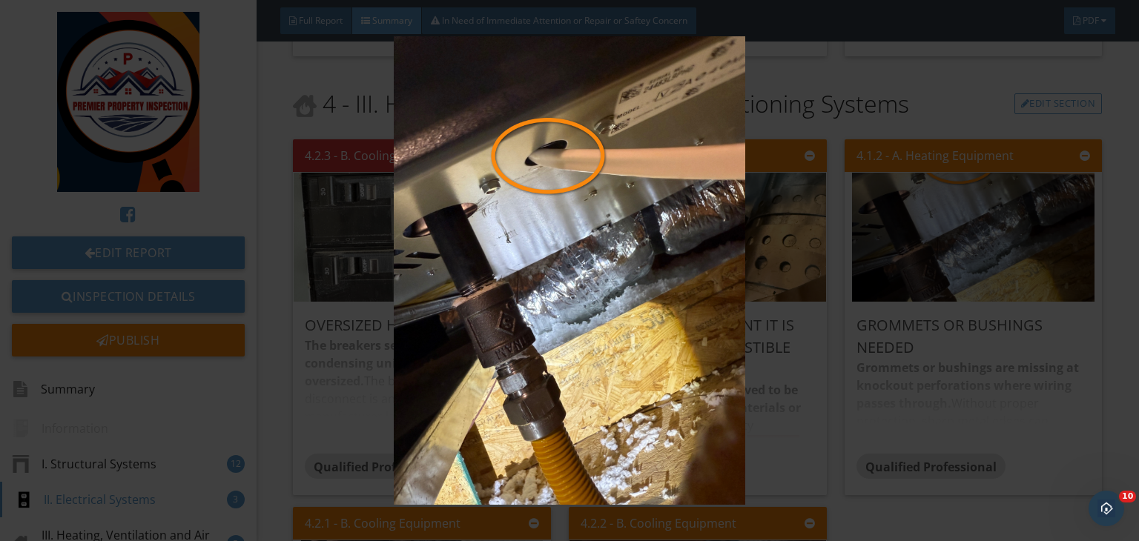
click at [931, 183] on img at bounding box center [569, 270] width 1037 height 469
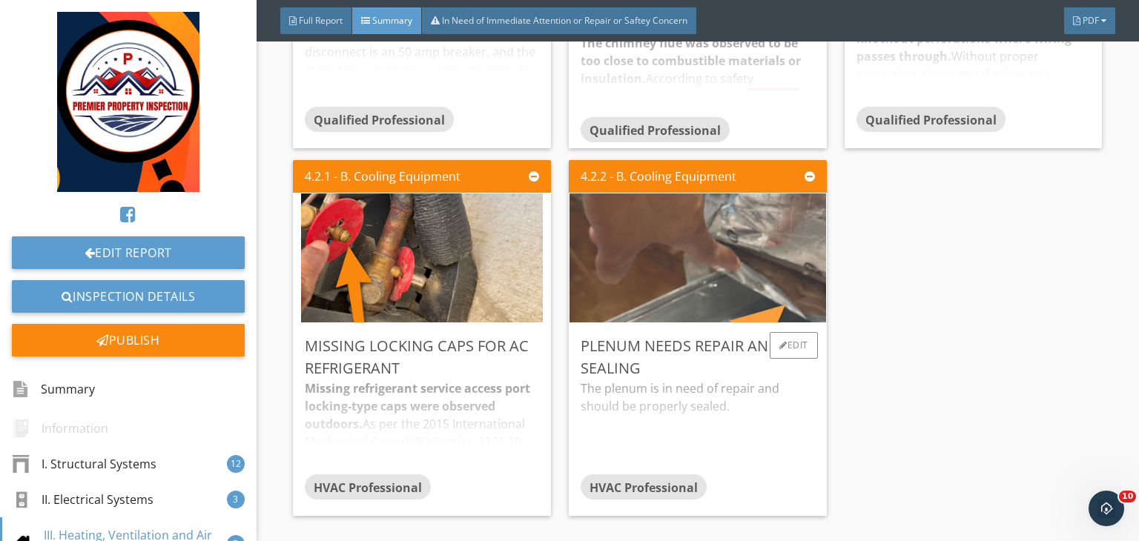
scroll to position [3067, 0]
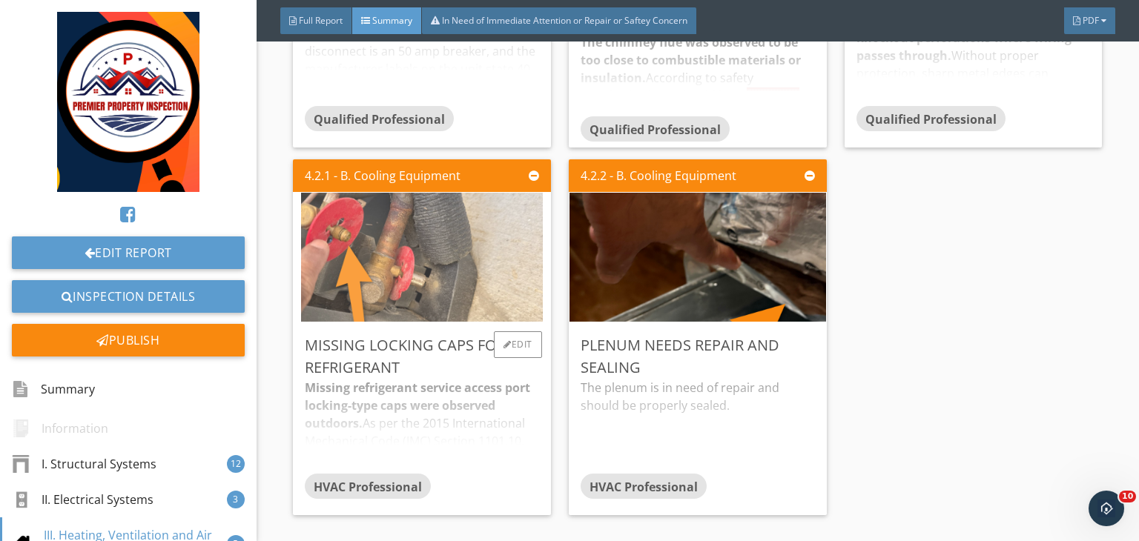
click at [344, 284] on img at bounding box center [422, 257] width 242 height 323
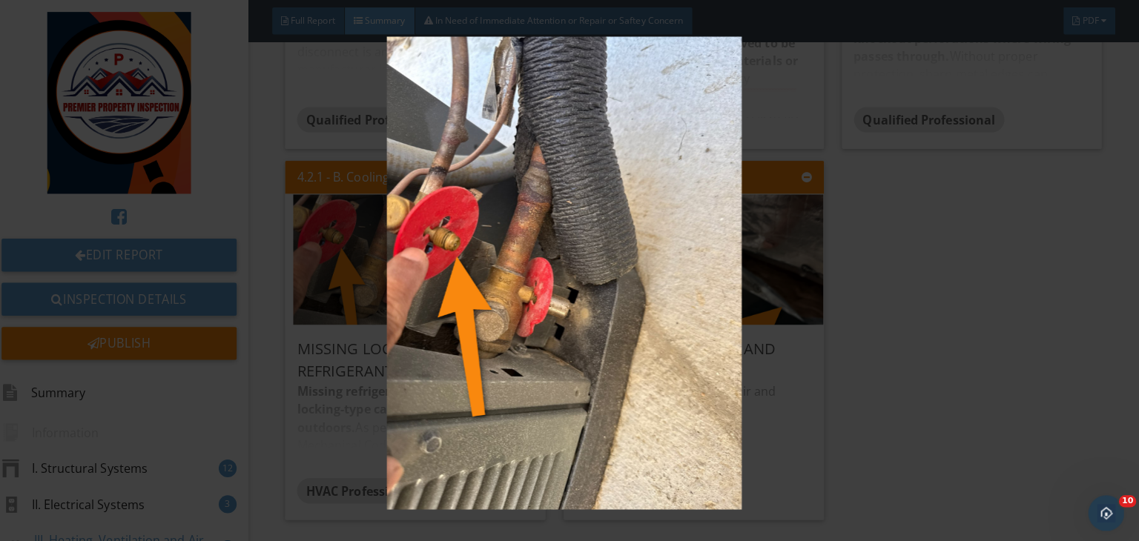
scroll to position [0, 0]
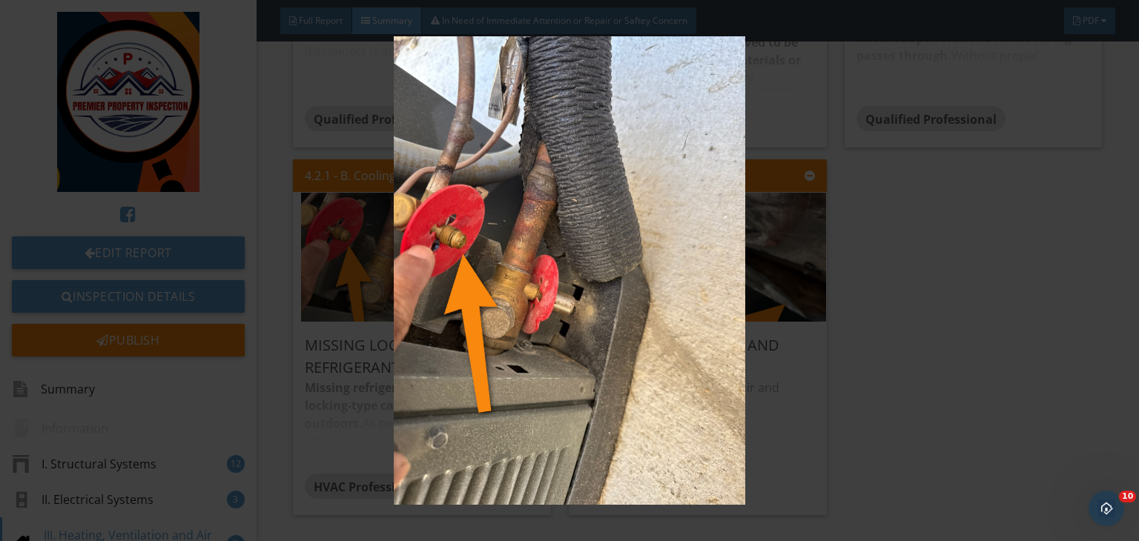
click at [782, 295] on img at bounding box center [569, 270] width 1037 height 469
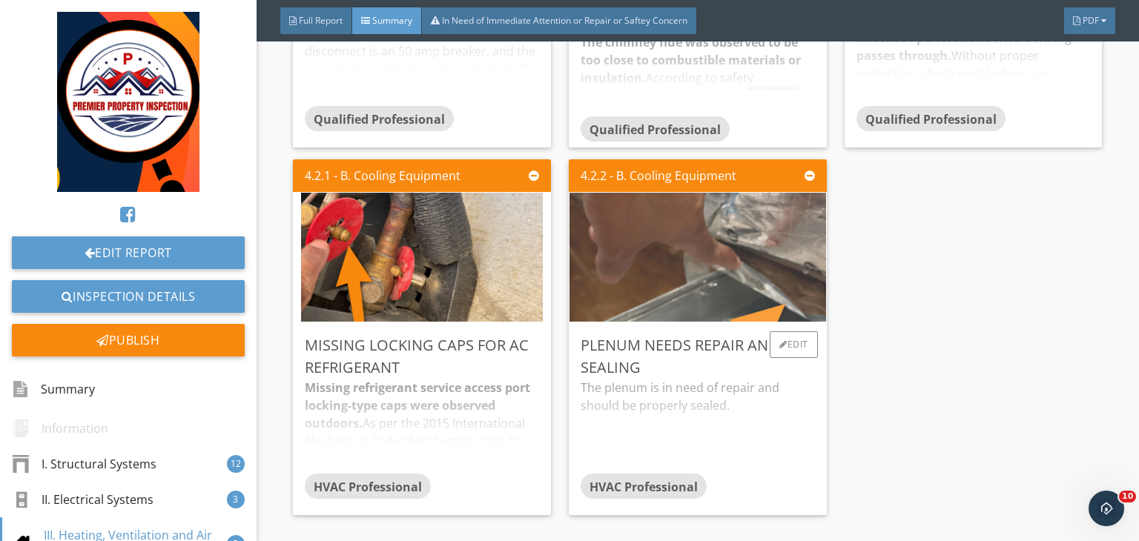
click at [680, 288] on img at bounding box center [697, 257] width 429 height 323
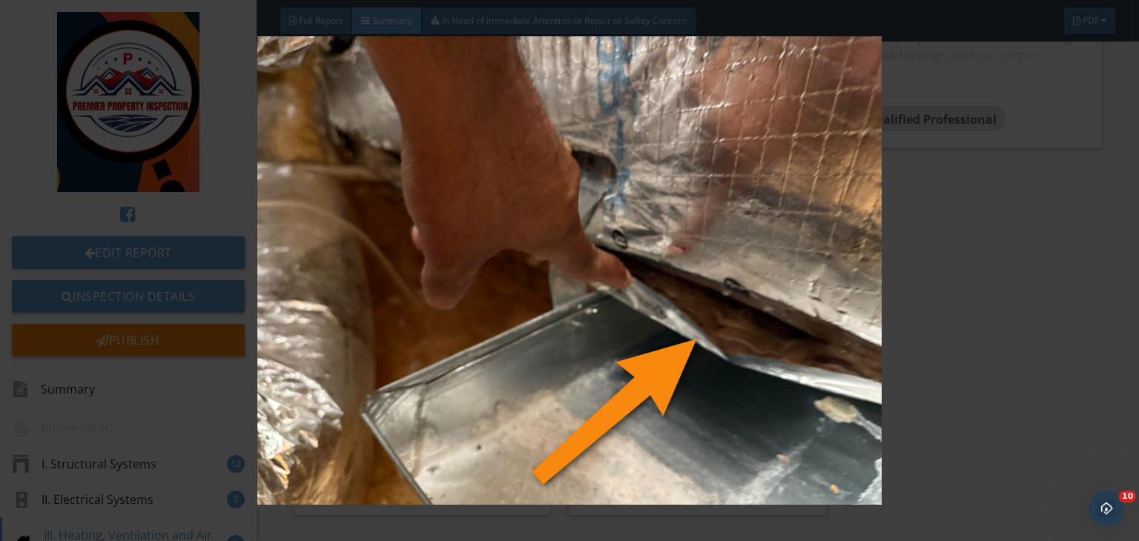
click at [994, 211] on img at bounding box center [569, 270] width 1037 height 469
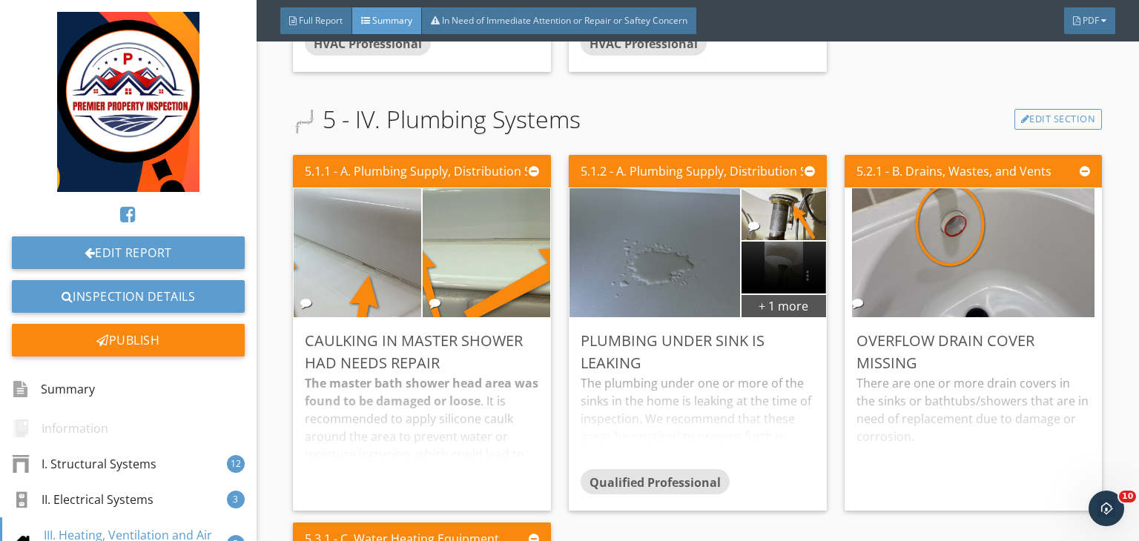
scroll to position [3514, 0]
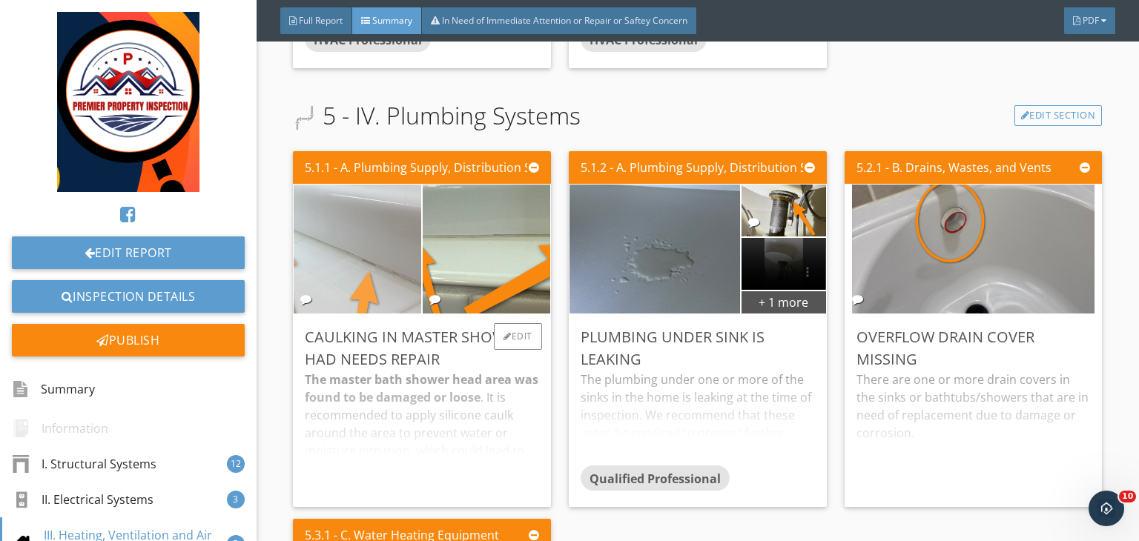
click at [339, 284] on img at bounding box center [357, 249] width 319 height 239
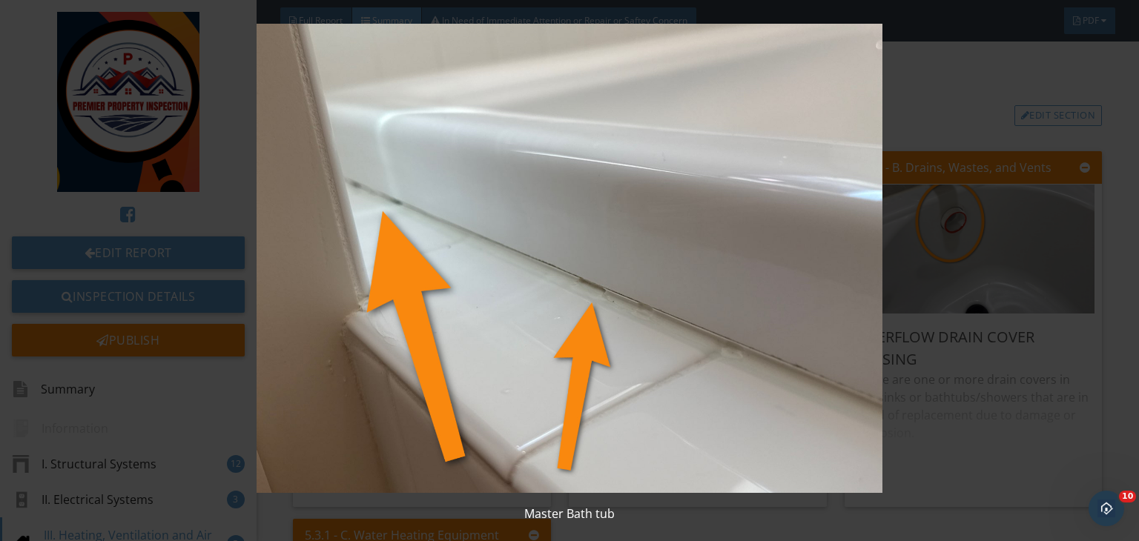
click at [946, 267] on img at bounding box center [569, 258] width 1037 height 469
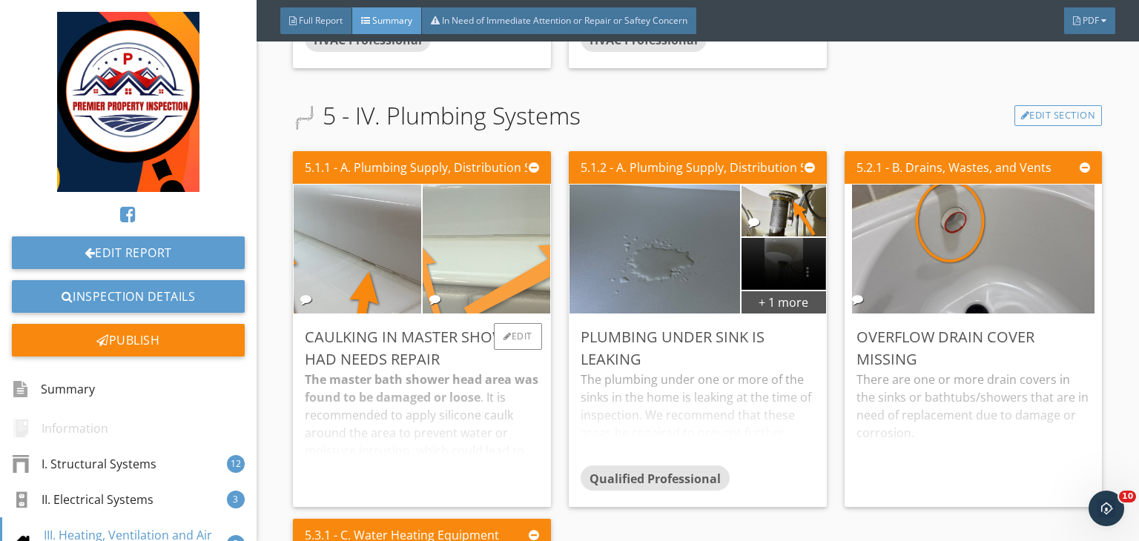
click at [532, 274] on img at bounding box center [486, 249] width 319 height 239
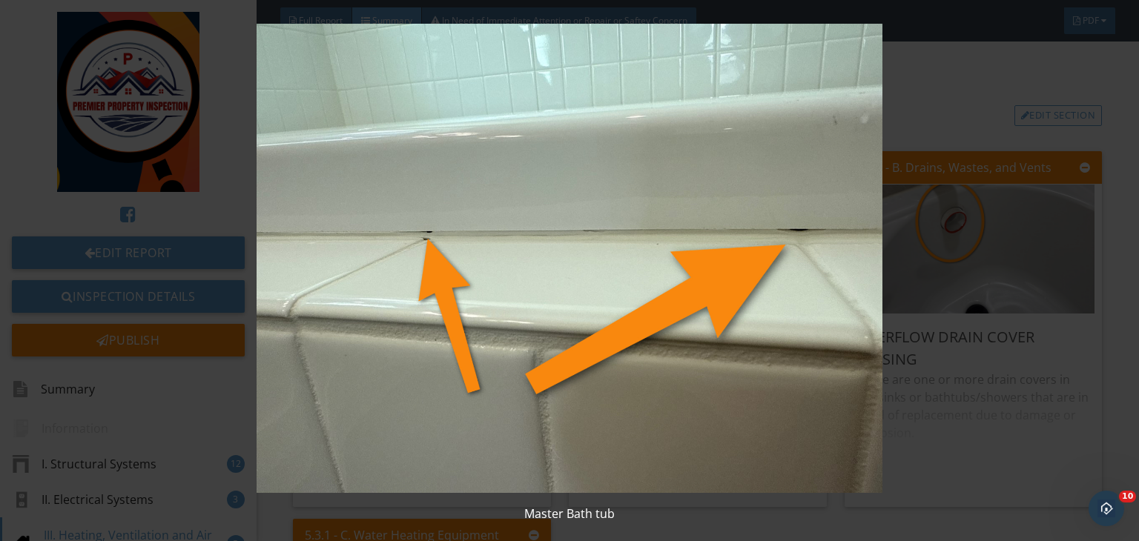
click at [1014, 186] on img at bounding box center [569, 258] width 1037 height 469
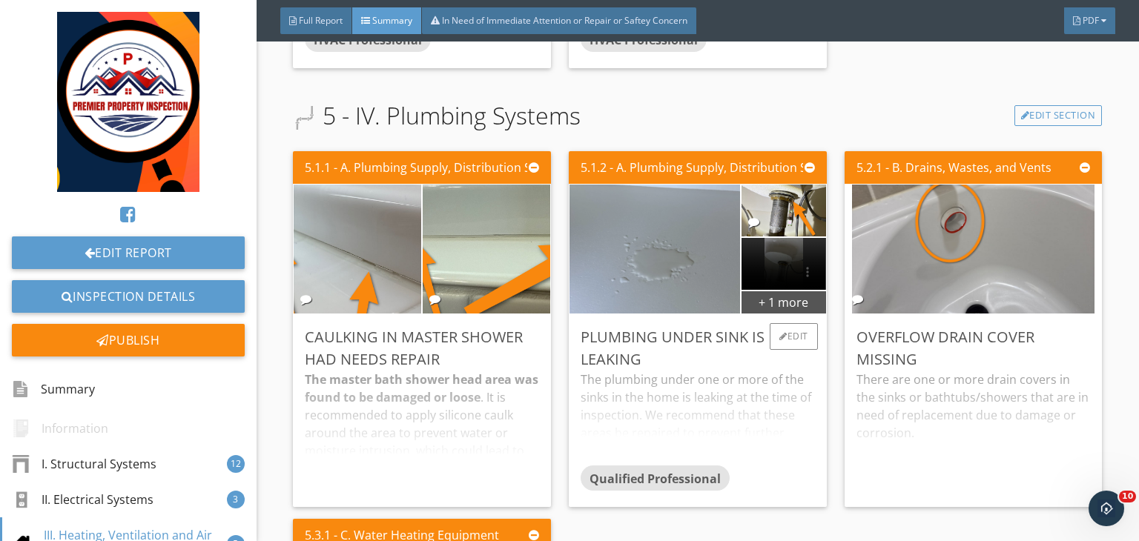
click at [647, 266] on img at bounding box center [655, 249] width 242 height 323
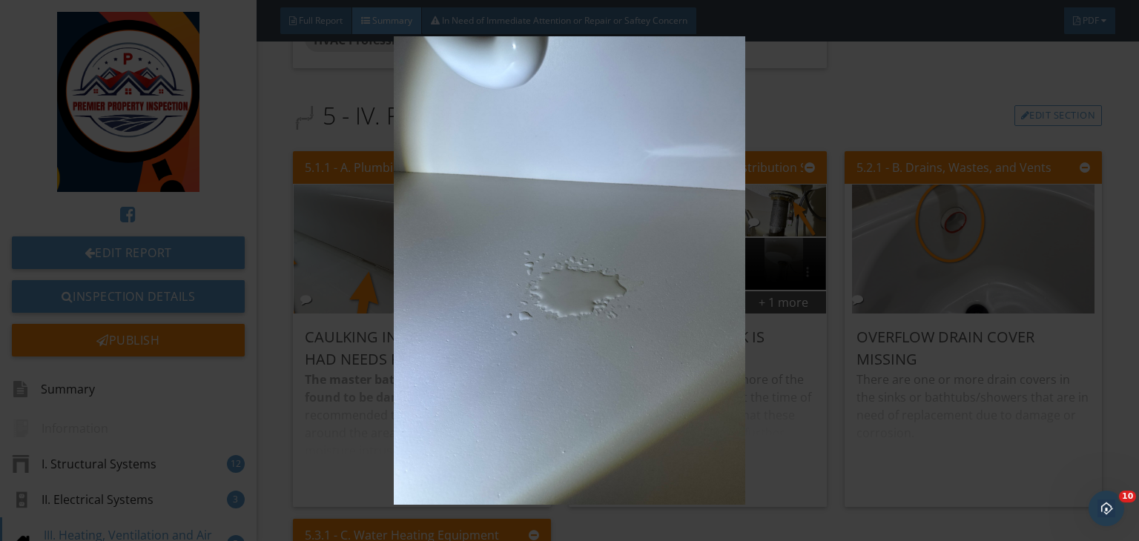
click at [811, 250] on img at bounding box center [569, 270] width 1037 height 469
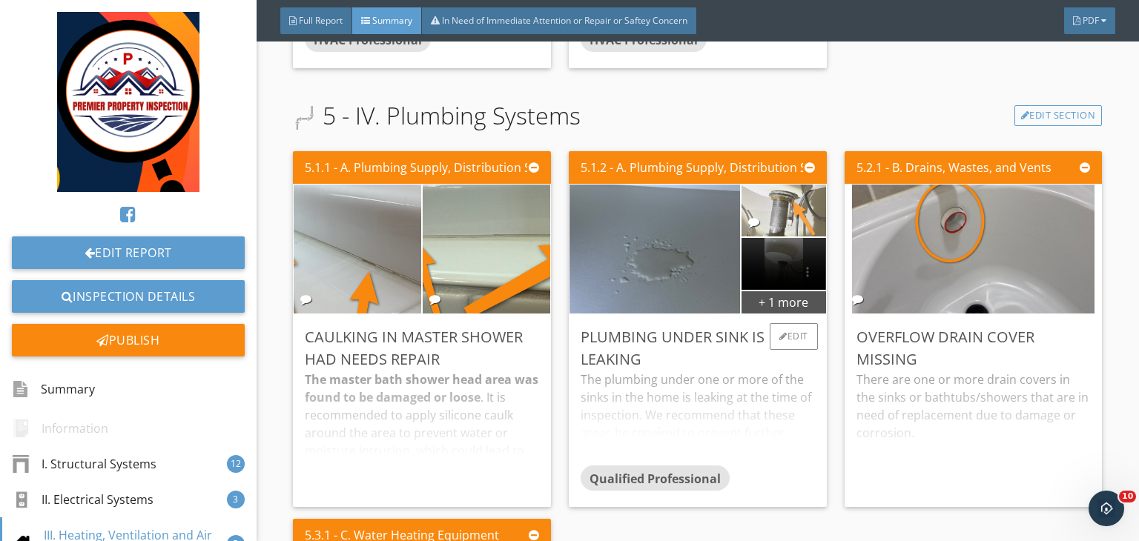
click at [756, 223] on img at bounding box center [783, 210] width 97 height 130
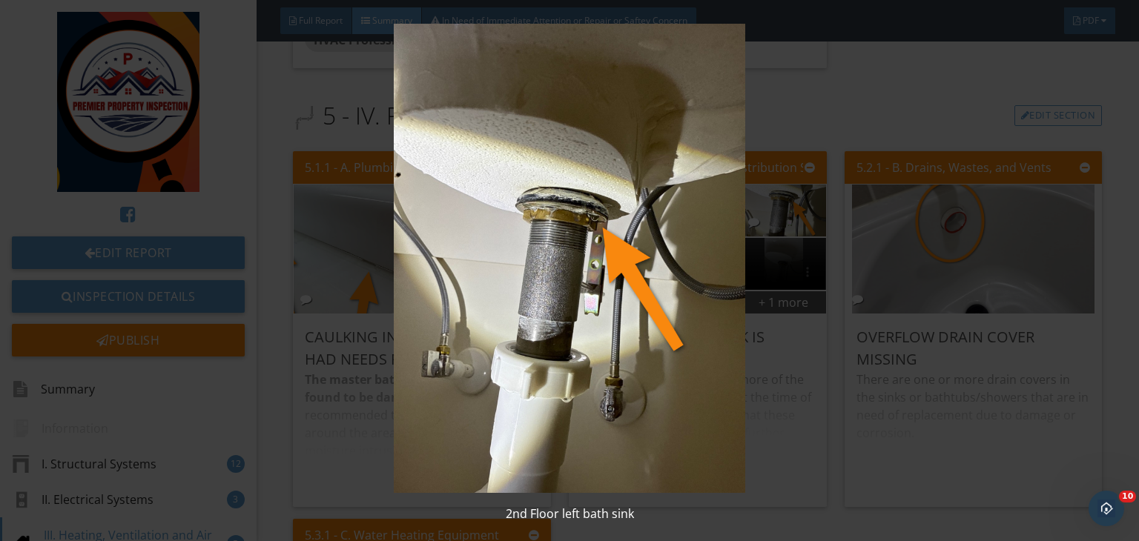
click at [900, 285] on img at bounding box center [569, 258] width 1037 height 469
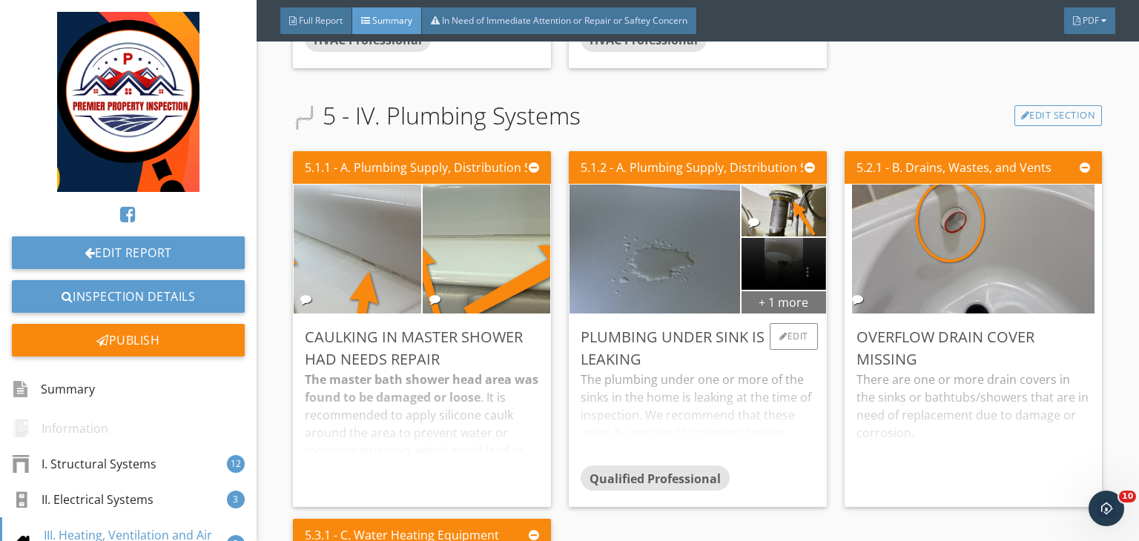
click at [756, 294] on div "+ 1 more" at bounding box center [784, 302] width 84 height 24
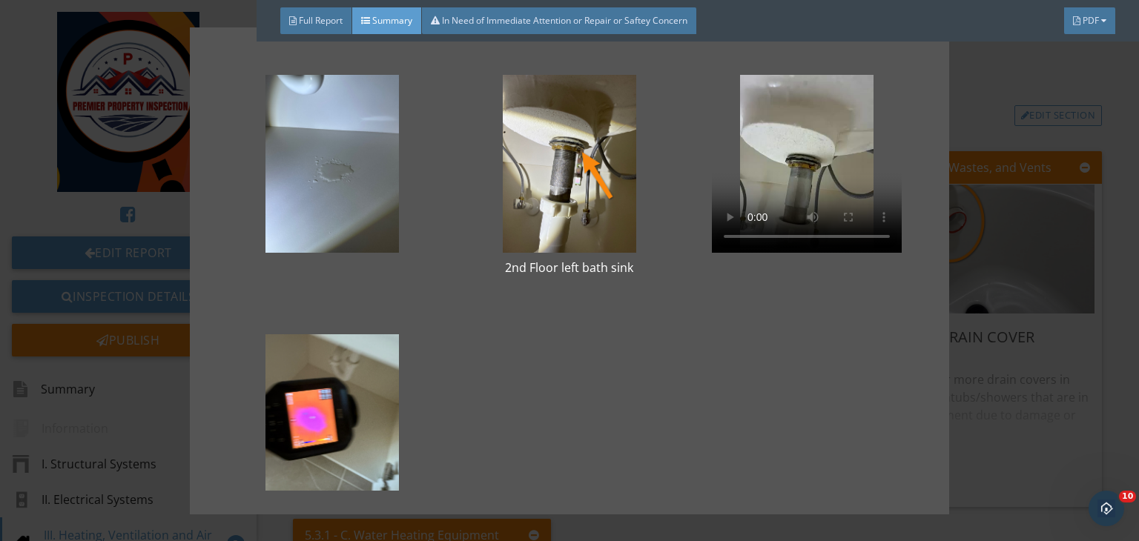
click at [1014, 202] on div "2nd Floor left bath sink" at bounding box center [569, 270] width 1139 height 541
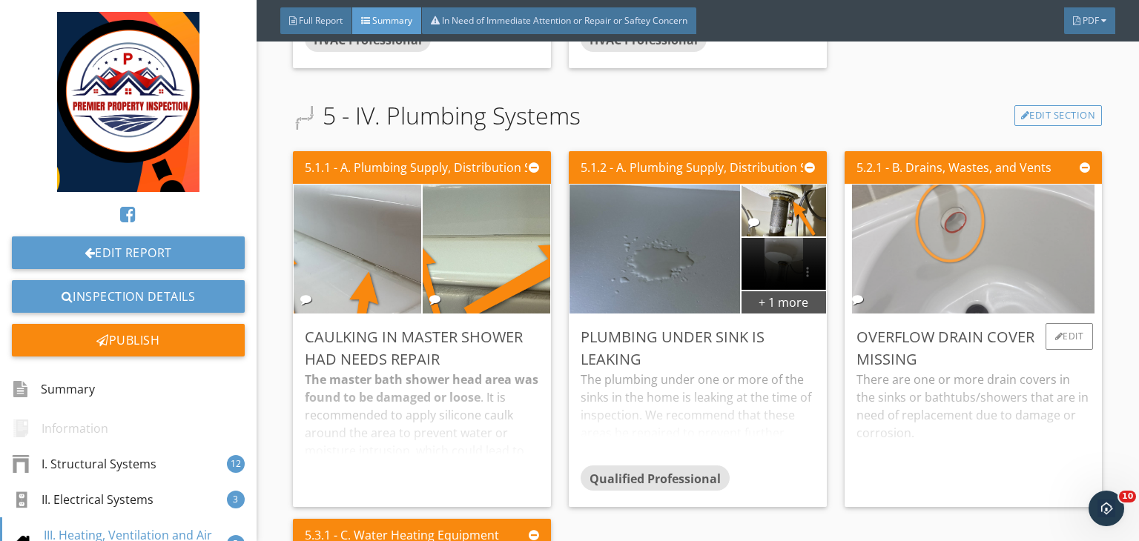
click at [950, 240] on img at bounding box center [973, 249] width 242 height 323
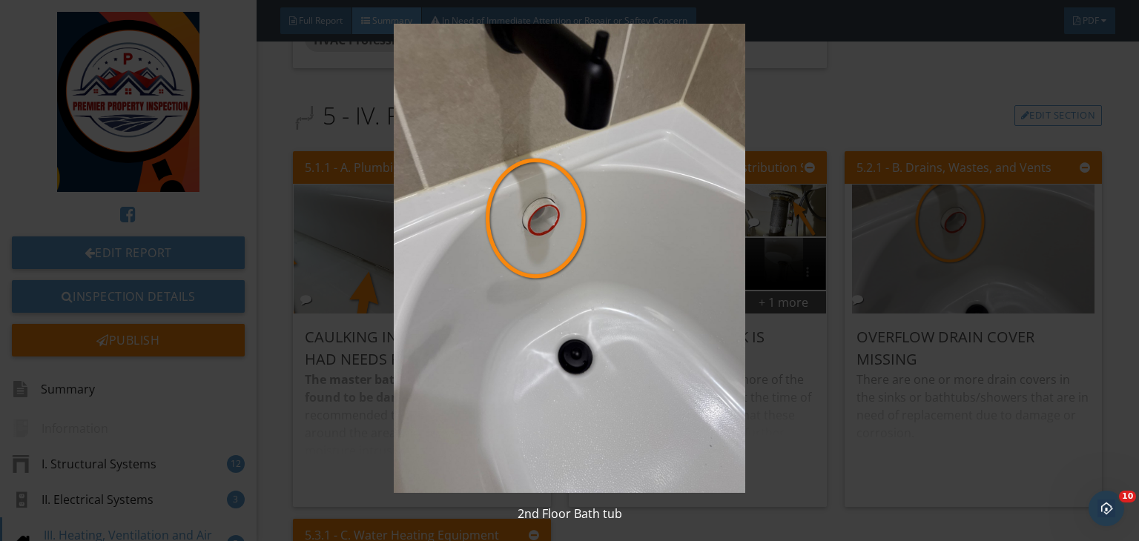
click at [864, 194] on img at bounding box center [569, 258] width 1037 height 469
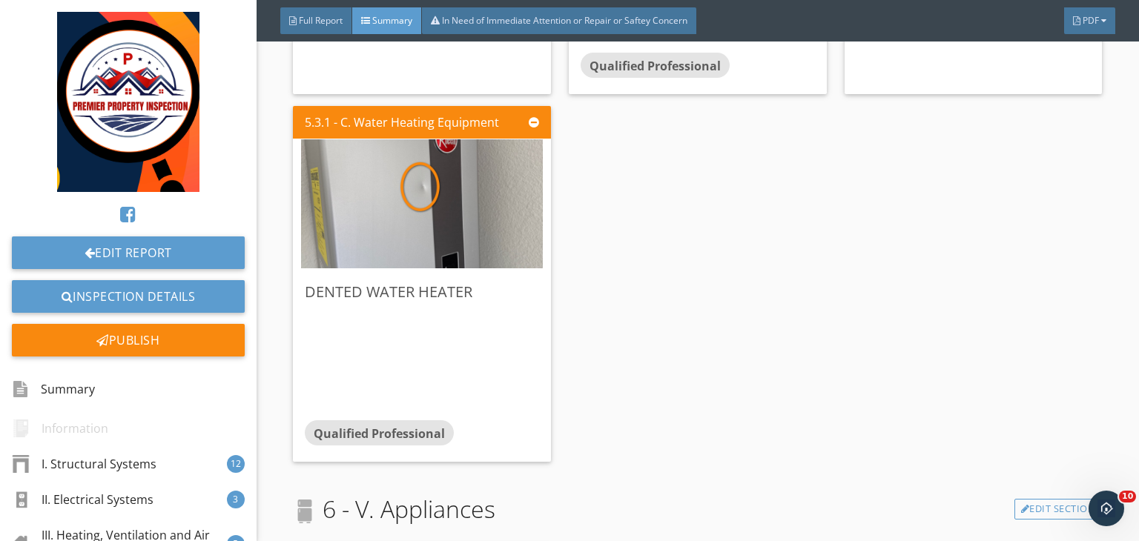
scroll to position [3947, 0]
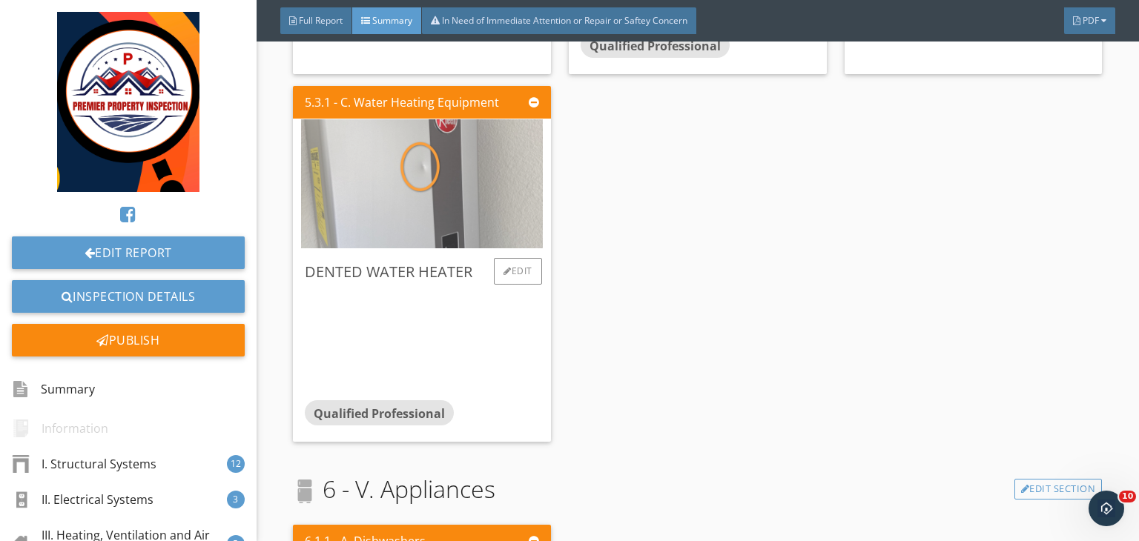
click at [409, 197] on img at bounding box center [422, 183] width 242 height 323
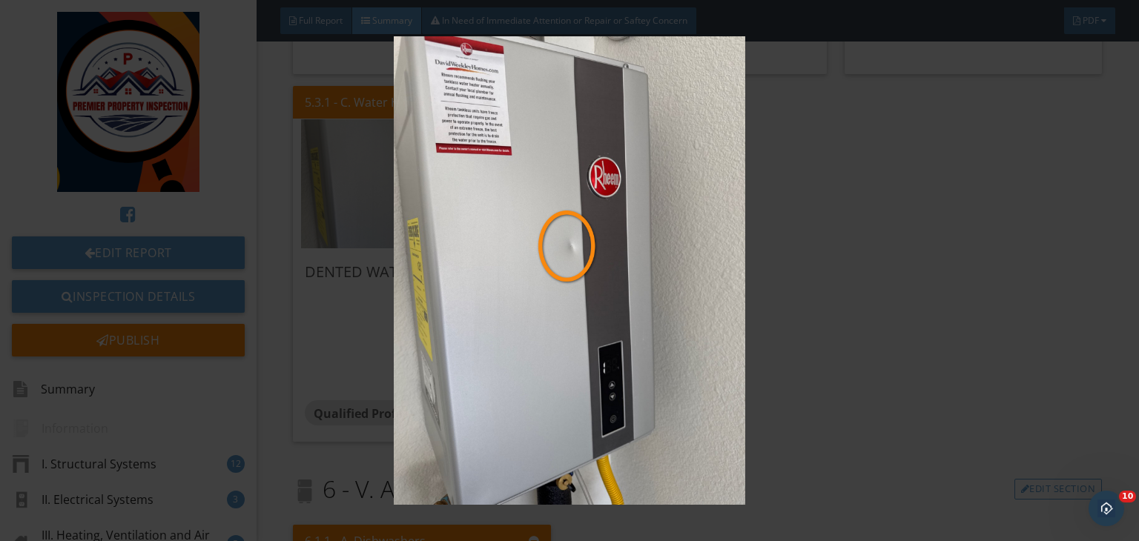
click at [795, 297] on img at bounding box center [569, 270] width 1037 height 469
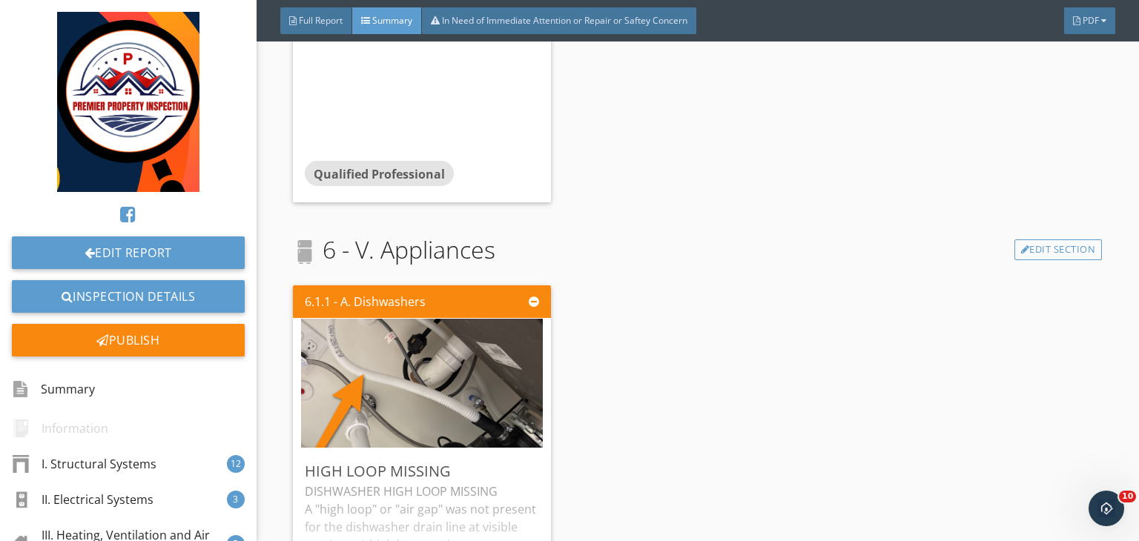
scroll to position [4249, 0]
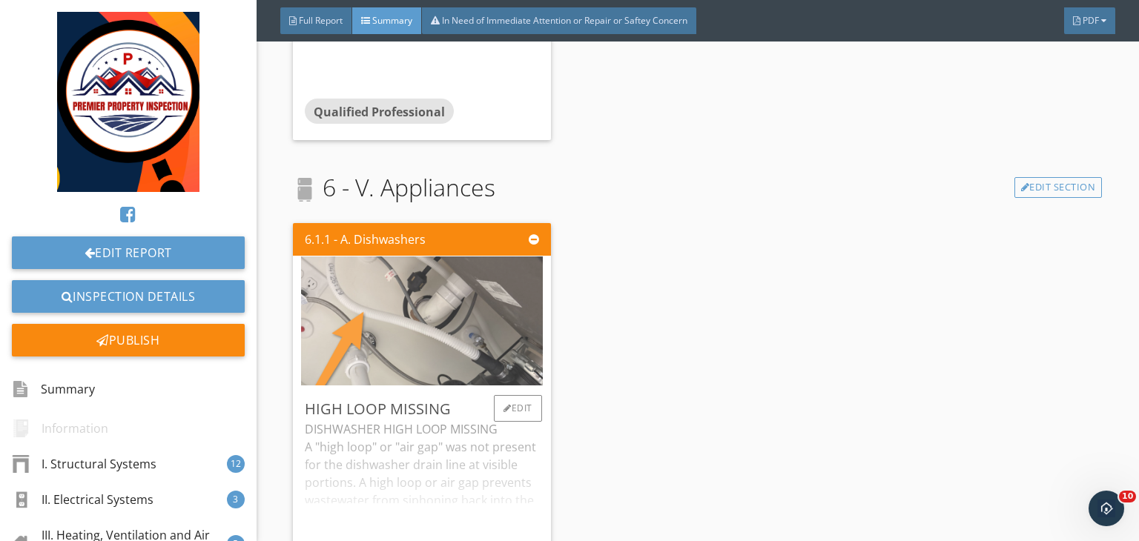
click at [311, 322] on img at bounding box center [422, 320] width 242 height 323
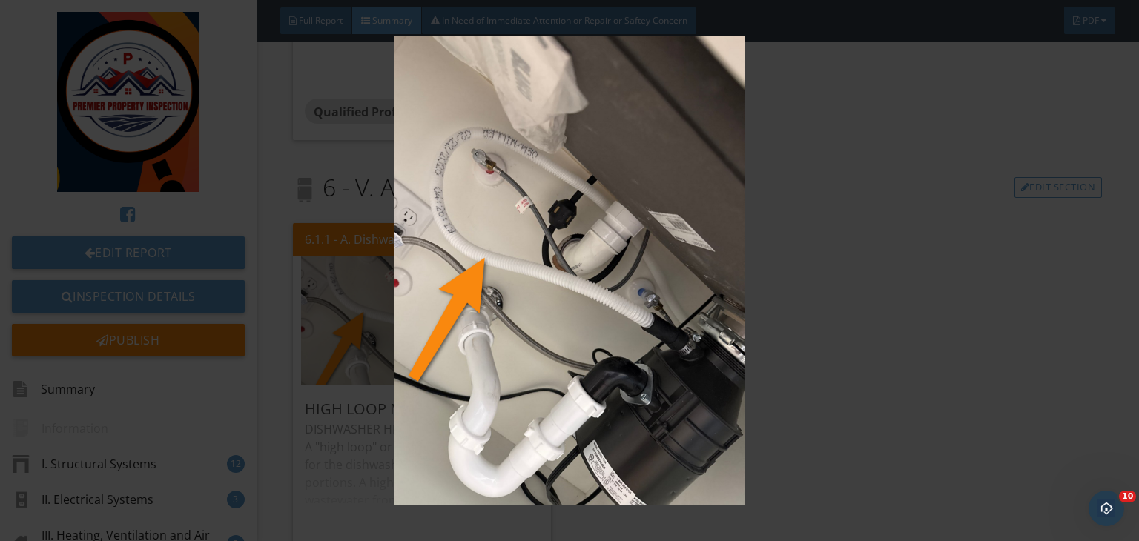
click at [795, 250] on img at bounding box center [569, 270] width 1037 height 469
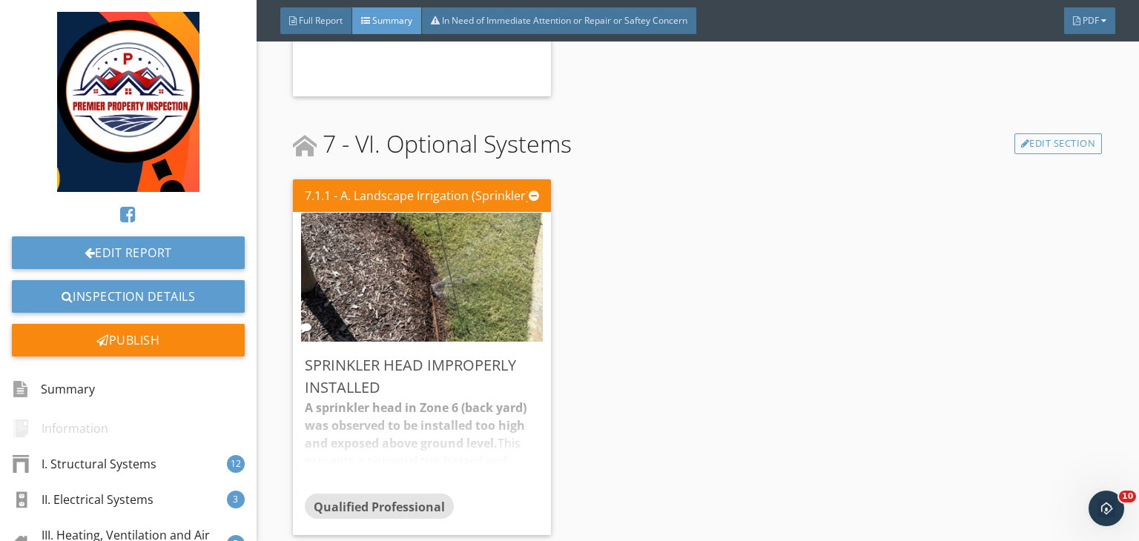
scroll to position [4743, 0]
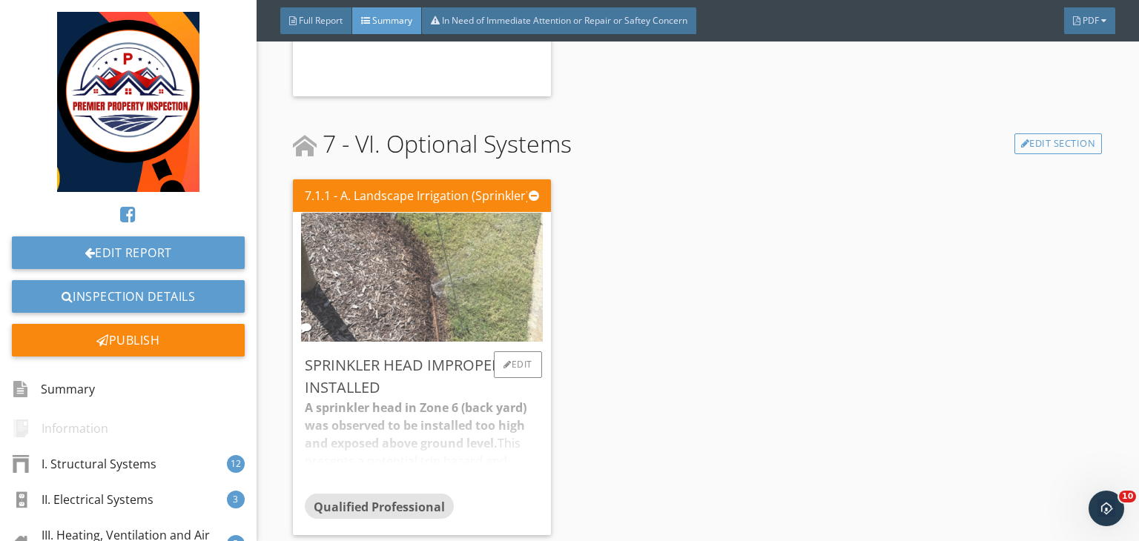
click at [392, 267] on img at bounding box center [422, 277] width 242 height 323
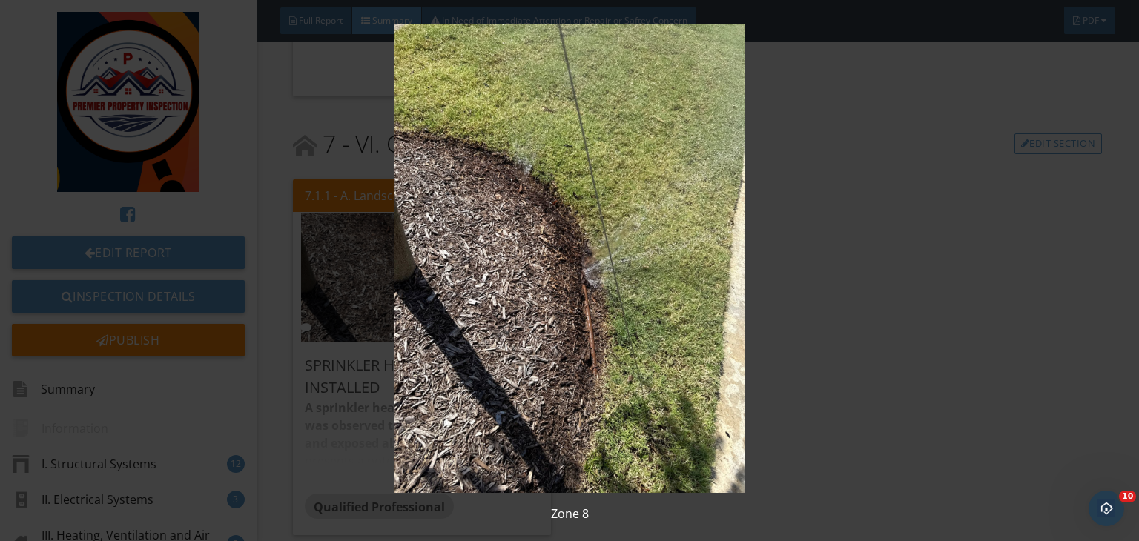
click at [813, 449] on img at bounding box center [569, 258] width 1037 height 469
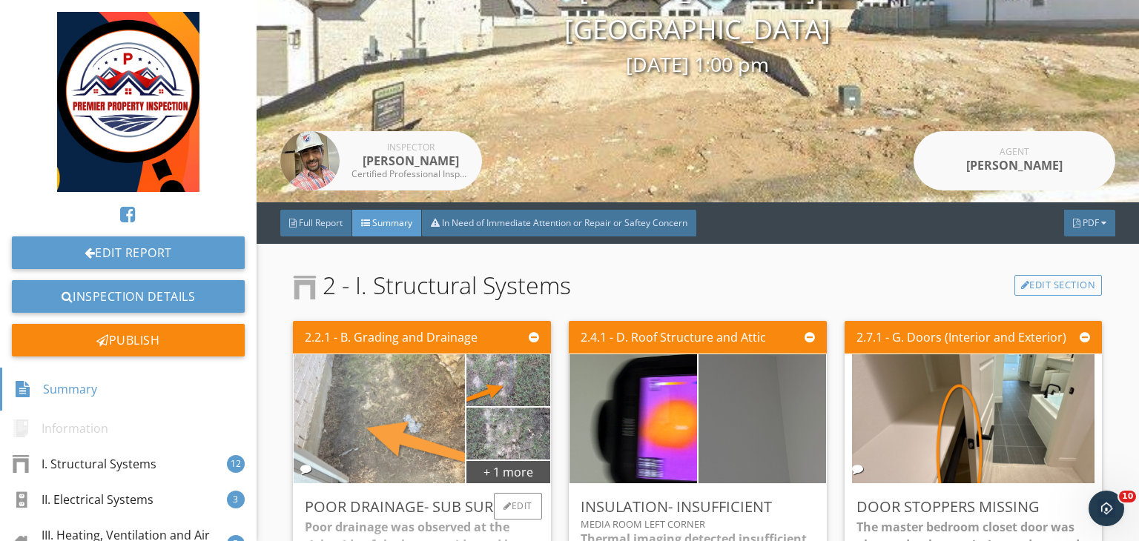
scroll to position [136, 0]
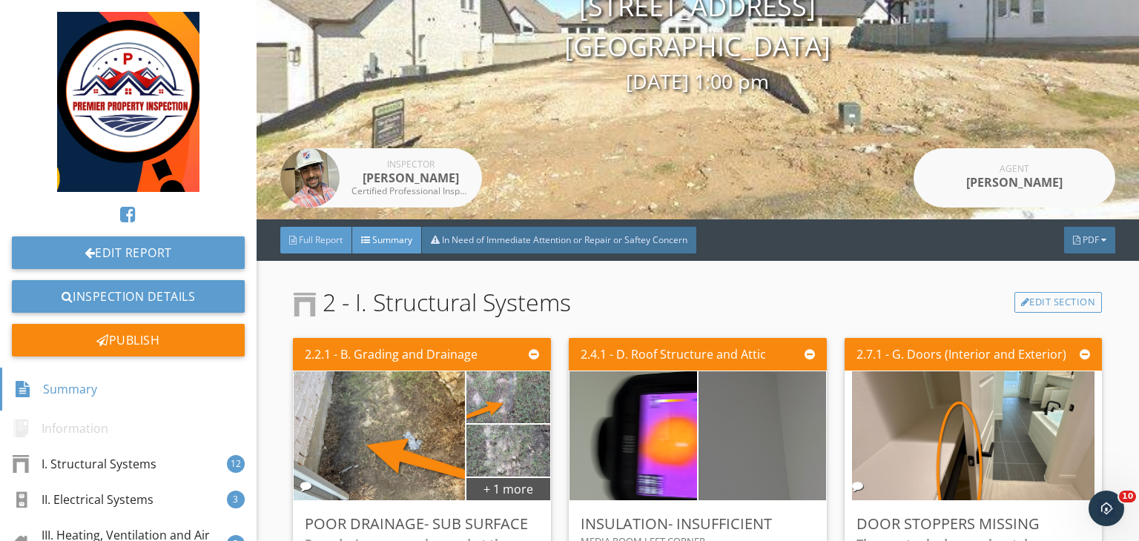
click at [319, 246] on div "Full Report" at bounding box center [316, 240] width 72 height 27
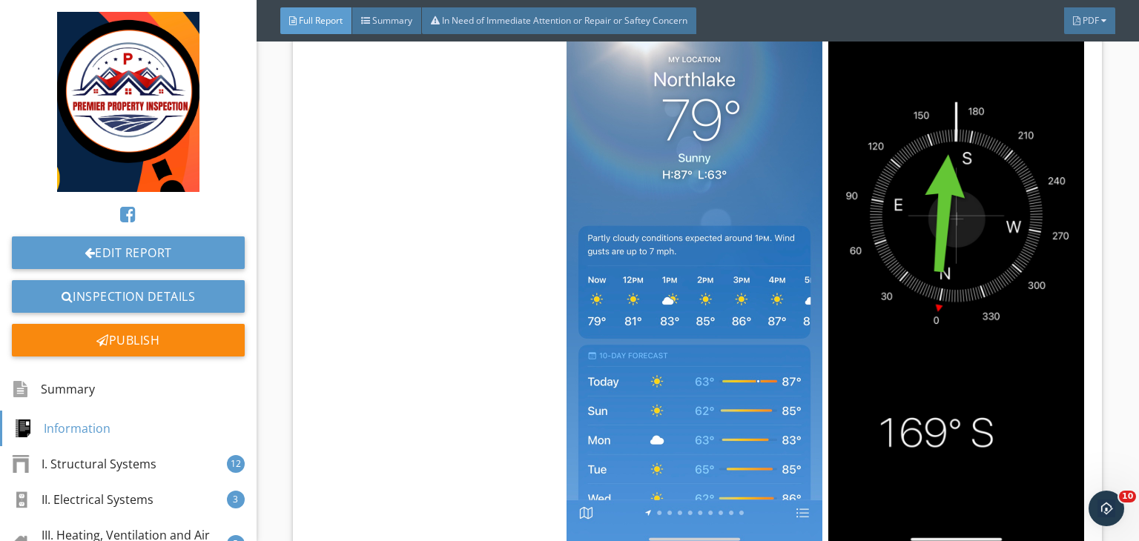
scroll to position [944, 0]
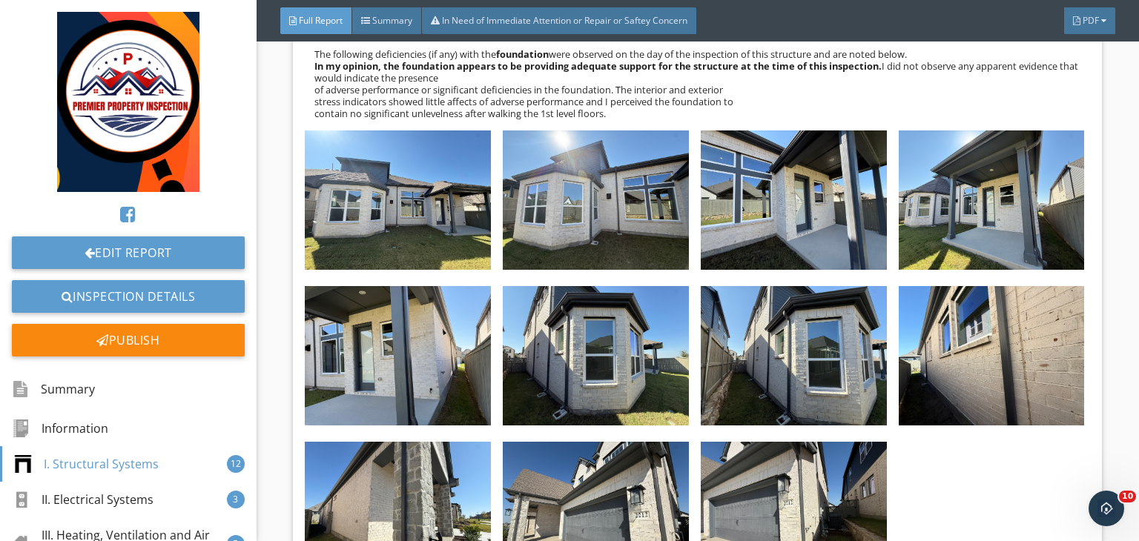
scroll to position [2266, 0]
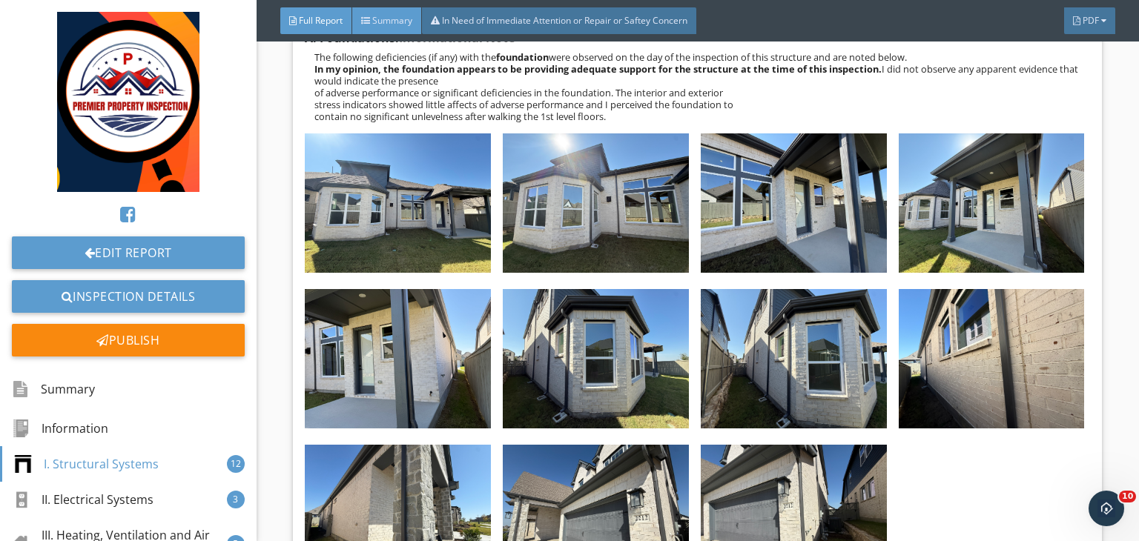
click at [395, 24] on span "Summary" at bounding box center [392, 20] width 40 height 13
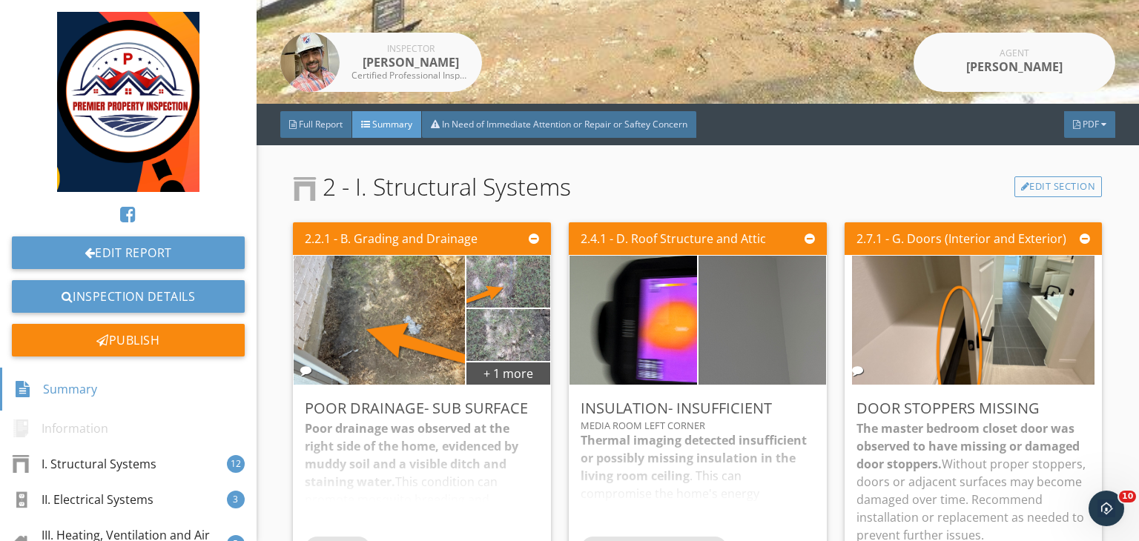
scroll to position [185, 0]
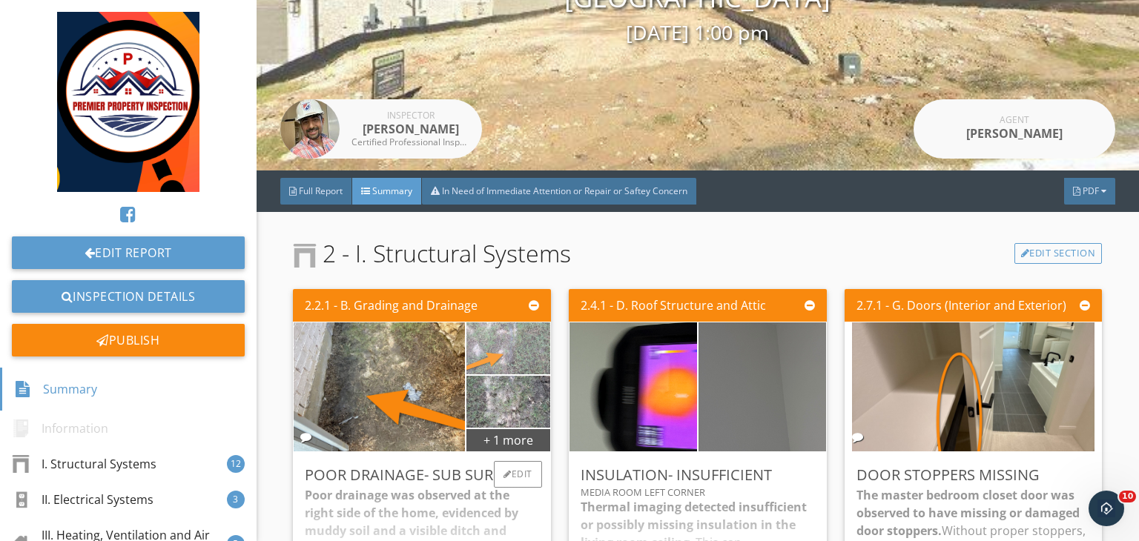
click at [490, 360] on img at bounding box center [508, 349] width 97 height 130
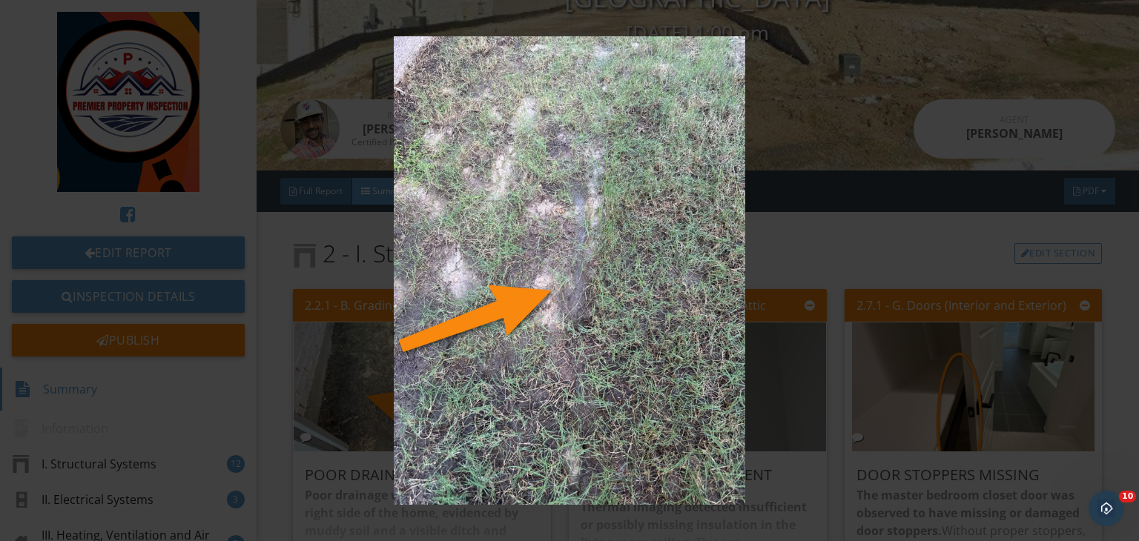
click at [811, 292] on img at bounding box center [569, 270] width 1037 height 469
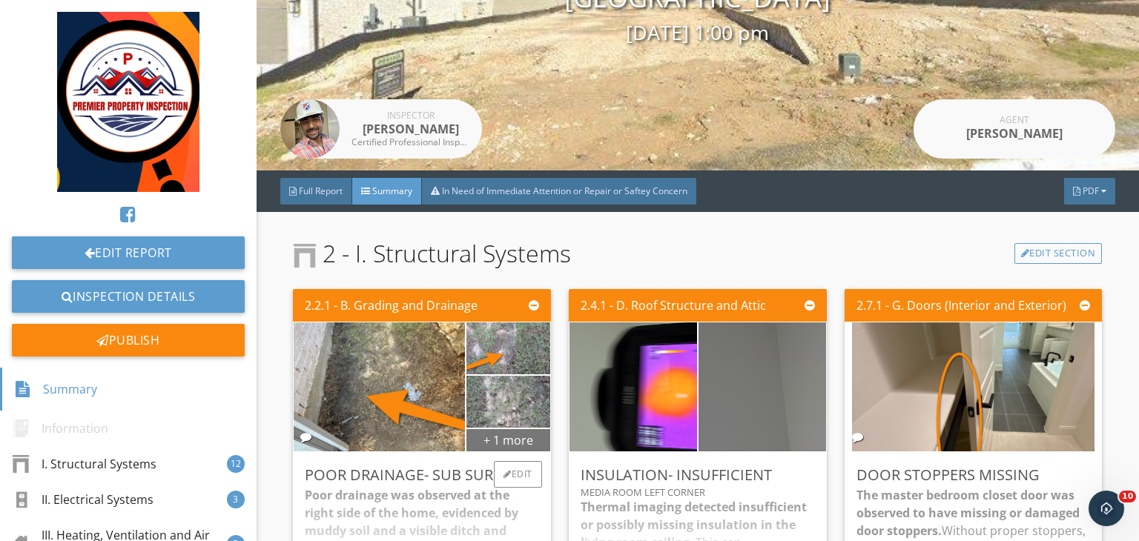
click at [498, 446] on div "+ 1 more" at bounding box center [508, 440] width 84 height 24
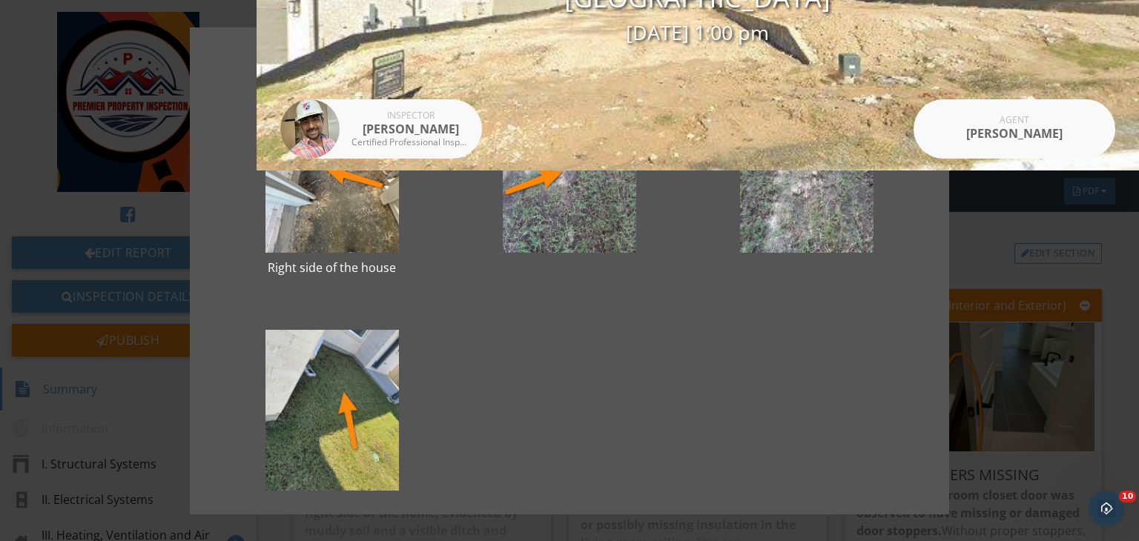
click at [996, 248] on div "Right side of the house Rear side of the house" at bounding box center [569, 270] width 1139 height 541
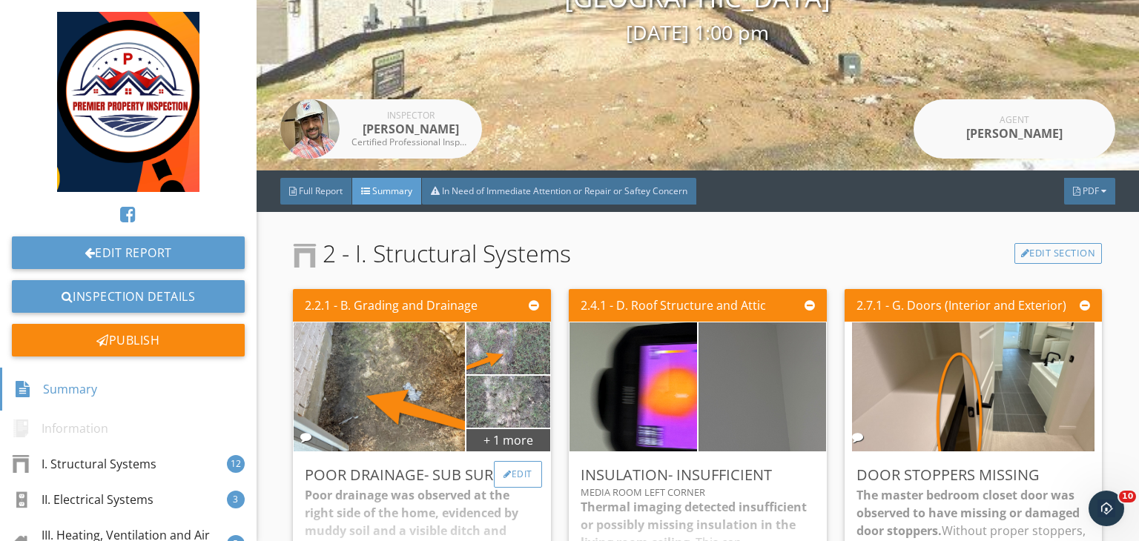
click at [525, 470] on div "Edit" at bounding box center [518, 474] width 48 height 27
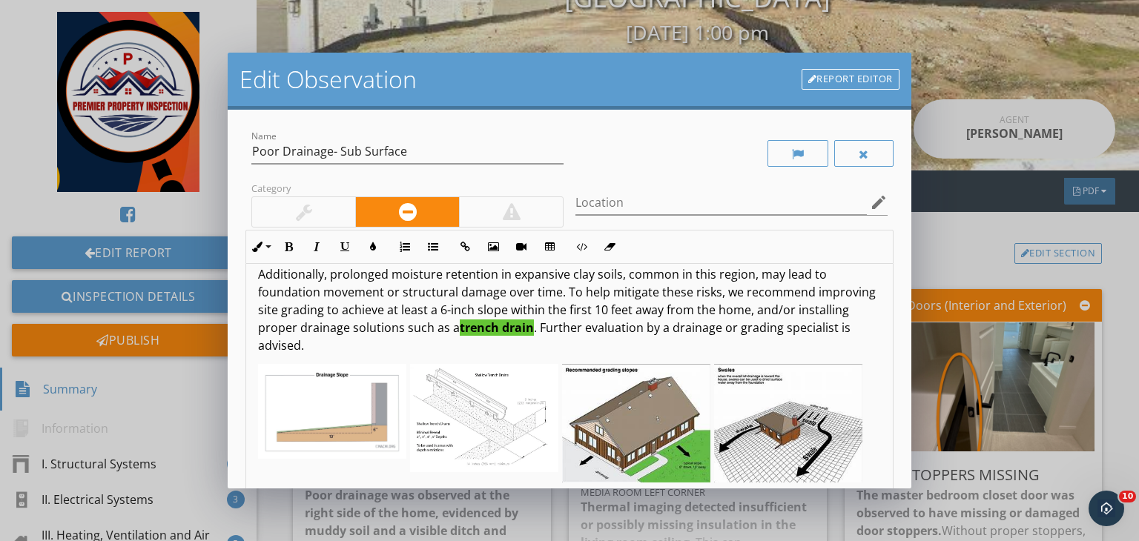
scroll to position [178, 0]
click at [928, 259] on div "Edit Observation Report Editor Name Poor Drainage- Sub Surface Category Locatio…" at bounding box center [569, 270] width 1139 height 541
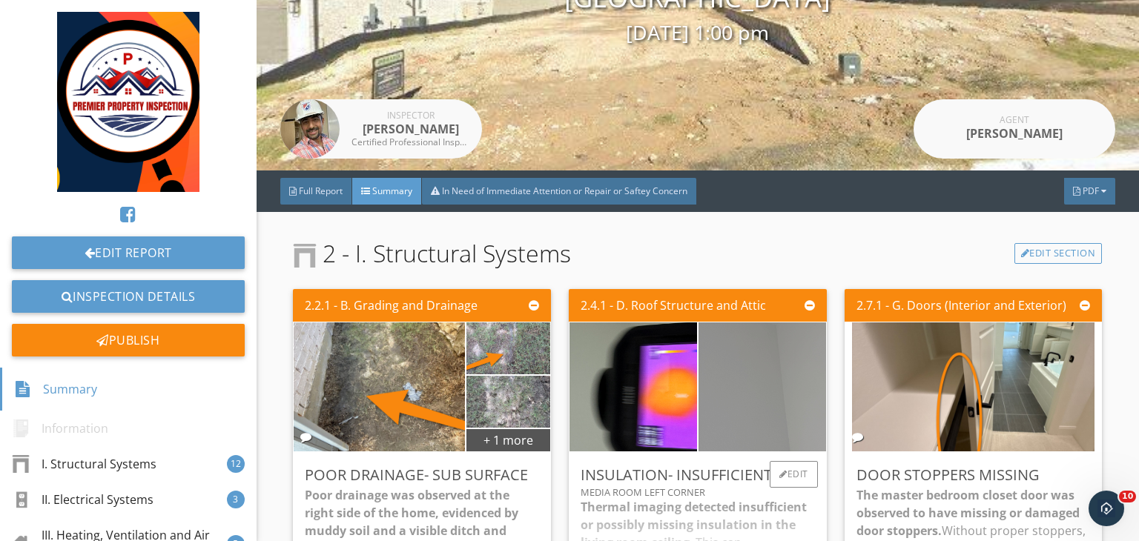
scroll to position [211, 0]
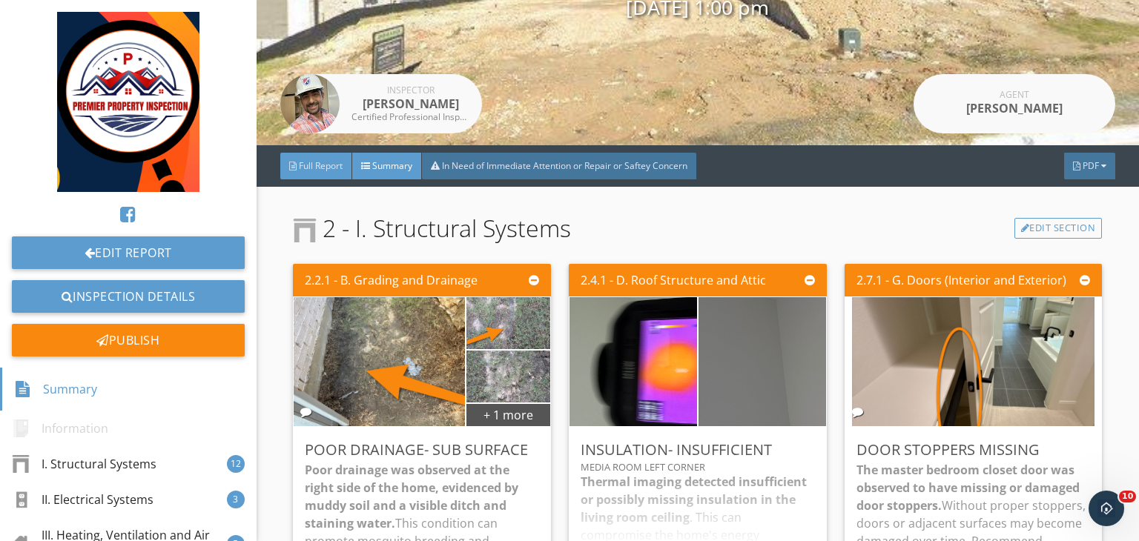
click at [307, 160] on span "Full Report" at bounding box center [321, 165] width 44 height 13
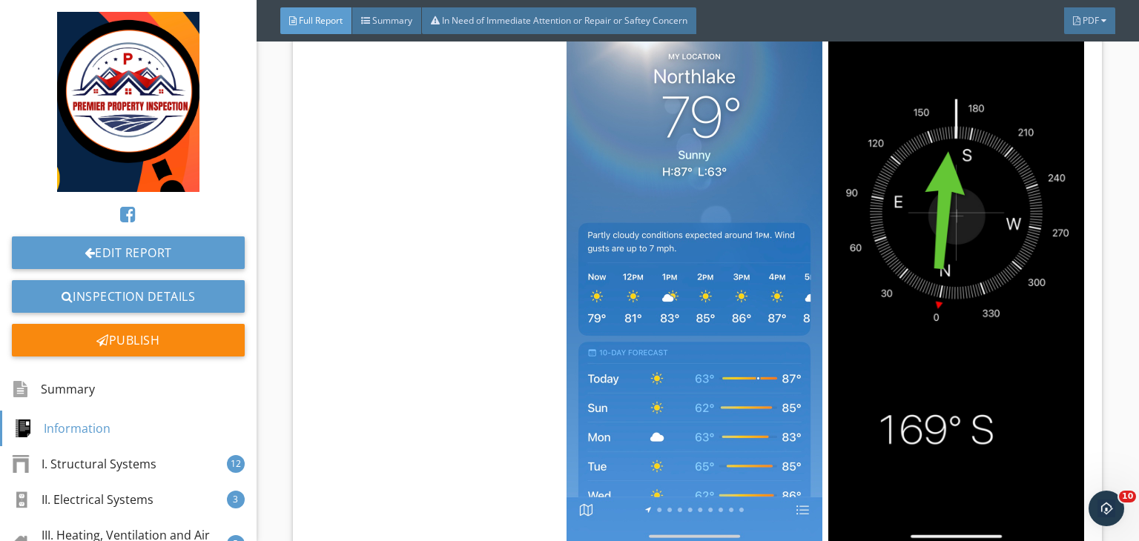
scroll to position [864, 0]
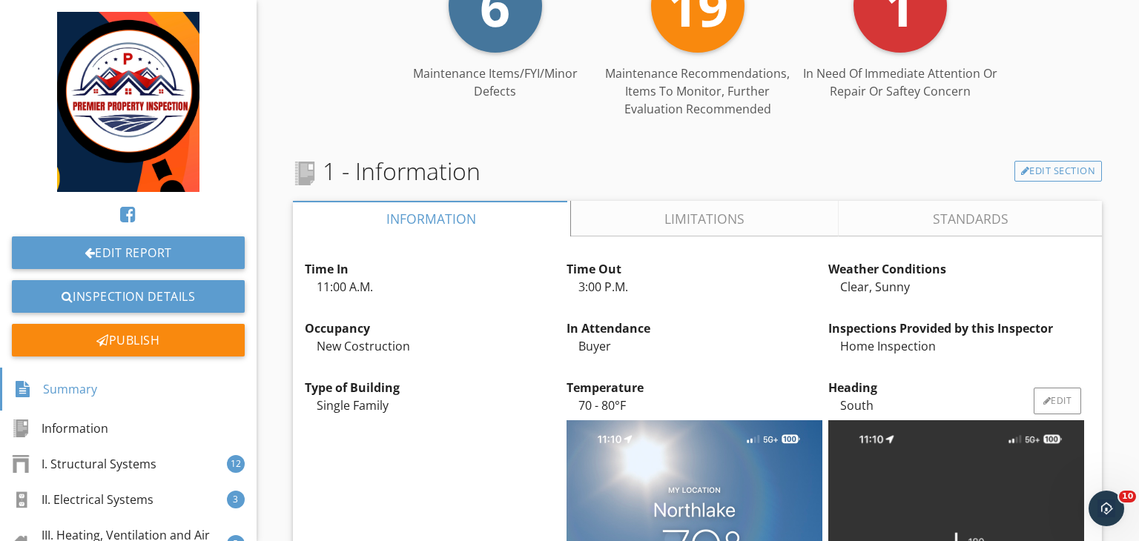
scroll to position [0, 0]
